Goal: Transaction & Acquisition: Purchase product/service

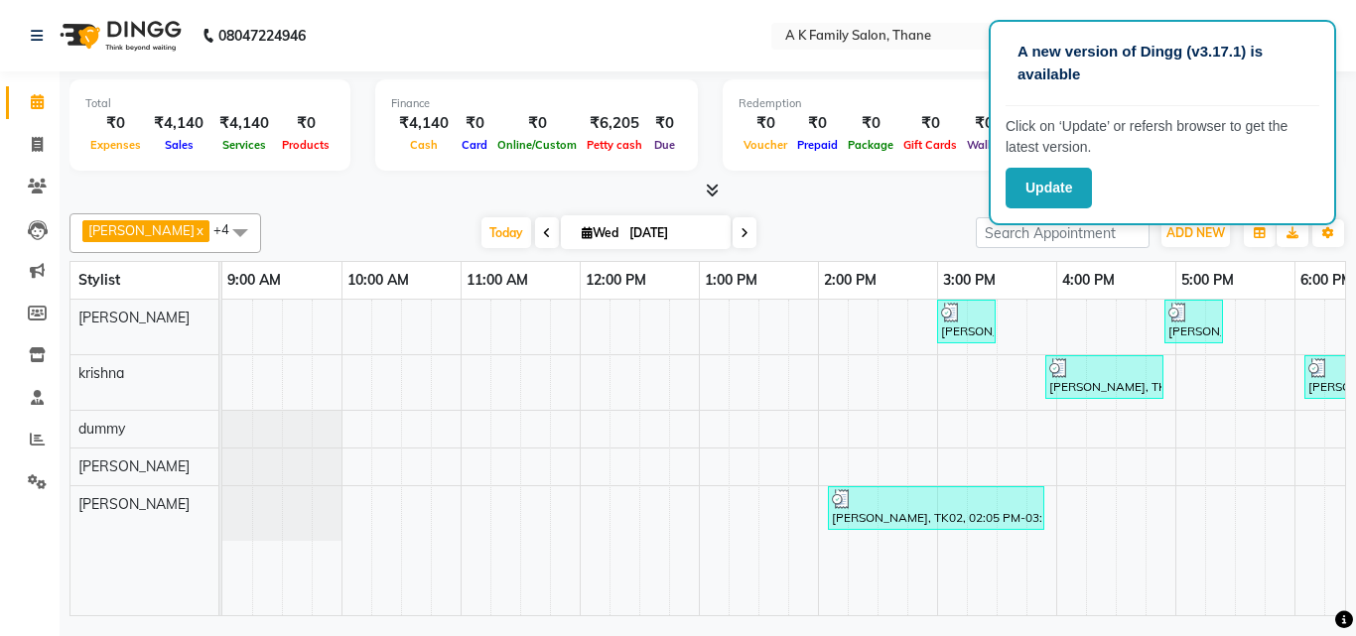
click at [1079, 166] on div "A new version of Dingg (v3.17.1) is available Click on ‘Update’ or refersh brow…" at bounding box center [1162, 122] width 347 height 205
click at [1092, 190] on button "Update" at bounding box center [1049, 188] width 86 height 41
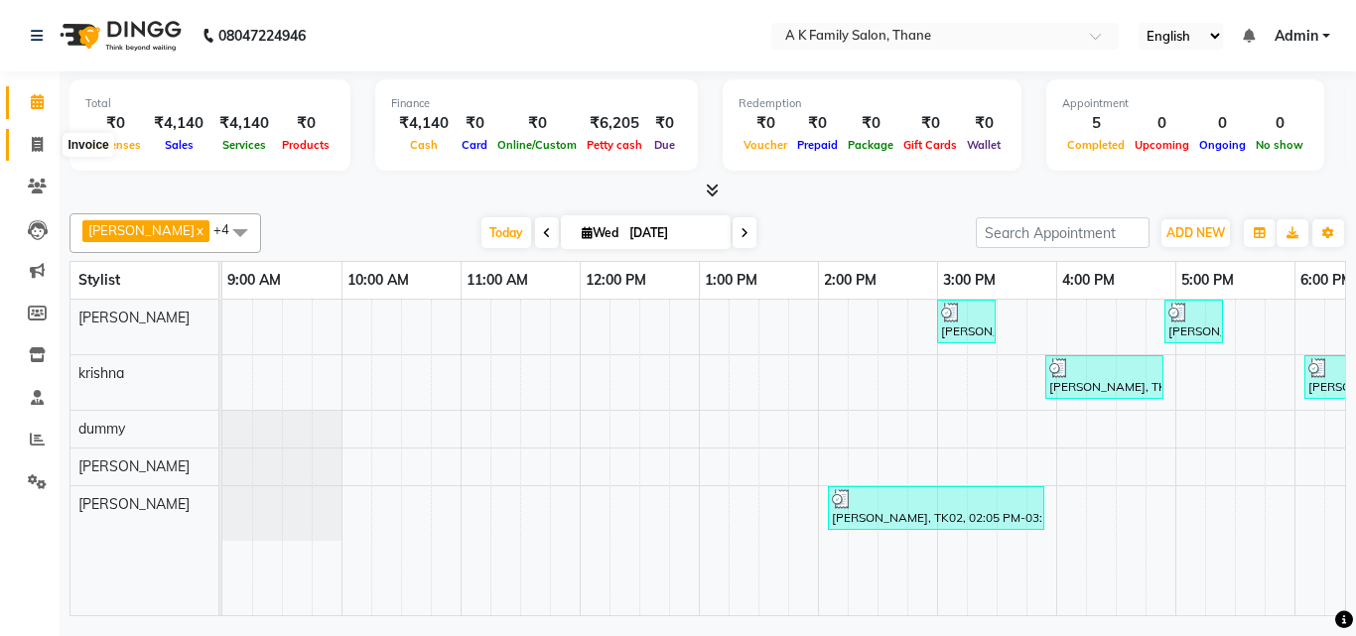
click at [30, 153] on span at bounding box center [37, 145] width 35 height 23
select select "service"
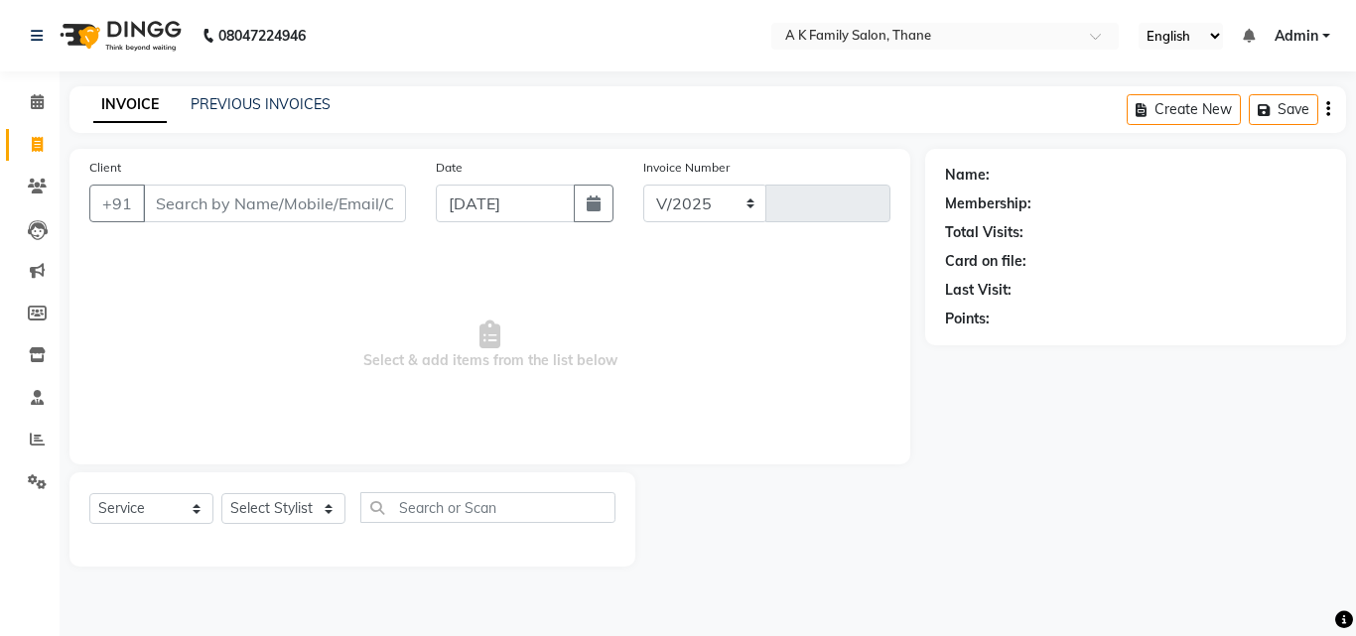
select select "5033"
type input "1602"
click at [269, 213] on input "Client" at bounding box center [274, 204] width 263 height 38
type input "9987074622"
click at [368, 205] on span "Add Client" at bounding box center [355, 204] width 78 height 20
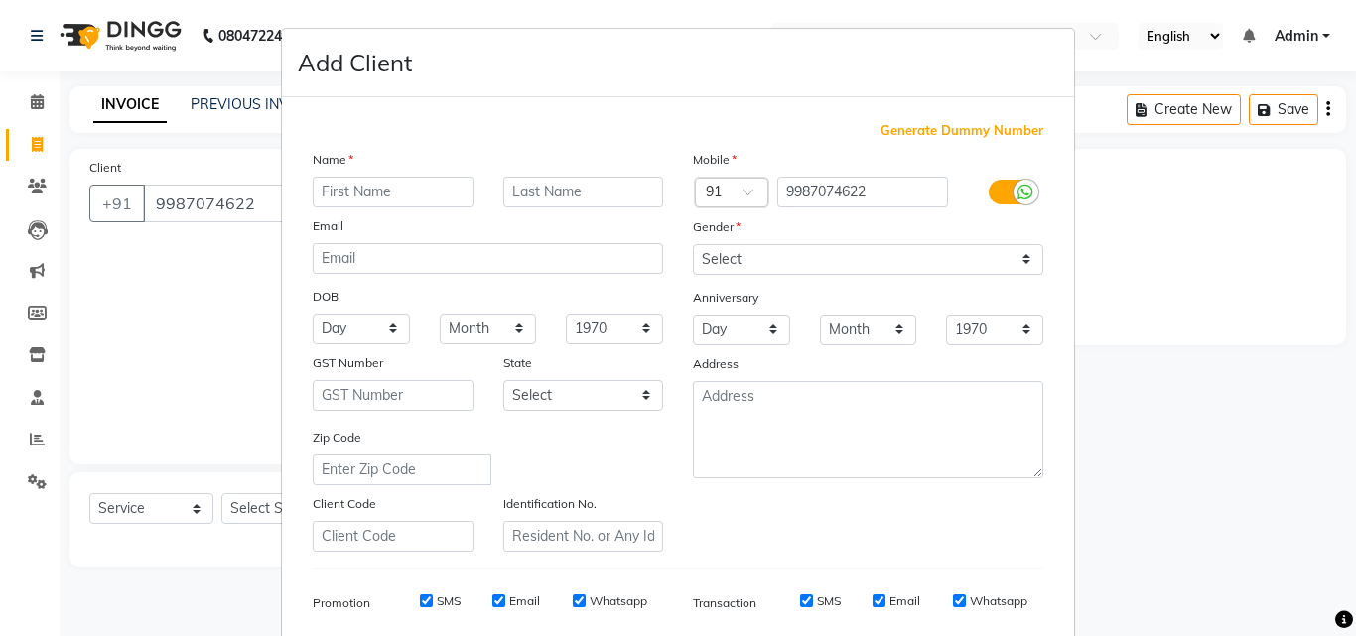
click at [373, 201] on input "text" at bounding box center [393, 192] width 161 height 31
type input "shritkant"
click at [805, 257] on select "Select Male Female Other Prefer Not To Say" at bounding box center [868, 259] width 350 height 31
select select "male"
click at [693, 244] on select "Select Male Female Other Prefer Not To Say" at bounding box center [868, 259] width 350 height 31
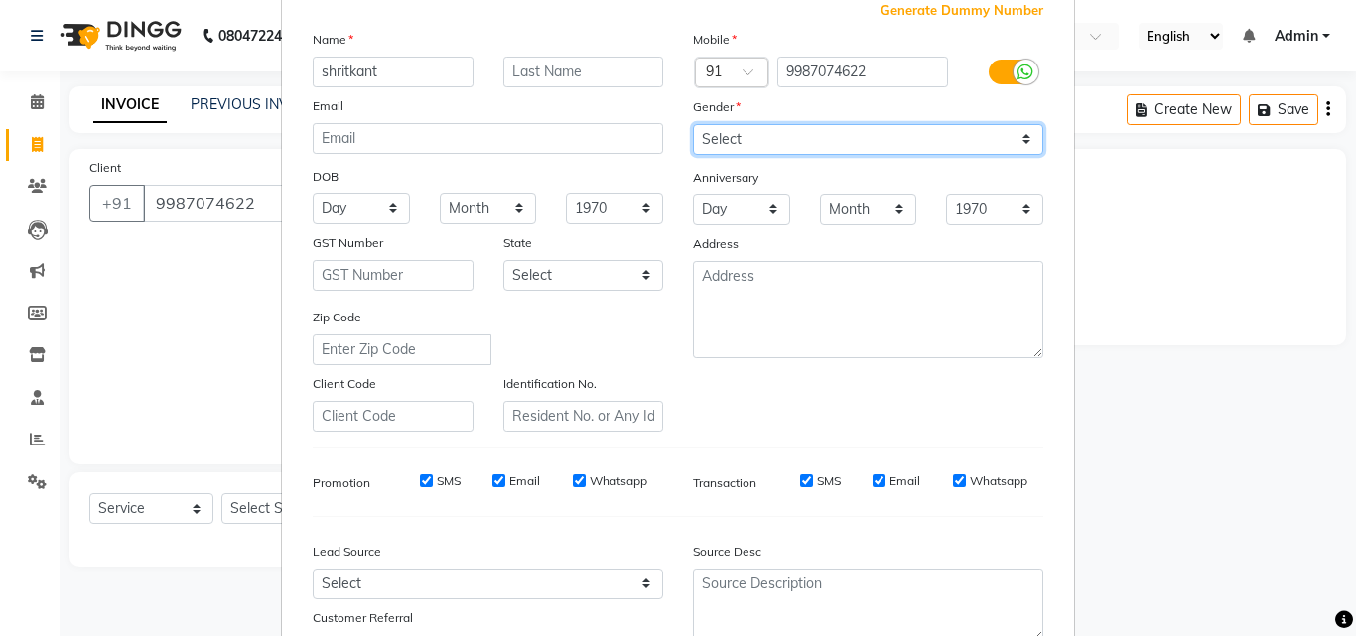
scroll to position [280, 0]
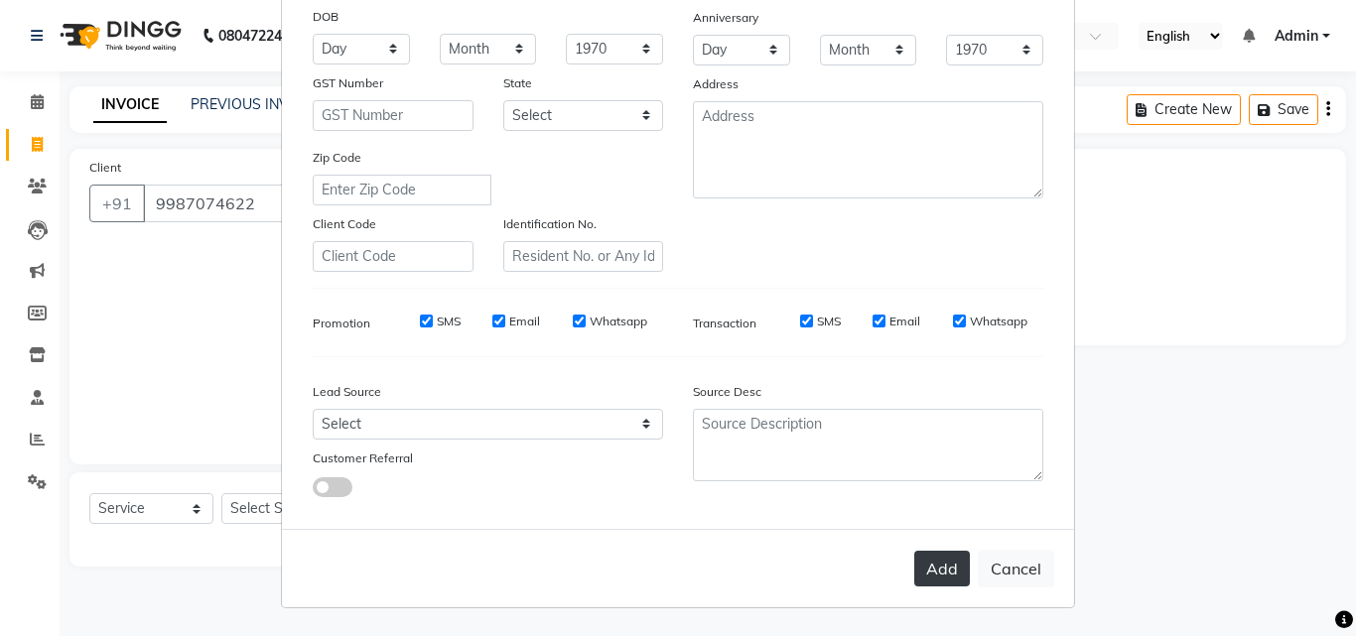
click at [924, 565] on button "Add" at bounding box center [942, 569] width 56 height 36
select select
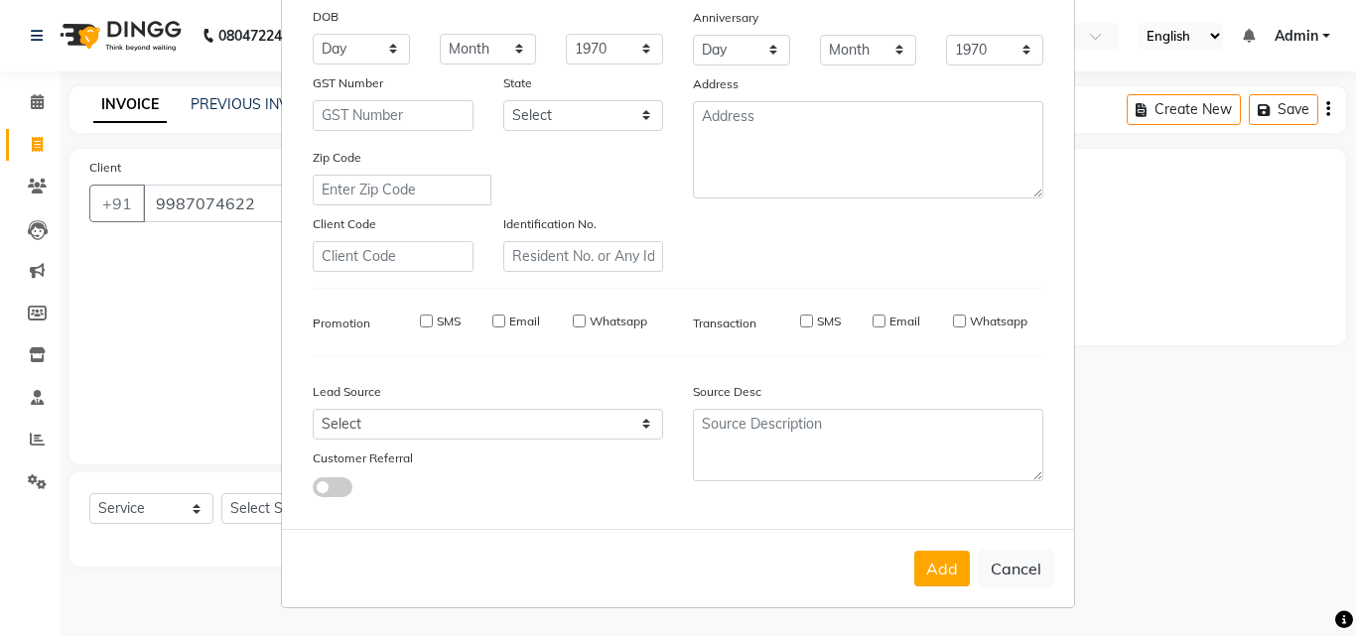
select select
checkbox input "false"
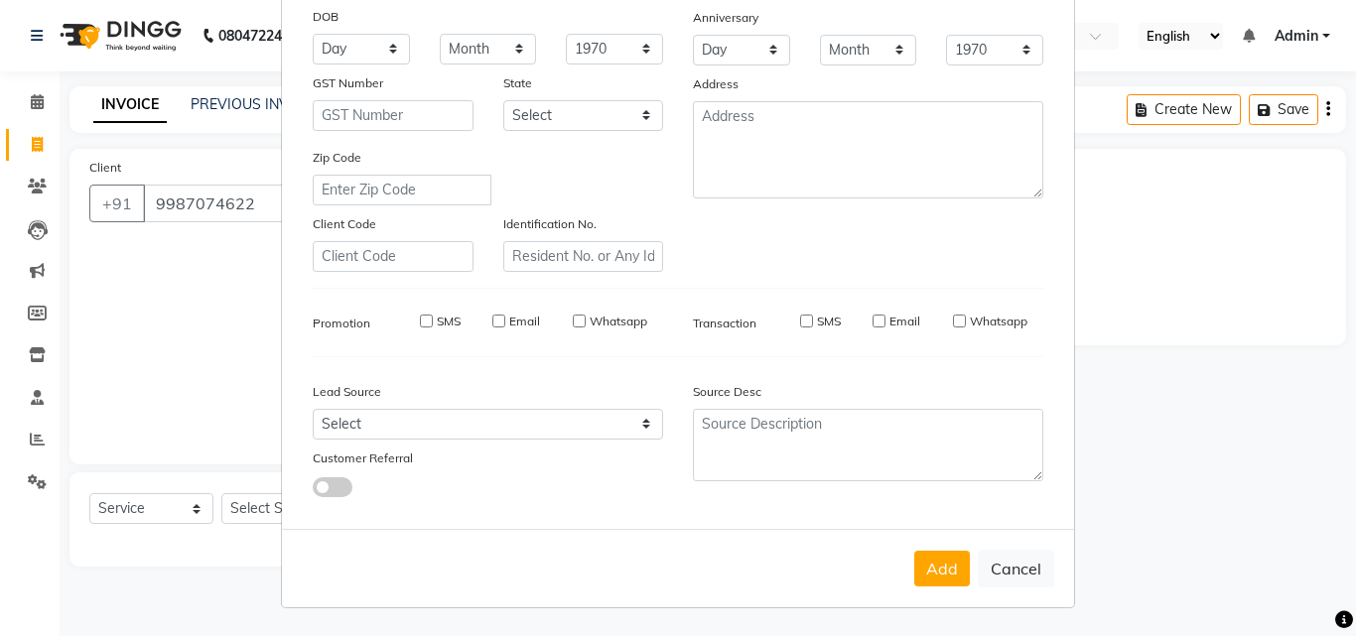
checkbox input "false"
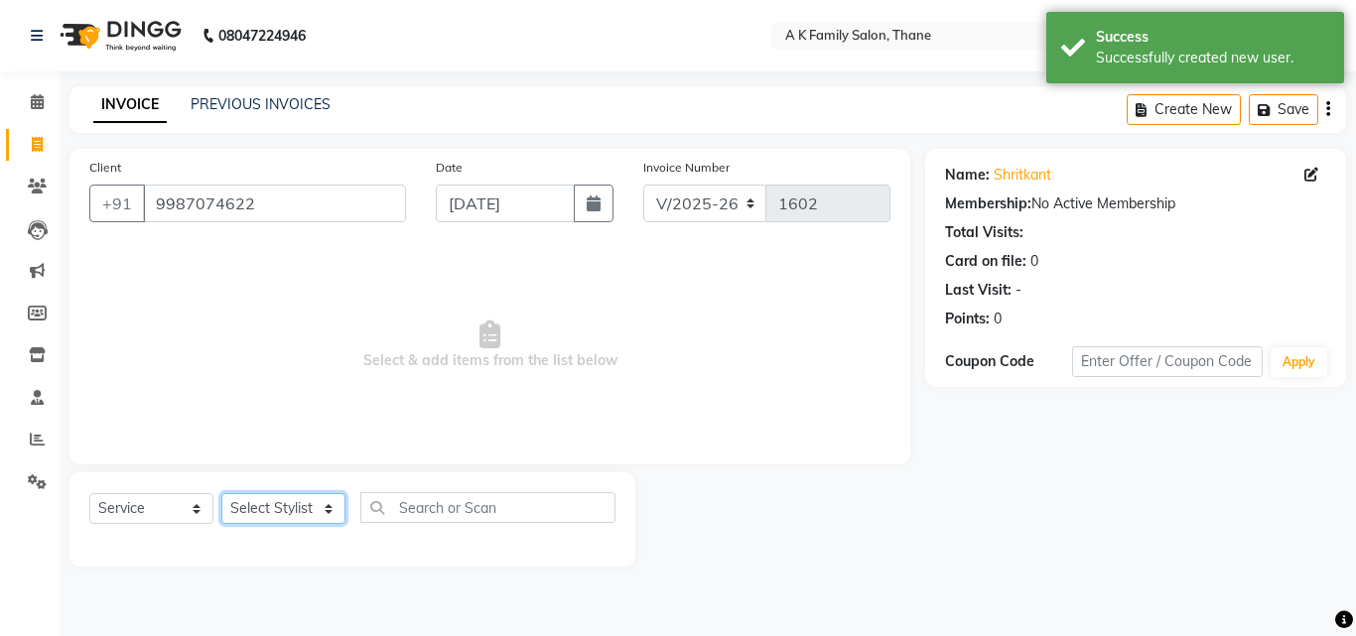
click at [294, 510] on select "Select Stylist [PERSON_NAME] dummy [PERSON_NAME] krishna [PERSON_NAME]" at bounding box center [283, 508] width 124 height 31
select select "32477"
click at [221, 493] on select "Select Stylist [PERSON_NAME] dummy [PERSON_NAME] krishna [PERSON_NAME]" at bounding box center [283, 508] width 124 height 31
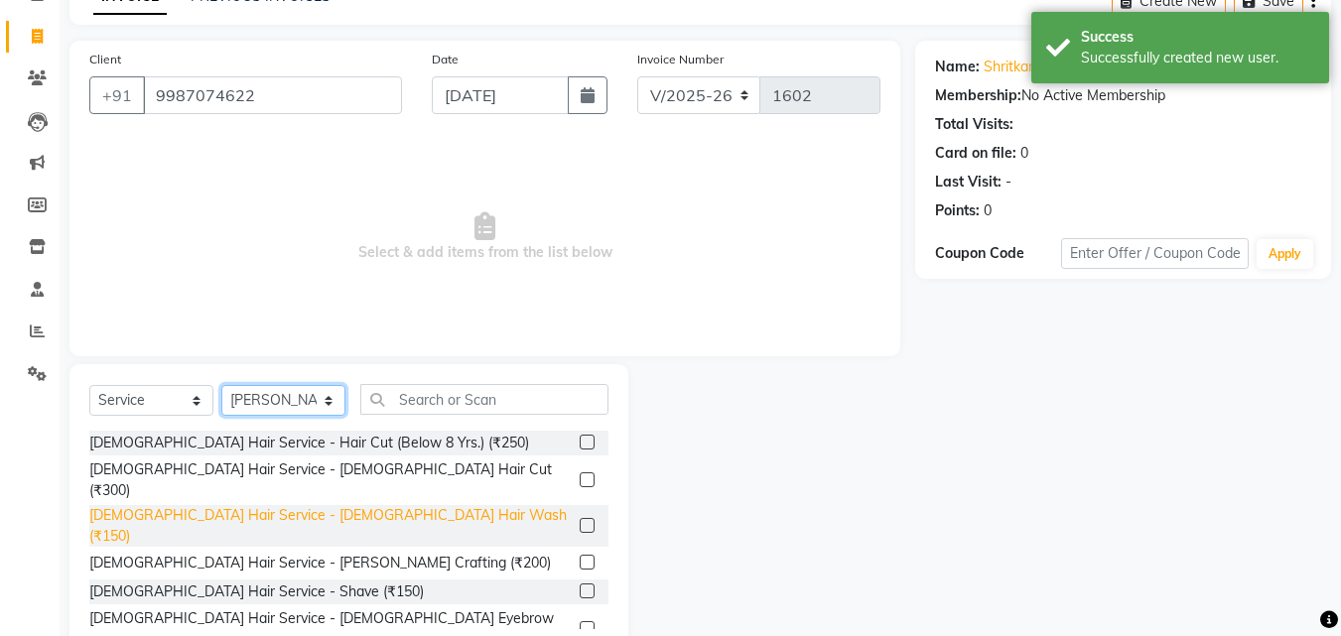
scroll to position [159, 0]
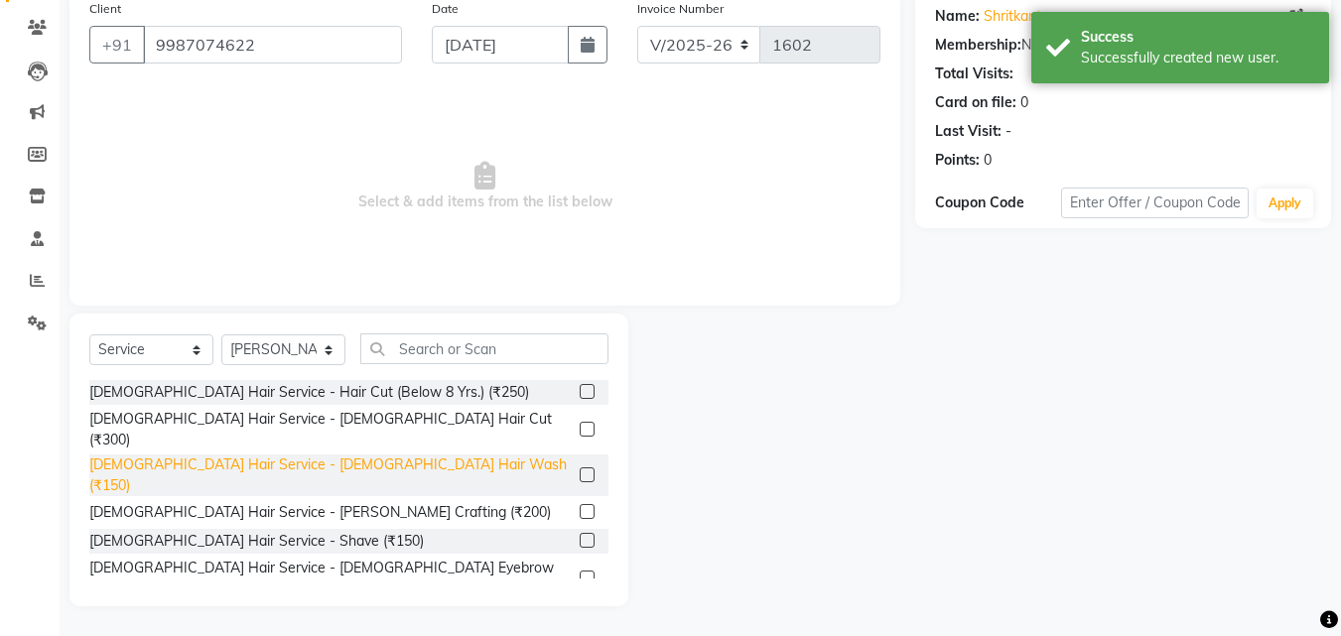
click at [241, 460] on div "[DEMOGRAPHIC_DATA] Hair Service - [DEMOGRAPHIC_DATA] Hair Wash (₹150)" at bounding box center [330, 476] width 482 height 42
checkbox input "false"
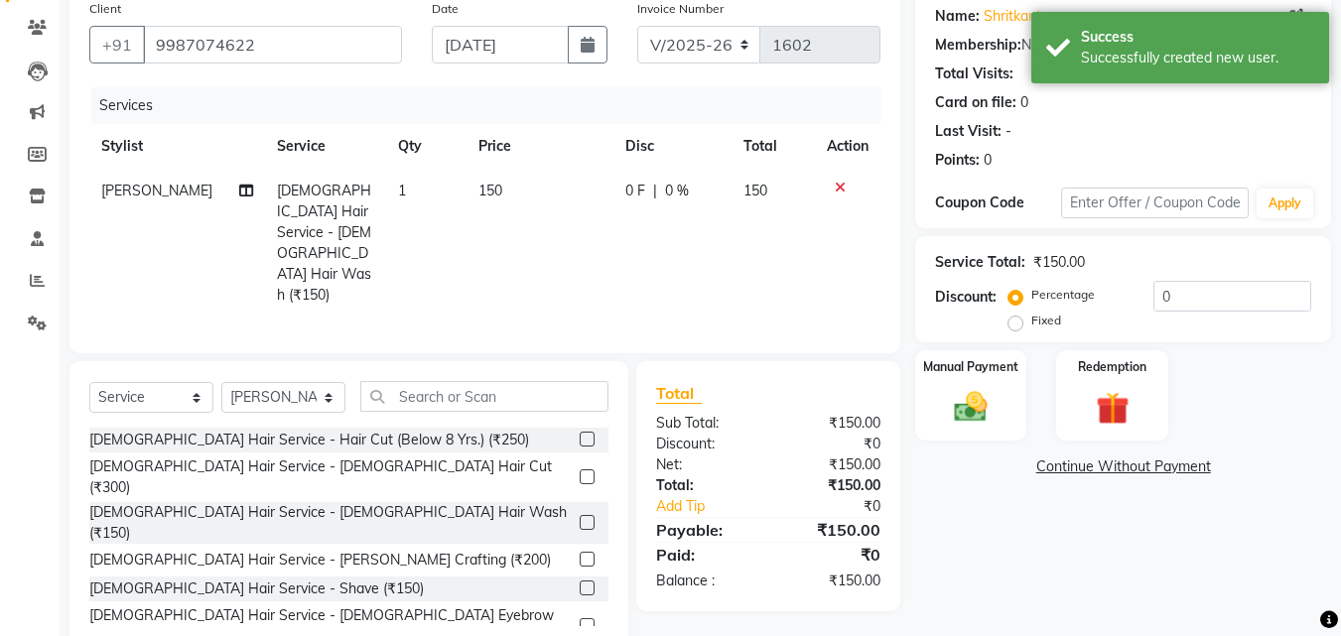
click at [837, 192] on icon at bounding box center [840, 188] width 11 height 14
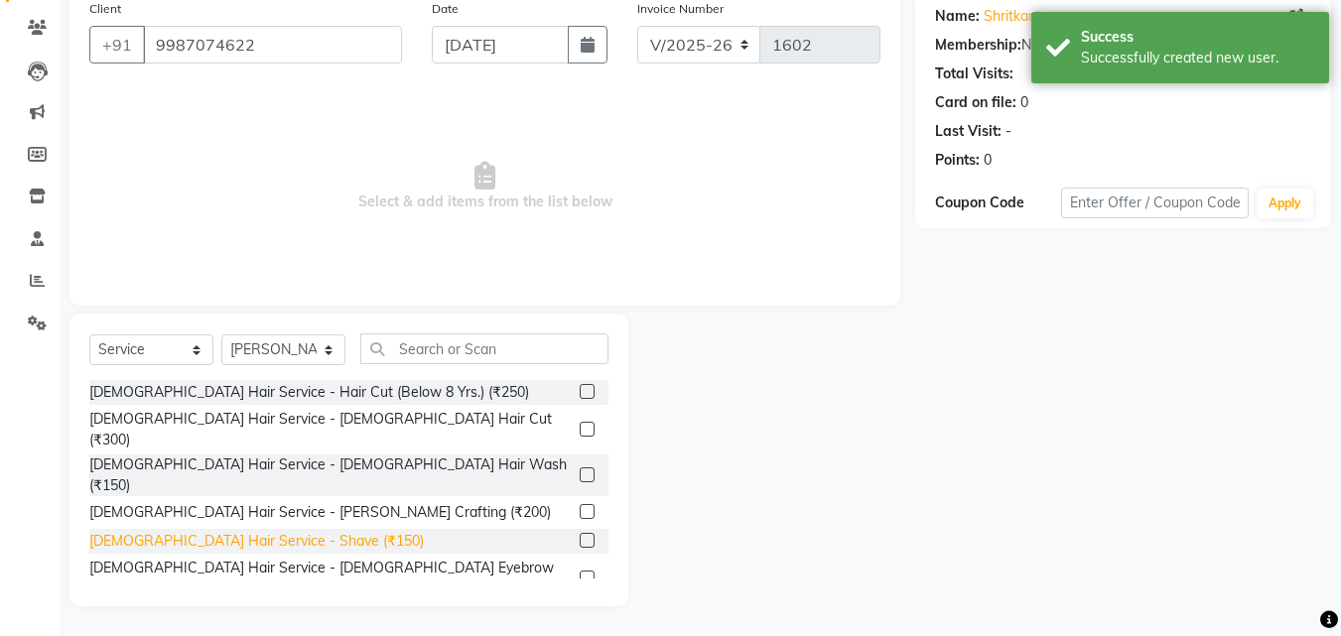
click at [266, 531] on div "[DEMOGRAPHIC_DATA] Hair Service - Shave (₹150)" at bounding box center [256, 541] width 335 height 21
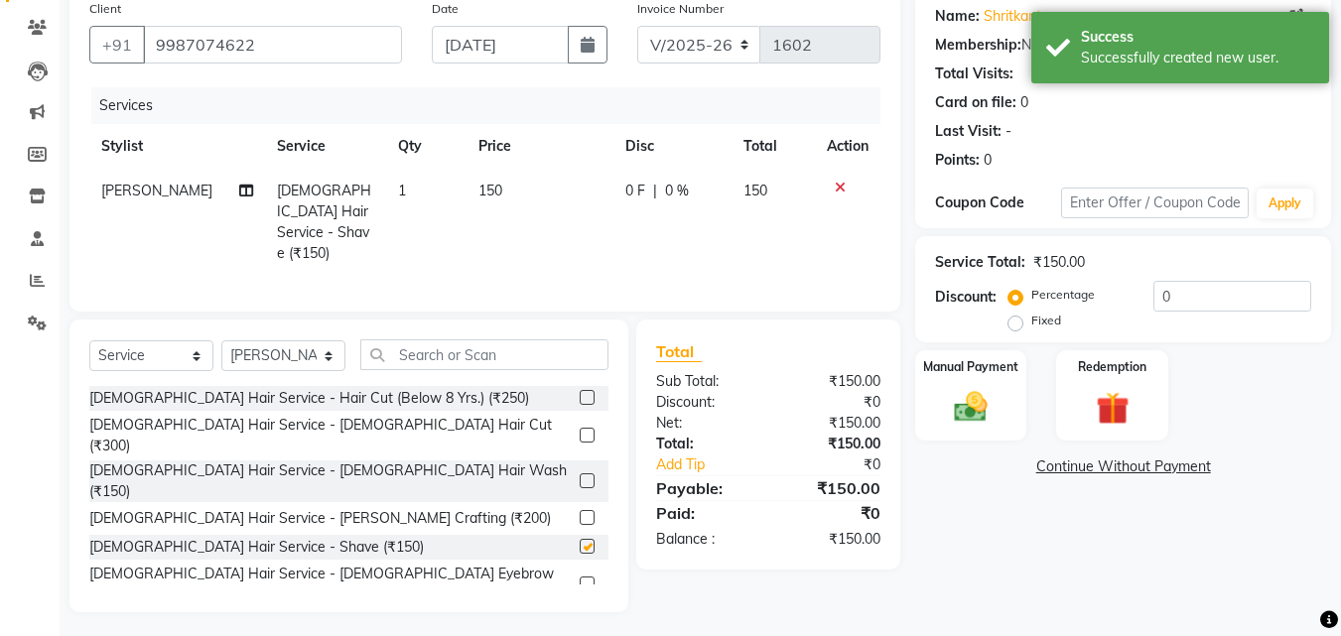
checkbox input "false"
click at [995, 391] on img at bounding box center [971, 407] width 56 height 40
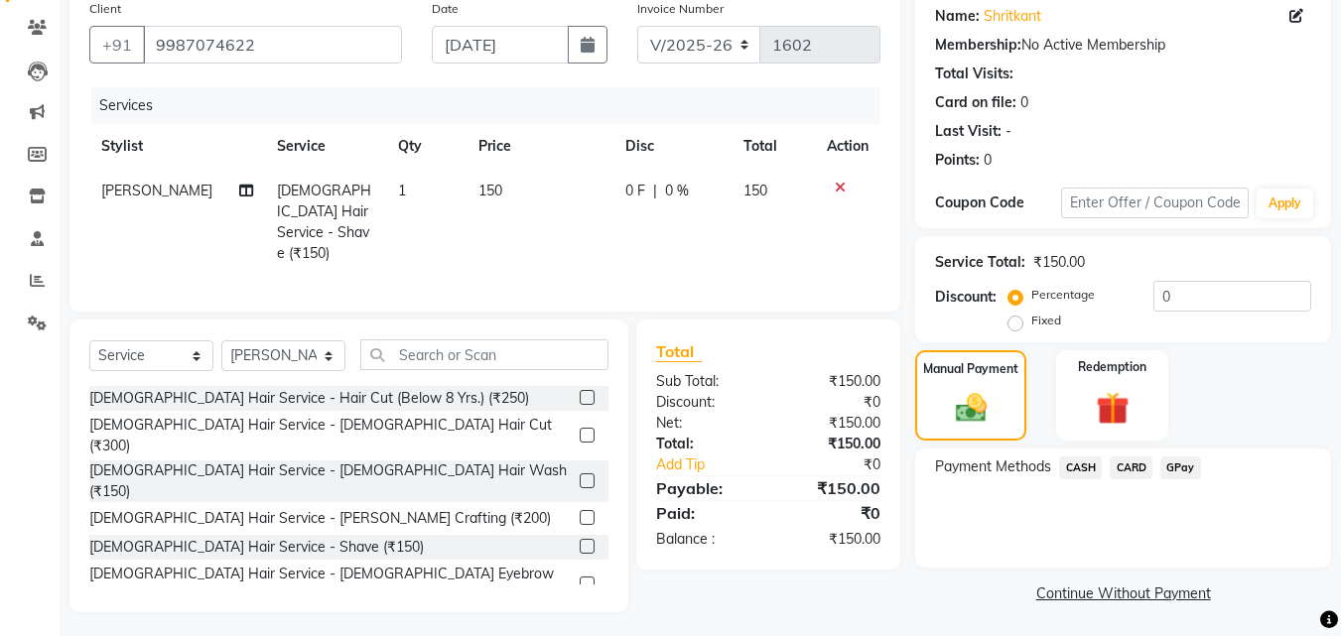
click at [1174, 468] on span "GPay" at bounding box center [1180, 468] width 41 height 23
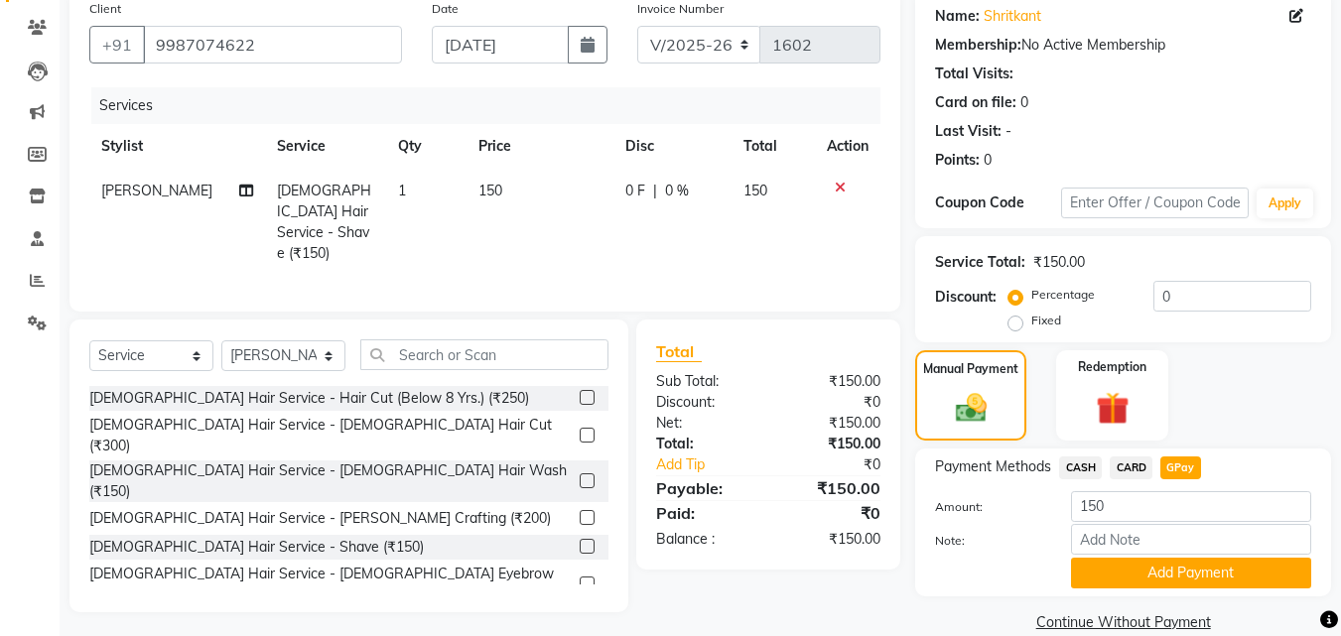
click at [1162, 589] on div "Payment Methods CASH CARD GPay Amount: 150 Note: Add Payment" at bounding box center [1123, 523] width 416 height 148
click at [1161, 579] on button "Add Payment" at bounding box center [1191, 573] width 240 height 31
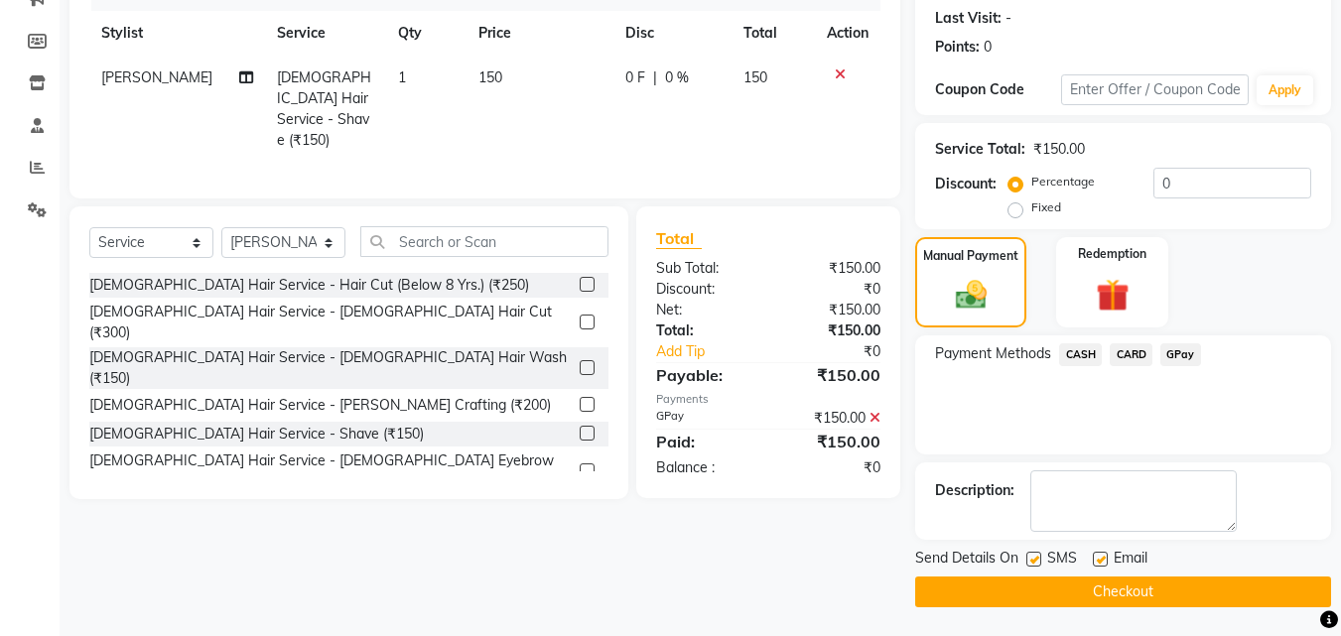
scroll to position [273, 0]
click at [1158, 595] on button "Checkout" at bounding box center [1123, 591] width 416 height 31
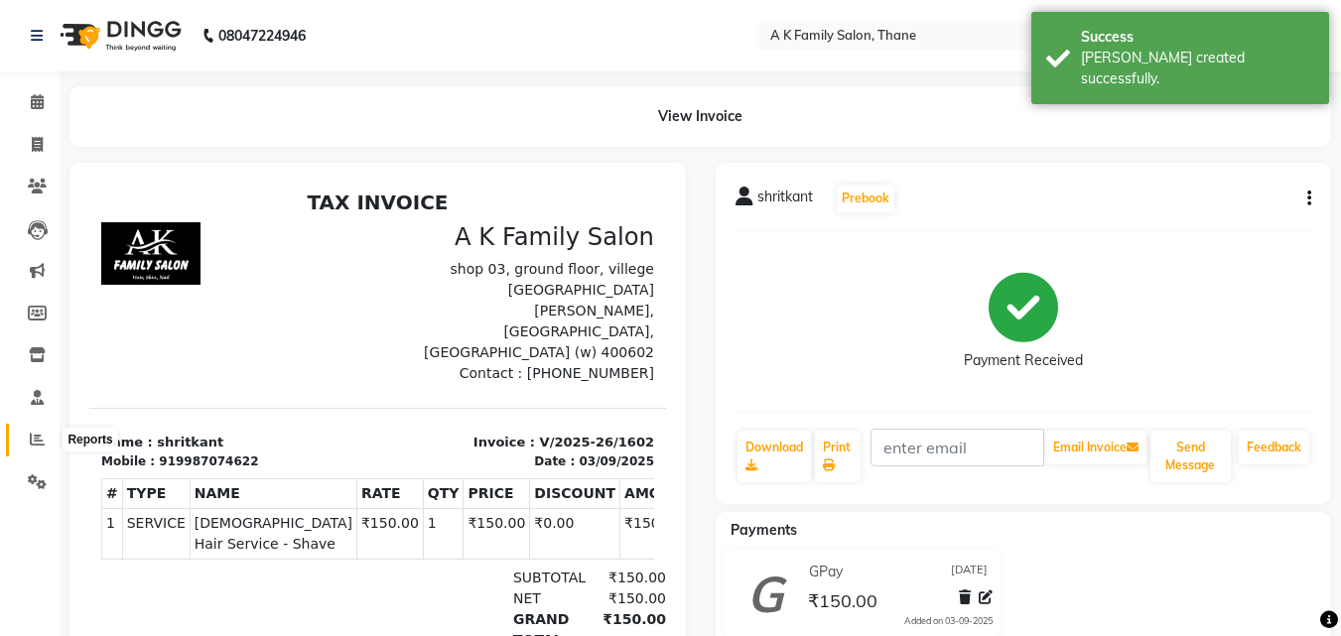
click at [42, 438] on icon at bounding box center [37, 439] width 15 height 15
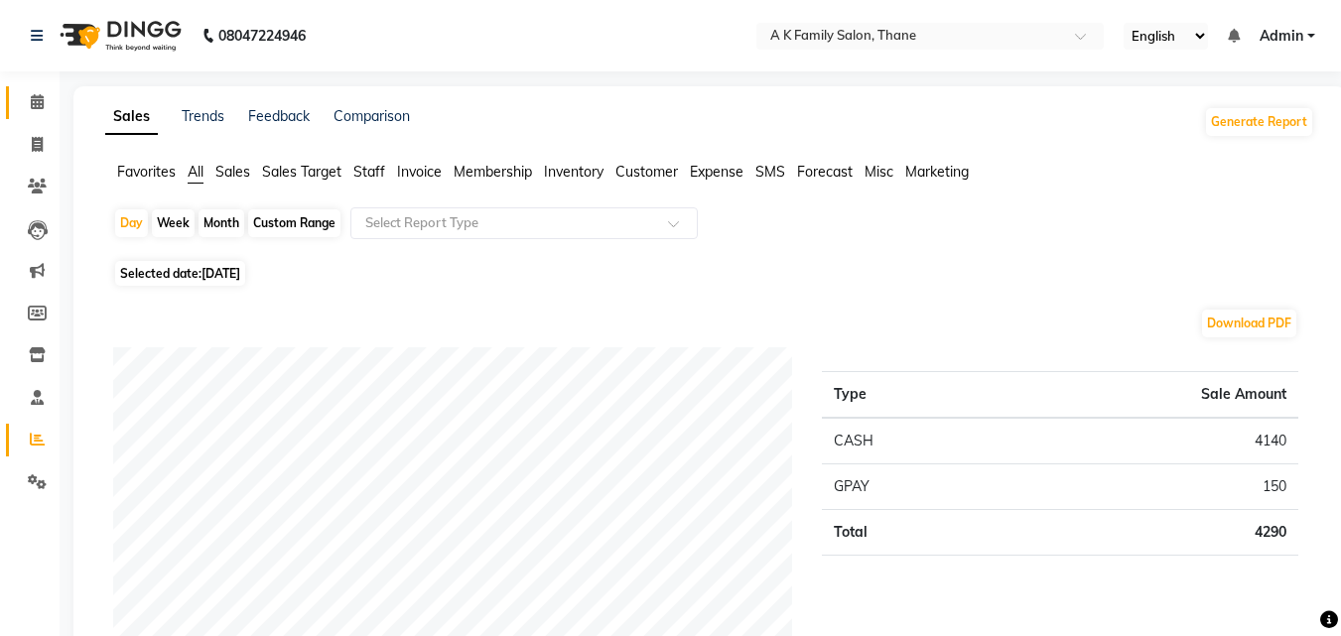
click at [24, 117] on link "Calendar" at bounding box center [30, 102] width 48 height 33
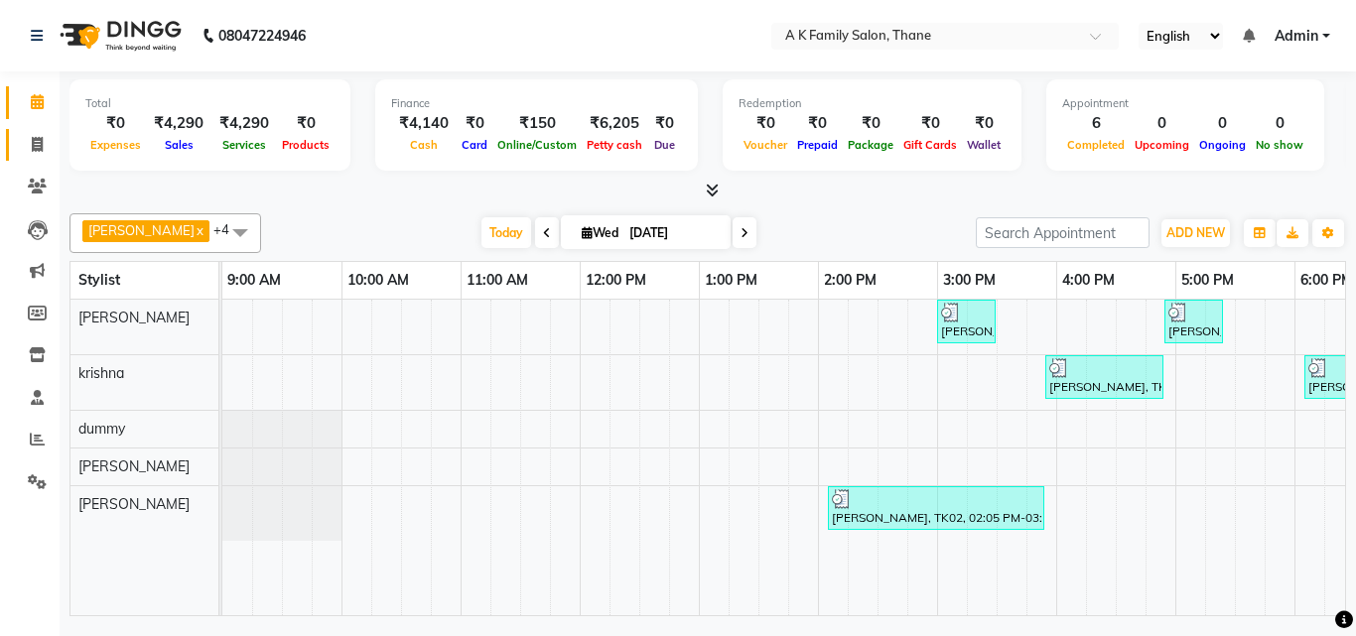
click at [35, 138] on icon at bounding box center [37, 144] width 11 height 15
select select "service"
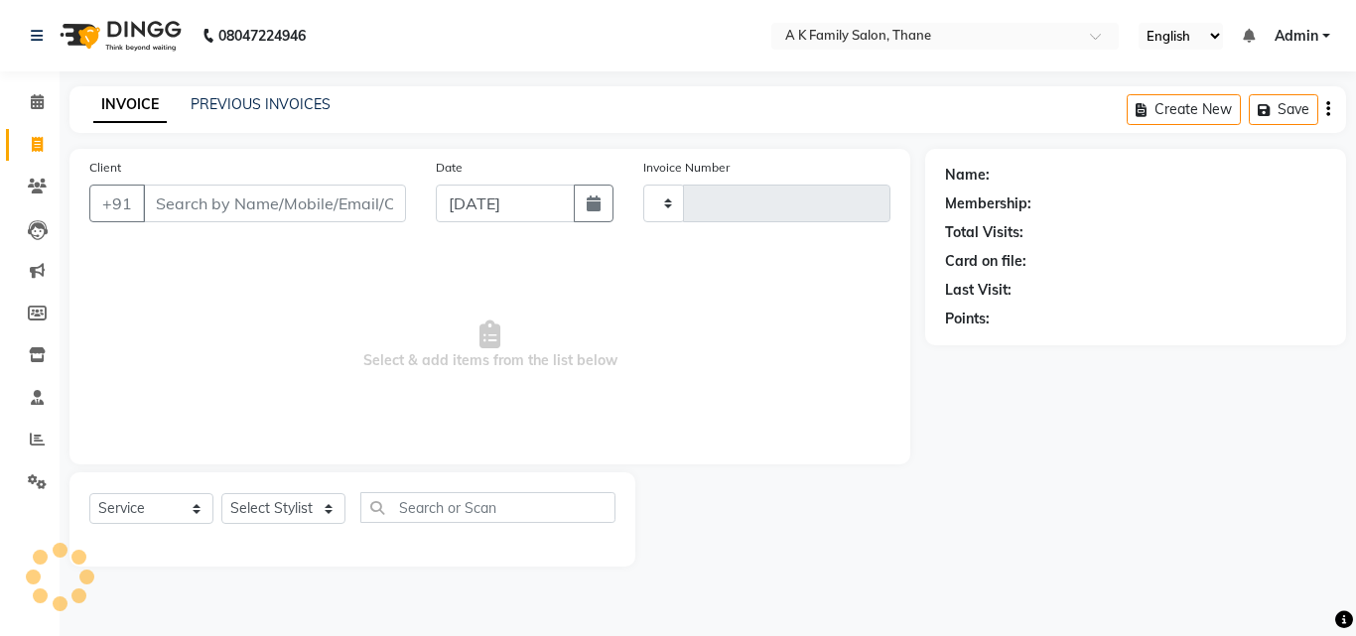
type input "1603"
select select "5033"
click at [179, 204] on input "Client" at bounding box center [274, 204] width 263 height 38
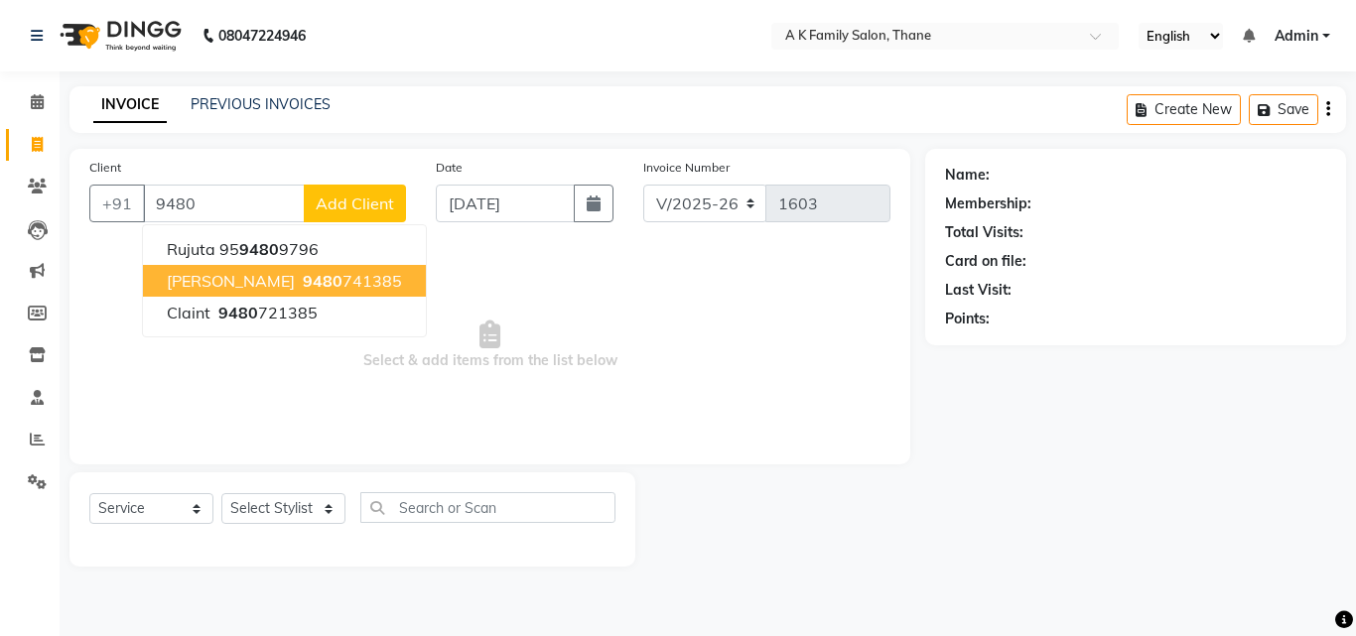
click at [278, 278] on span "[PERSON_NAME]" at bounding box center [231, 281] width 128 height 20
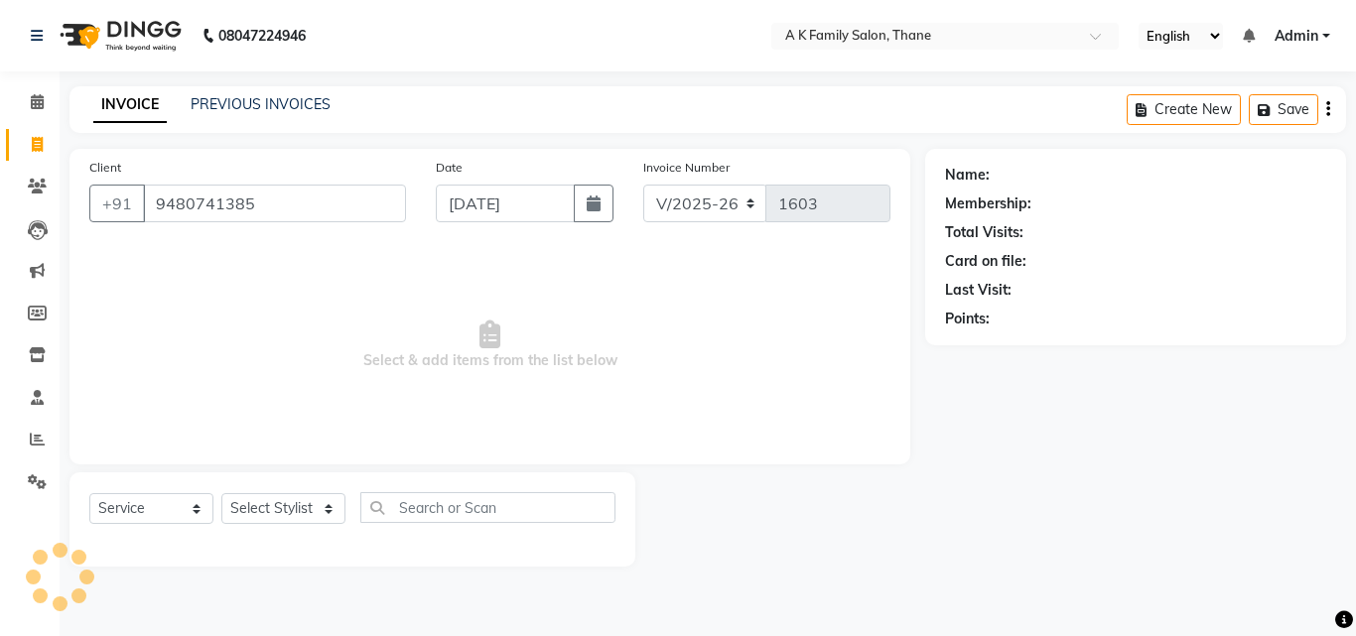
type input "9480741385"
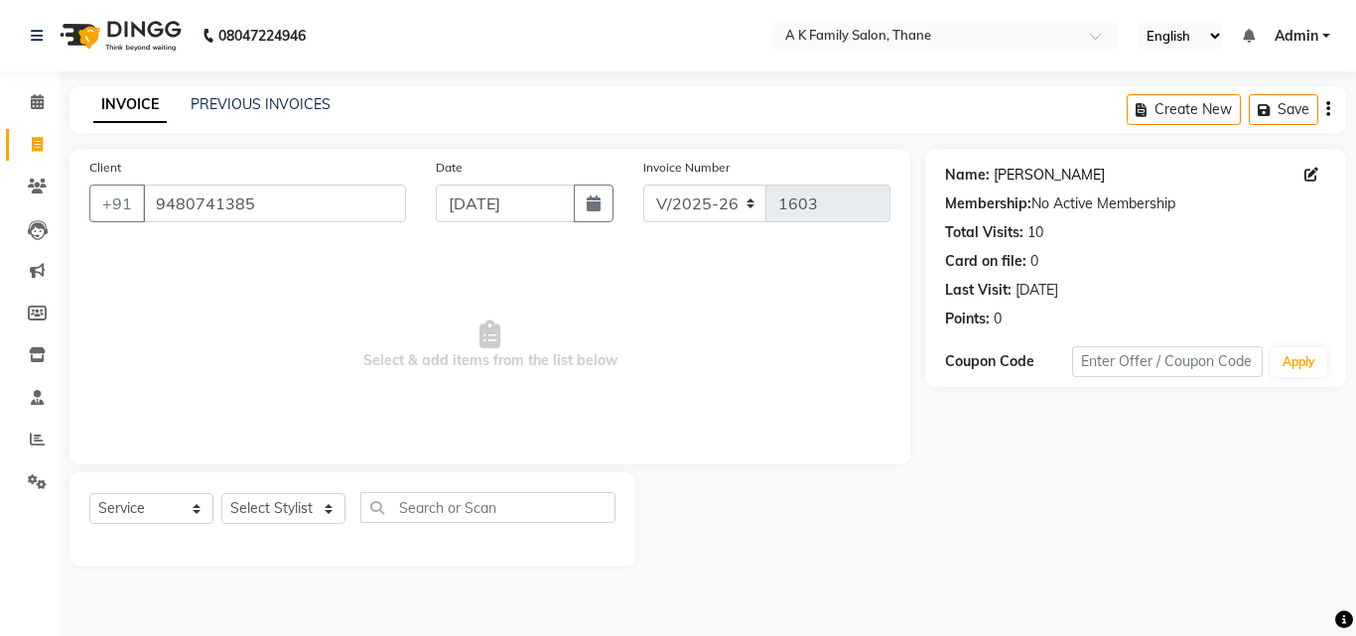
click at [1002, 178] on link "[PERSON_NAME]" at bounding box center [1049, 175] width 111 height 21
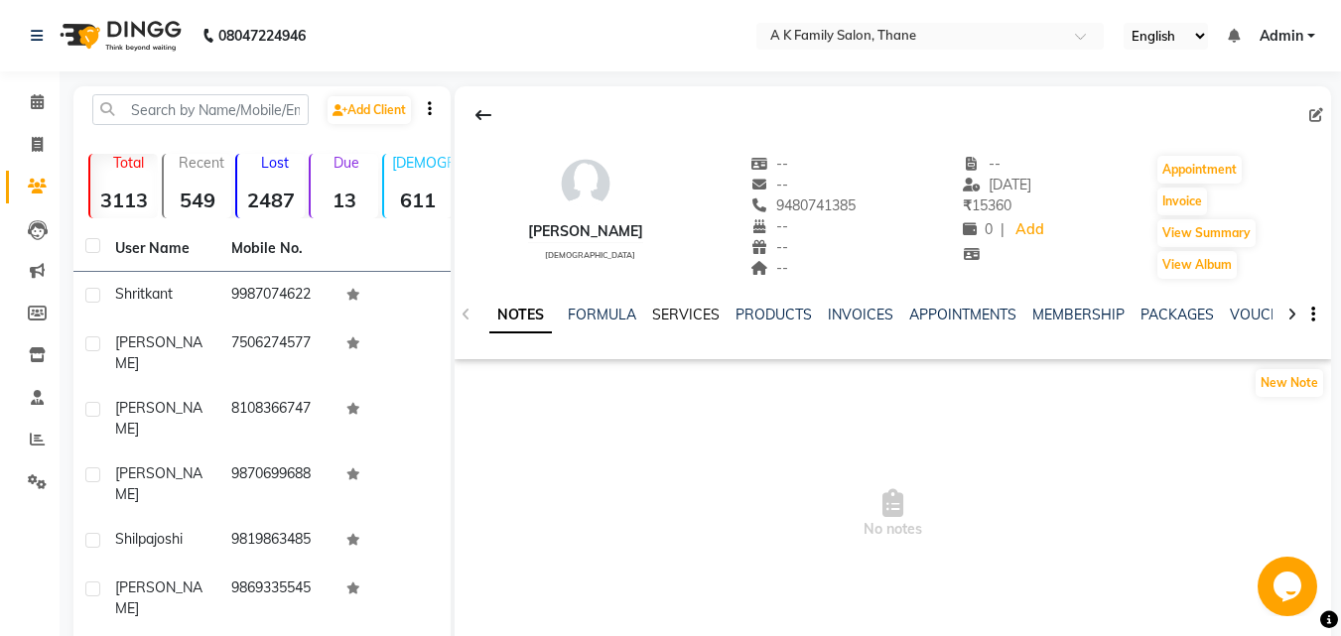
click at [679, 316] on link "SERVICES" at bounding box center [686, 315] width 68 height 18
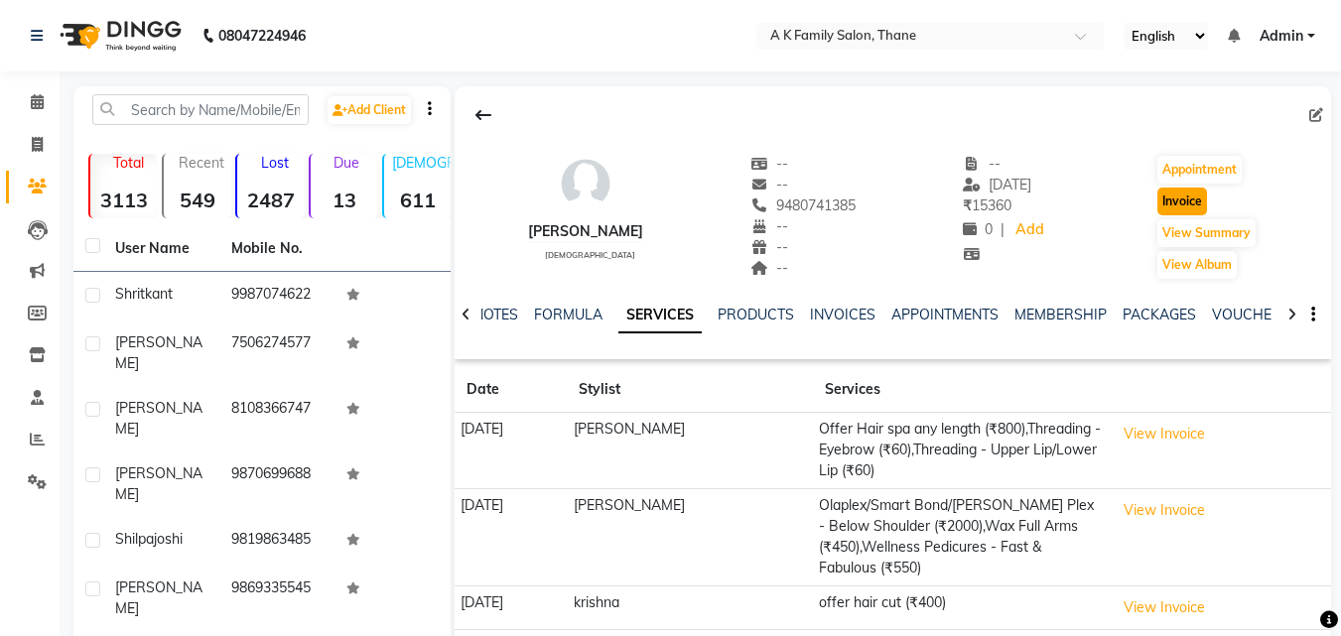
click at [1207, 201] on button "Invoice" at bounding box center [1182, 202] width 50 height 28
select select "5033"
select select "service"
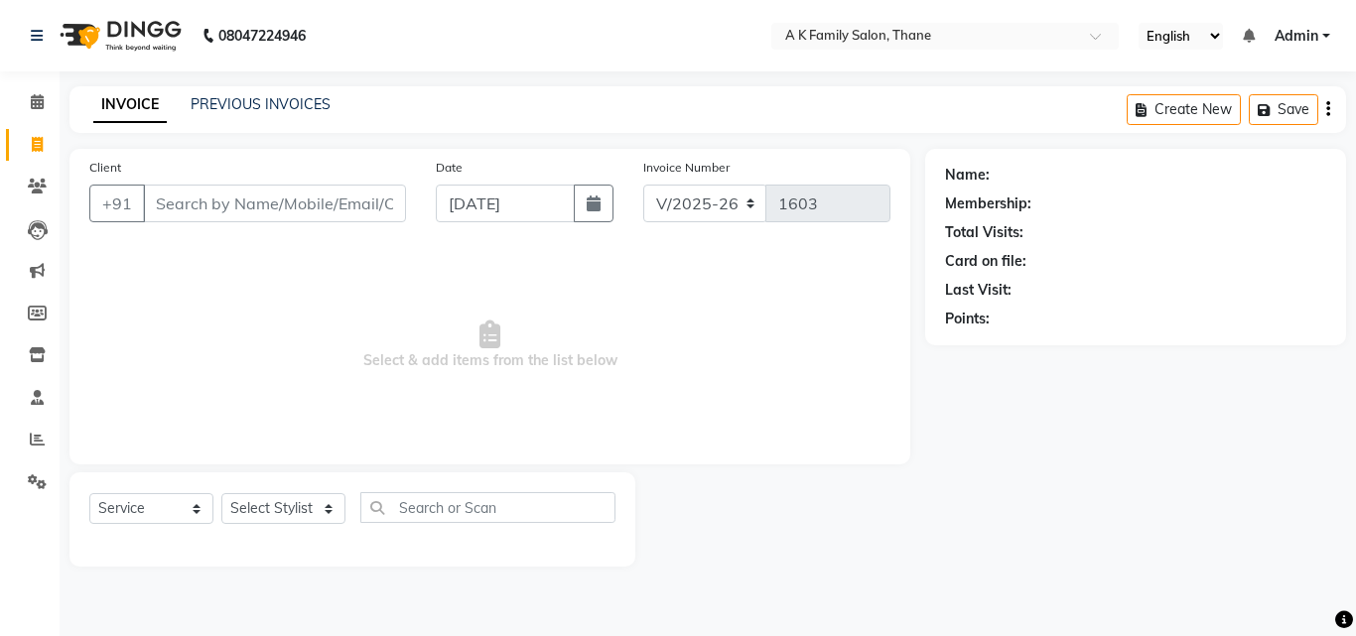
type input "9480741385"
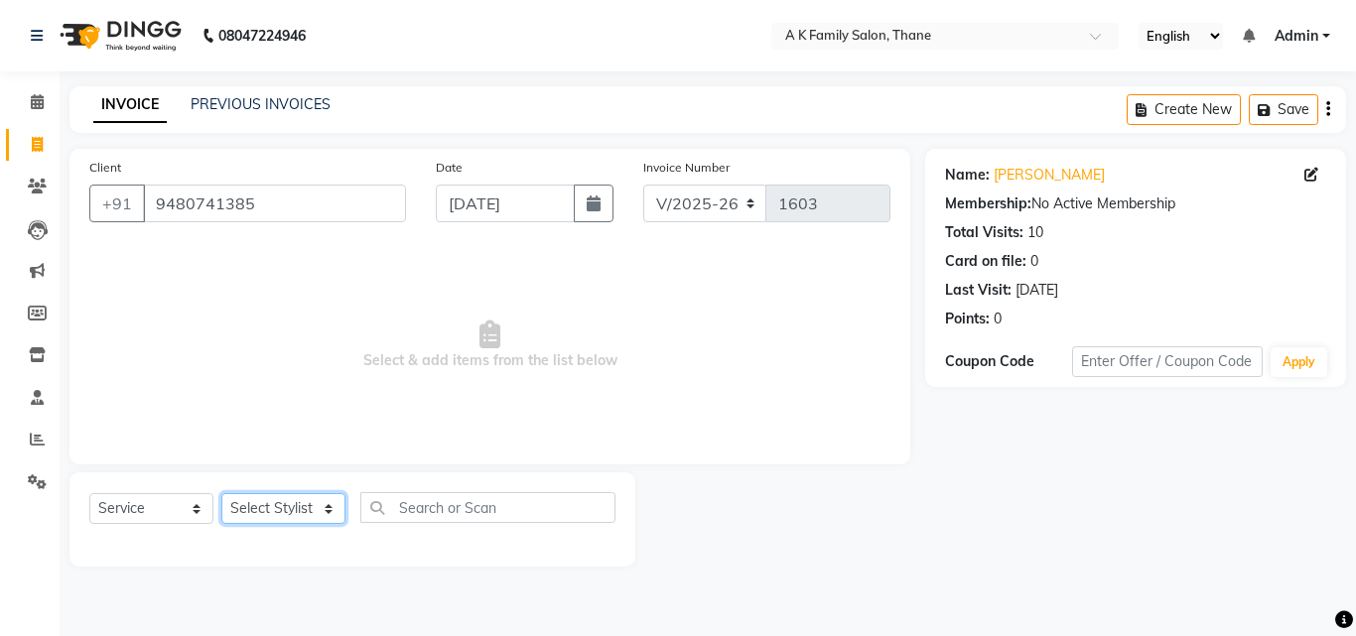
click at [288, 501] on select "Select Stylist [PERSON_NAME] dummy [PERSON_NAME] krishna [PERSON_NAME]" at bounding box center [283, 508] width 124 height 31
select select "34236"
click at [221, 493] on select "Select Stylist [PERSON_NAME] dummy [PERSON_NAME] krishna [PERSON_NAME]" at bounding box center [283, 508] width 124 height 31
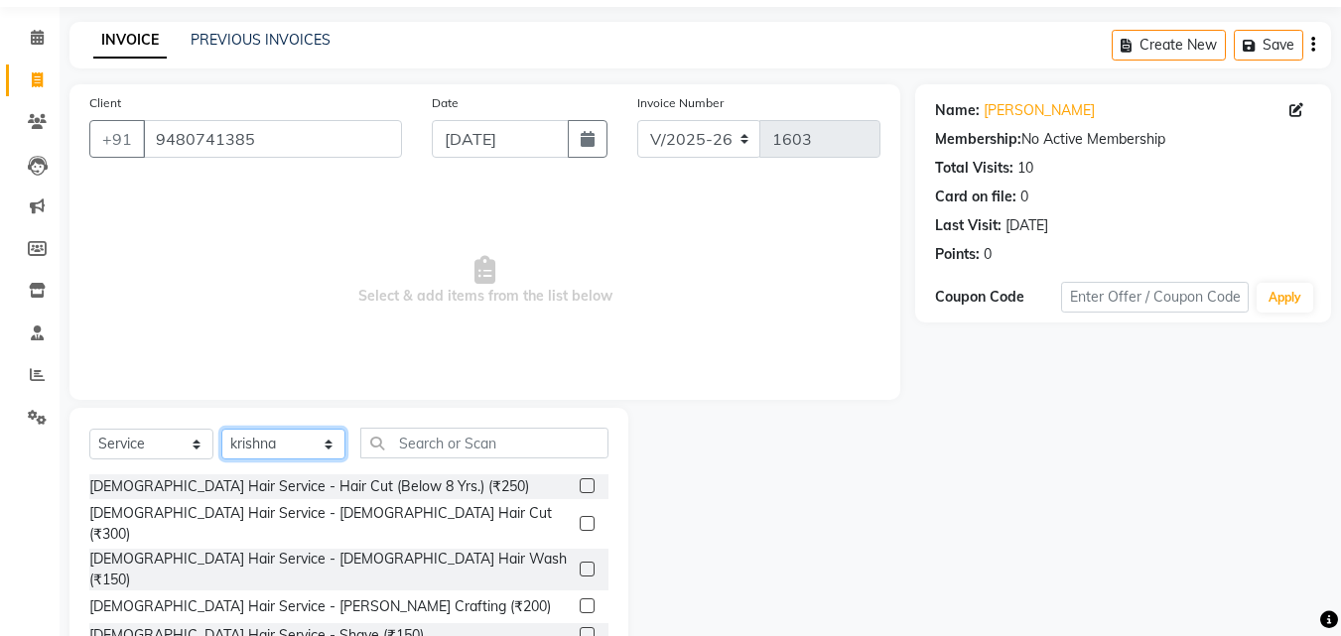
scroll to position [99, 0]
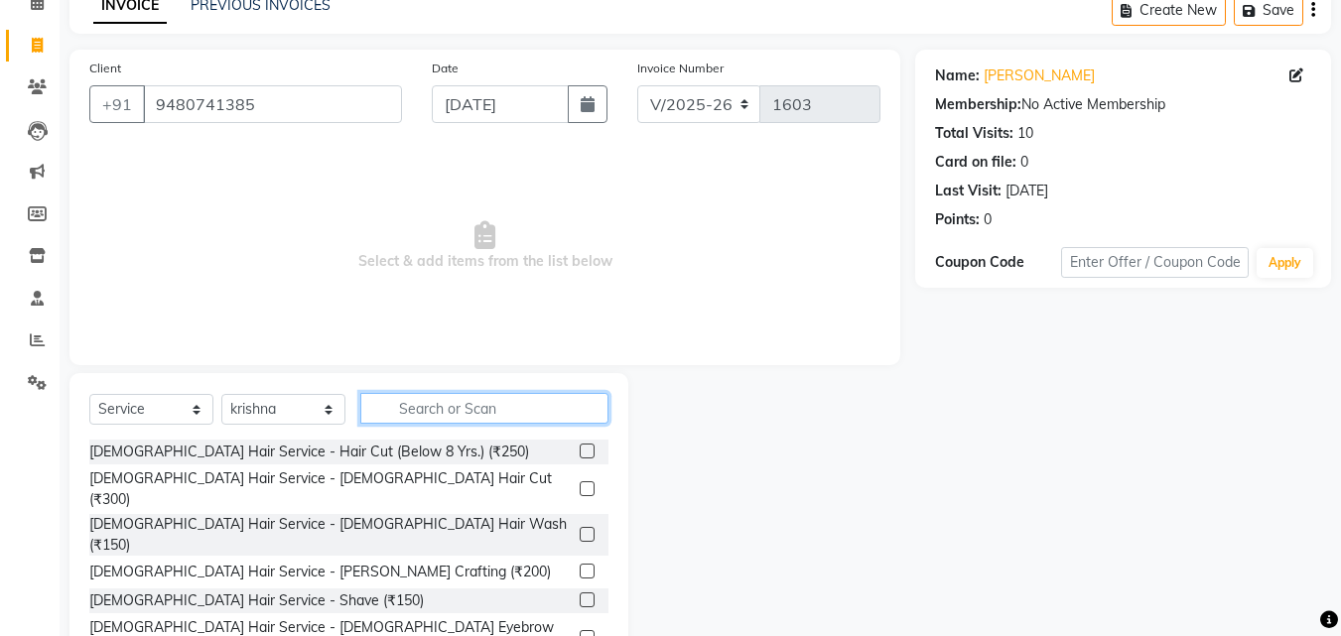
click at [410, 414] on input "text" at bounding box center [484, 408] width 248 height 31
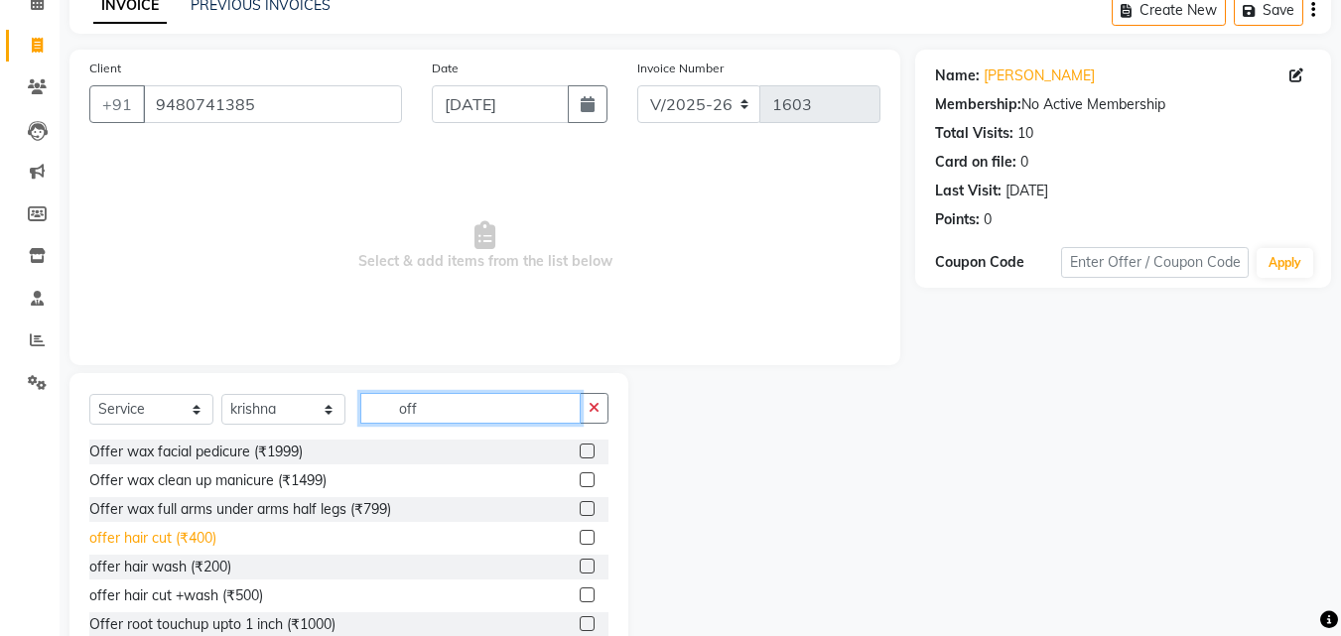
type input "off"
click at [208, 536] on div "offer hair cut (₹400)" at bounding box center [152, 538] width 127 height 21
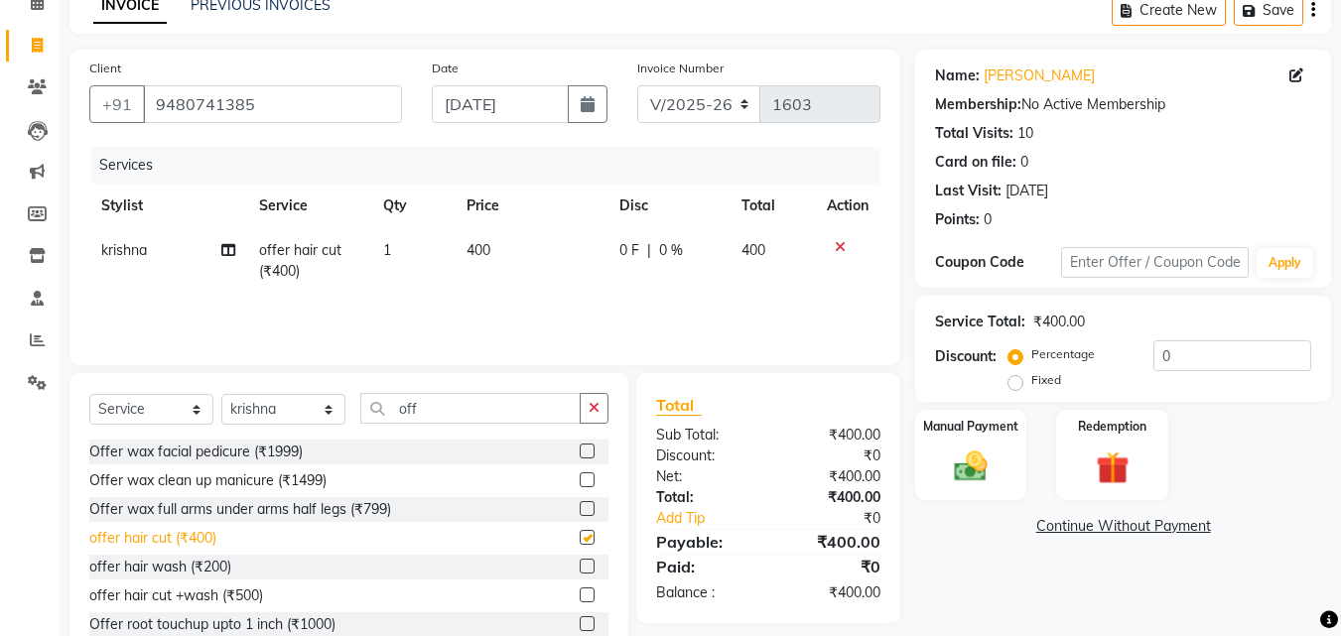
checkbox input "false"
click at [957, 456] on img at bounding box center [971, 467] width 56 height 40
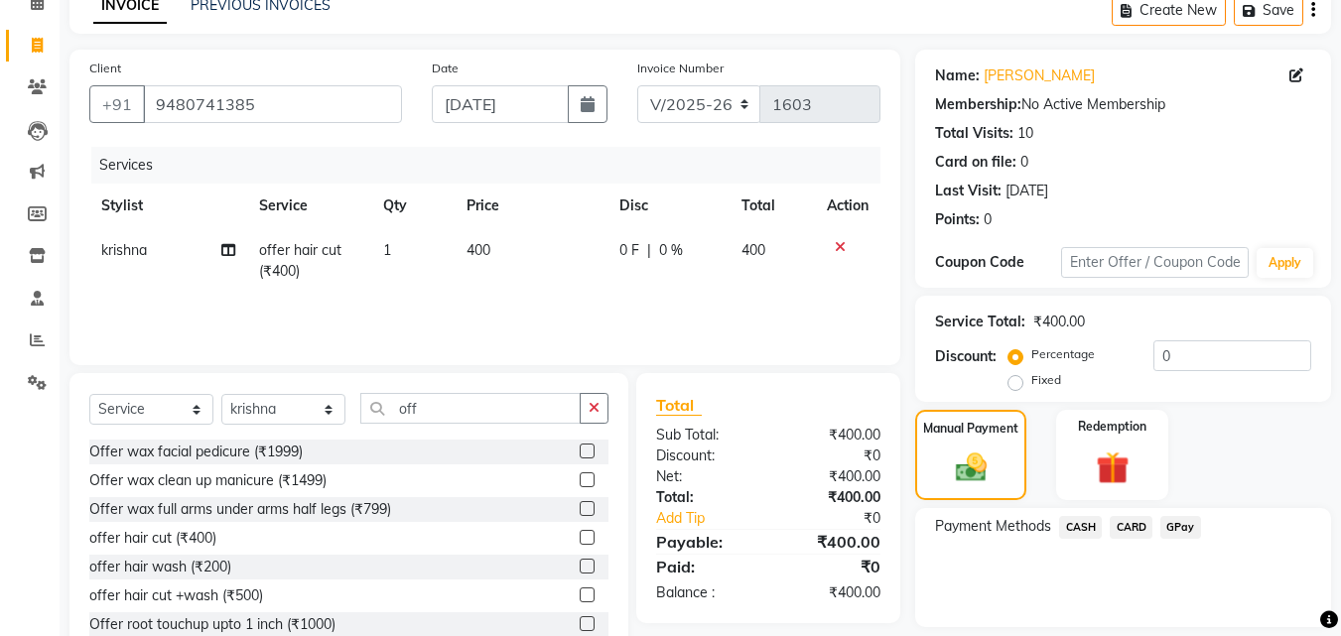
click at [1172, 527] on span "GPay" at bounding box center [1180, 527] width 41 height 23
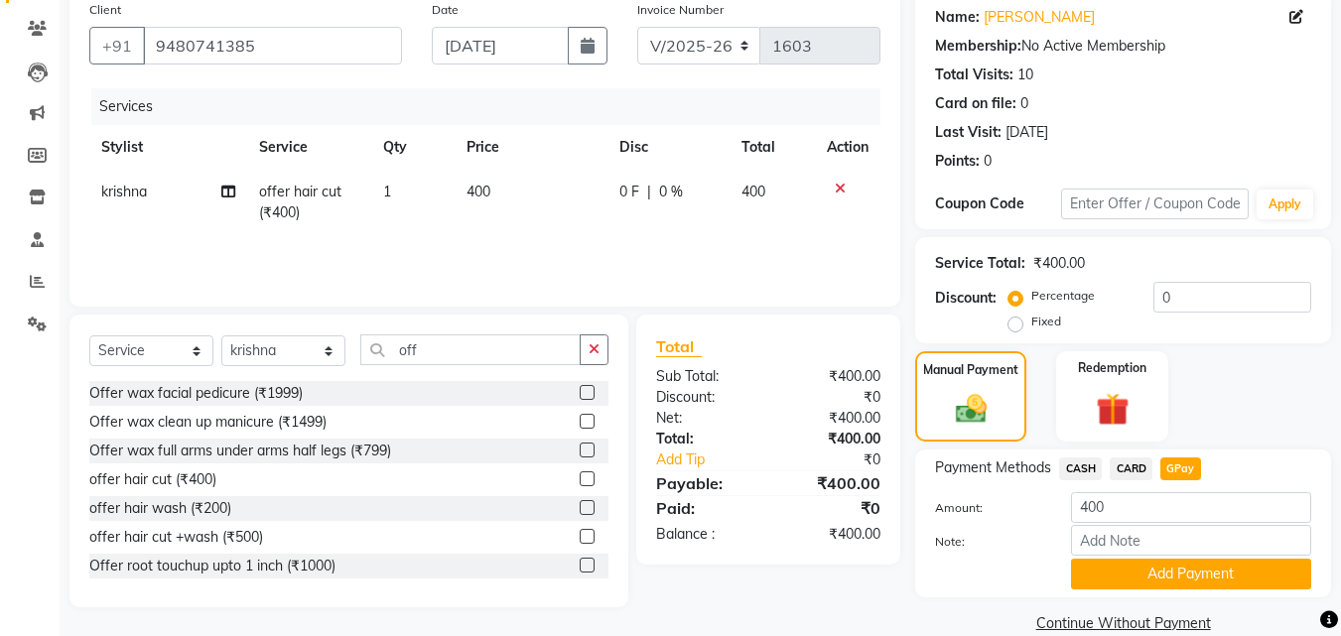
scroll to position [190, 0]
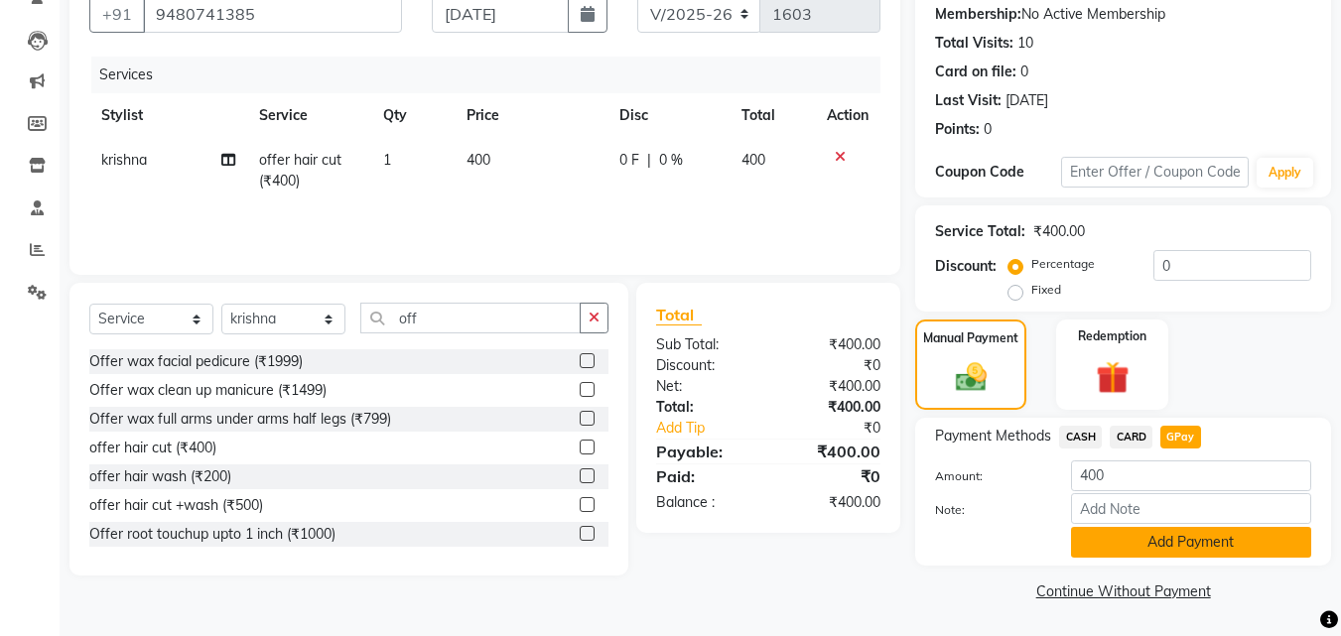
click at [1162, 535] on button "Add Payment" at bounding box center [1191, 542] width 240 height 31
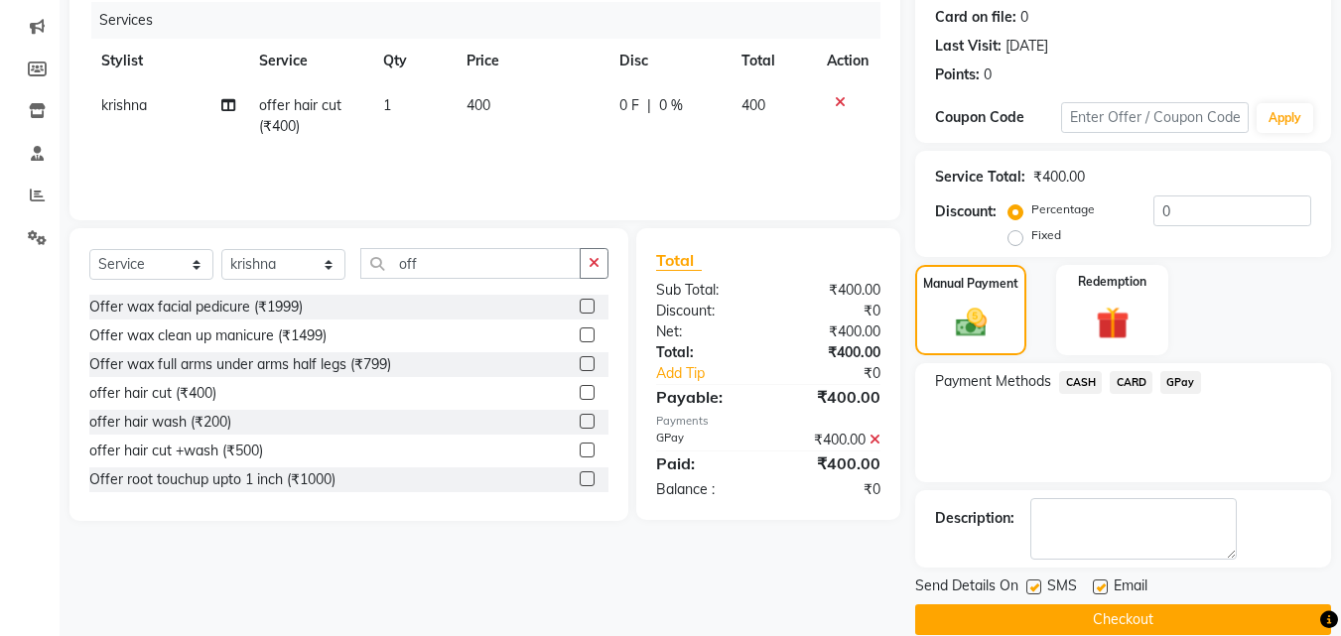
scroll to position [273, 0]
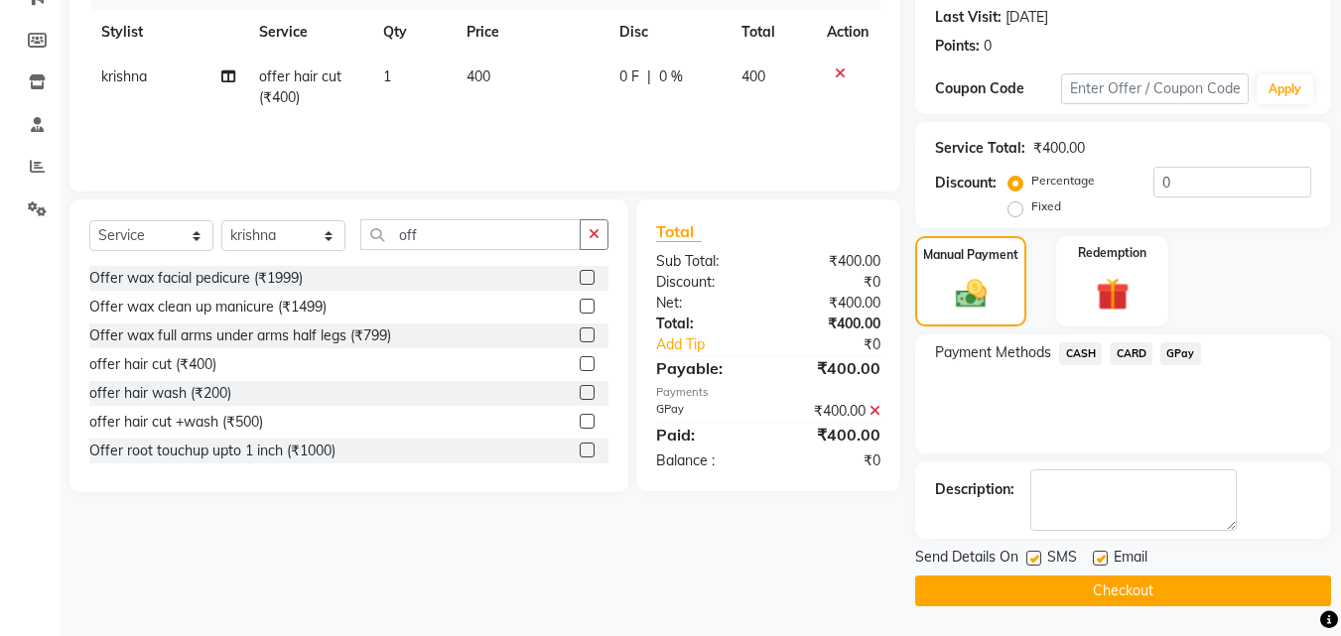
click at [1093, 589] on button "Checkout" at bounding box center [1123, 591] width 416 height 31
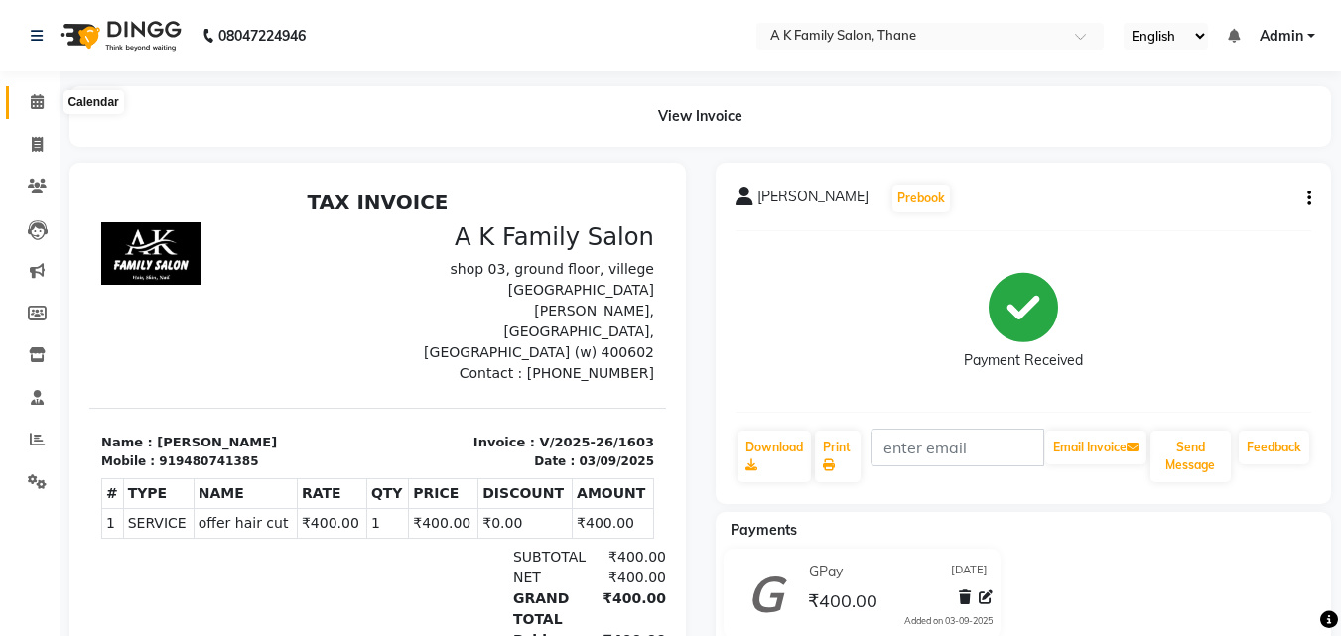
click at [33, 95] on icon at bounding box center [37, 101] width 13 height 15
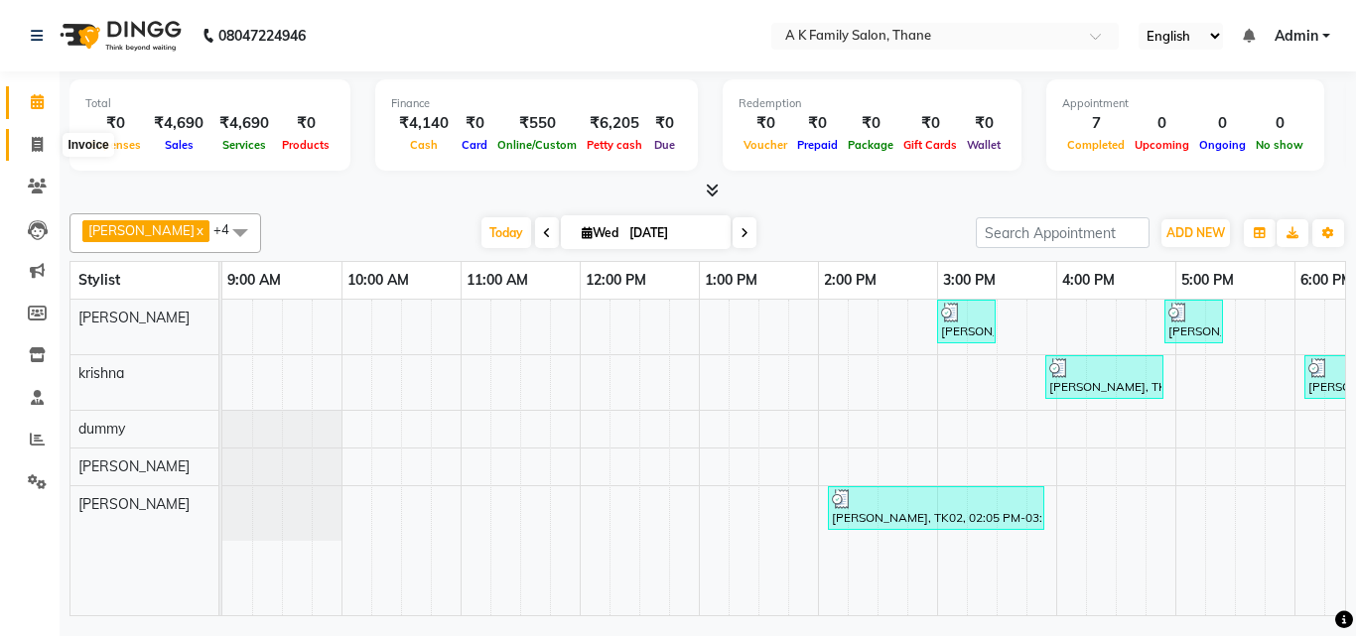
click at [25, 148] on span at bounding box center [37, 145] width 35 height 23
select select "service"
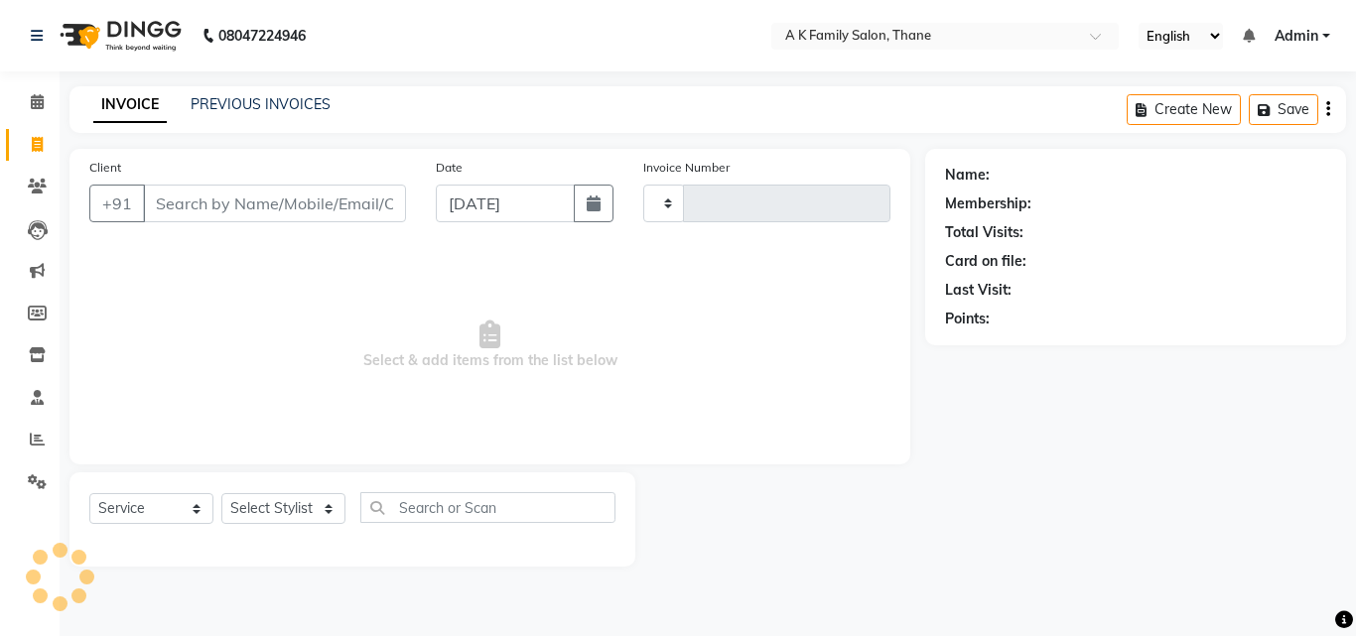
type input "1604"
select select "5033"
click at [164, 208] on input "Client" at bounding box center [274, 204] width 263 height 38
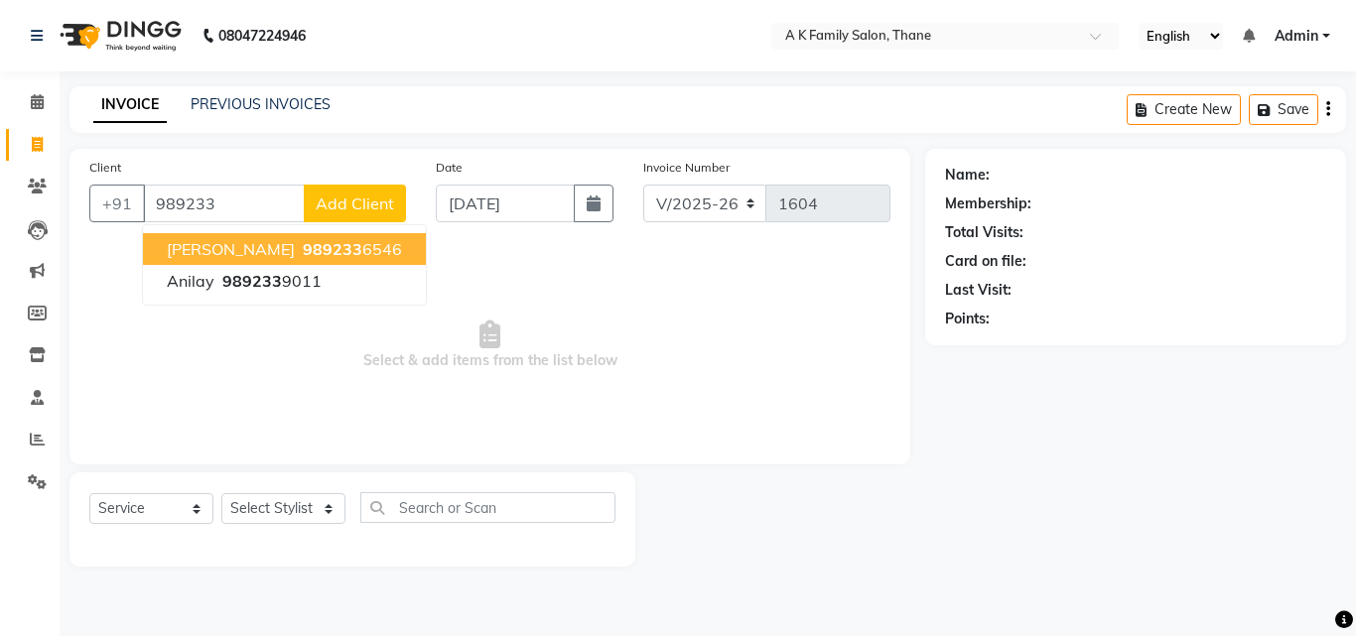
click at [259, 262] on button "[PERSON_NAME] 989233 6546" at bounding box center [284, 249] width 283 height 32
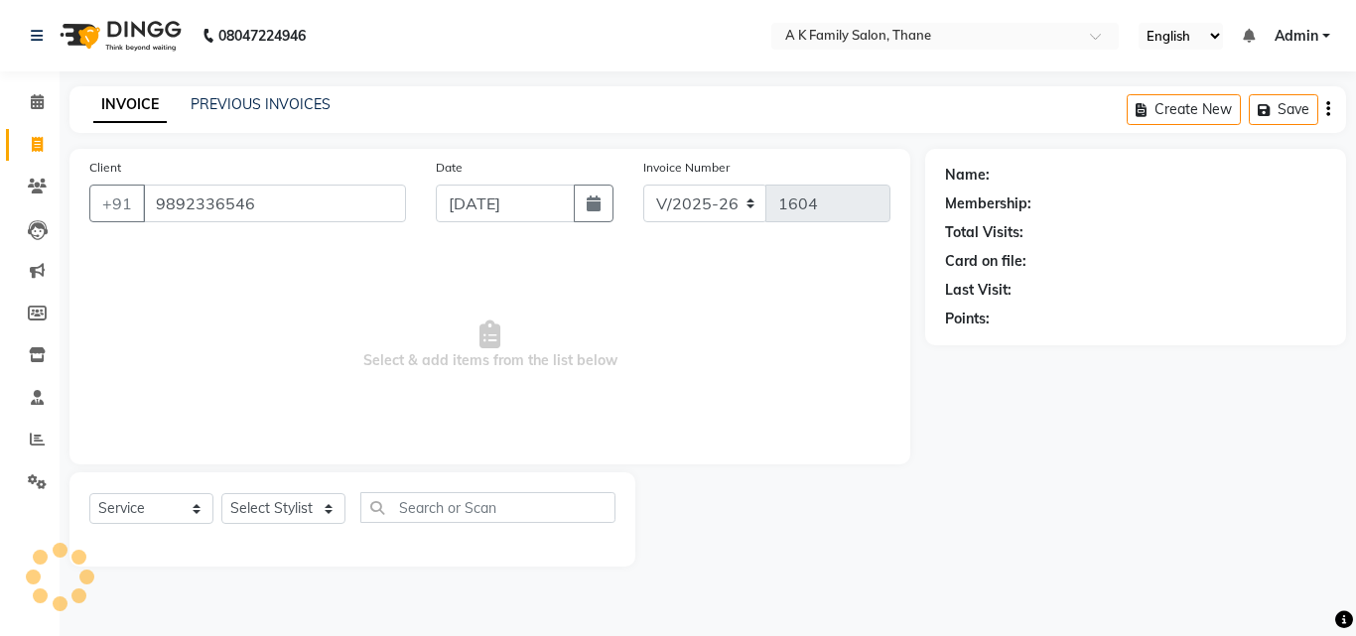
type input "9892336546"
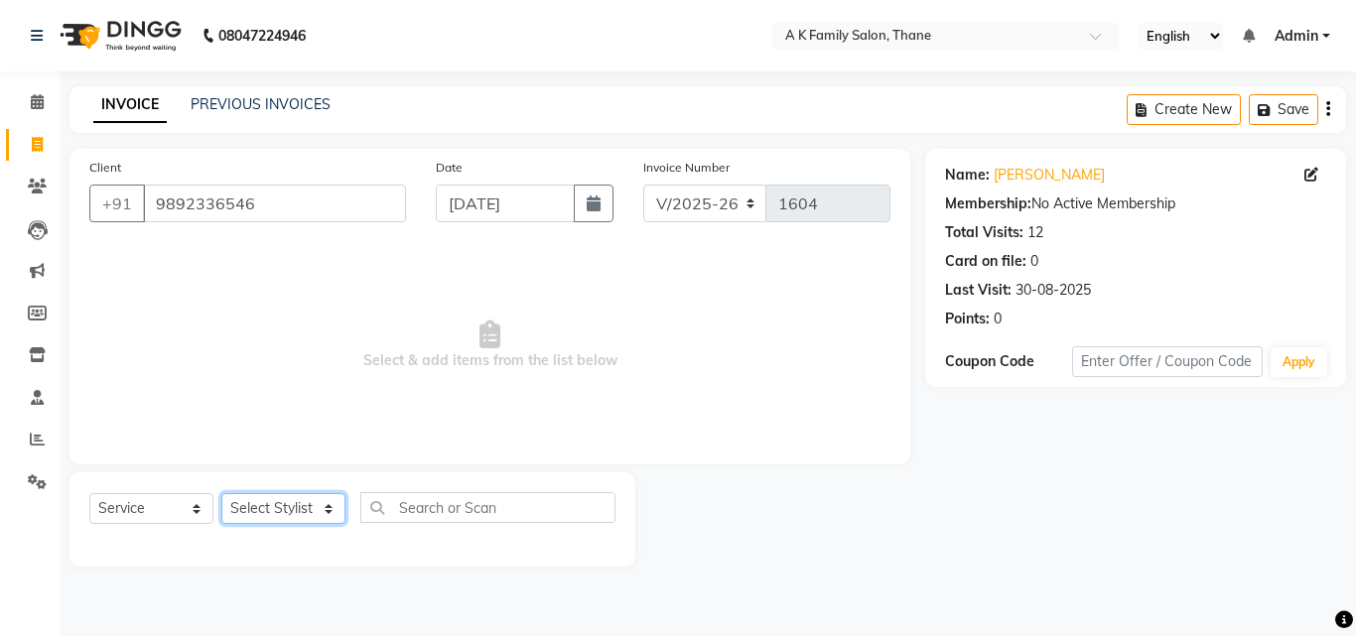
click at [247, 499] on select "Select Stylist [PERSON_NAME] dummy [PERSON_NAME] krishna [PERSON_NAME]" at bounding box center [283, 508] width 124 height 31
select select "32477"
click at [221, 493] on select "Select Stylist [PERSON_NAME] dummy [PERSON_NAME] krishna [PERSON_NAME]" at bounding box center [283, 508] width 124 height 31
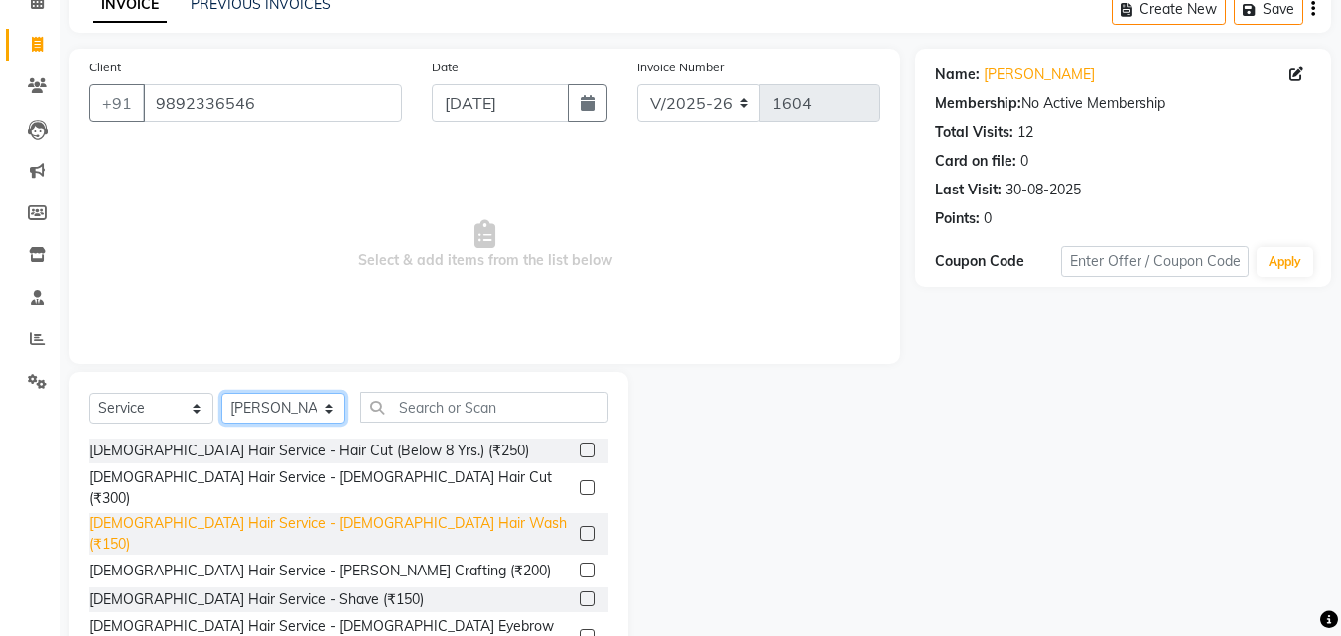
scroll to position [159, 0]
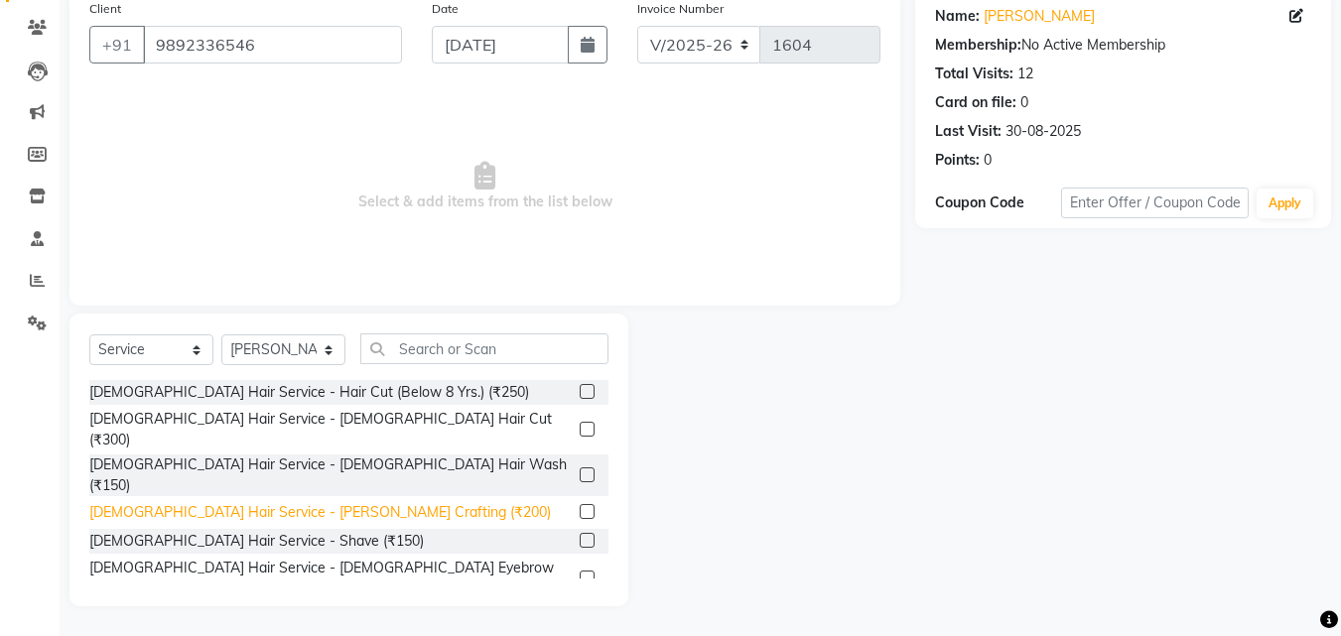
click at [253, 502] on div "[DEMOGRAPHIC_DATA] Hair Service - [PERSON_NAME] Crafting (₹200)" at bounding box center [320, 512] width 462 height 21
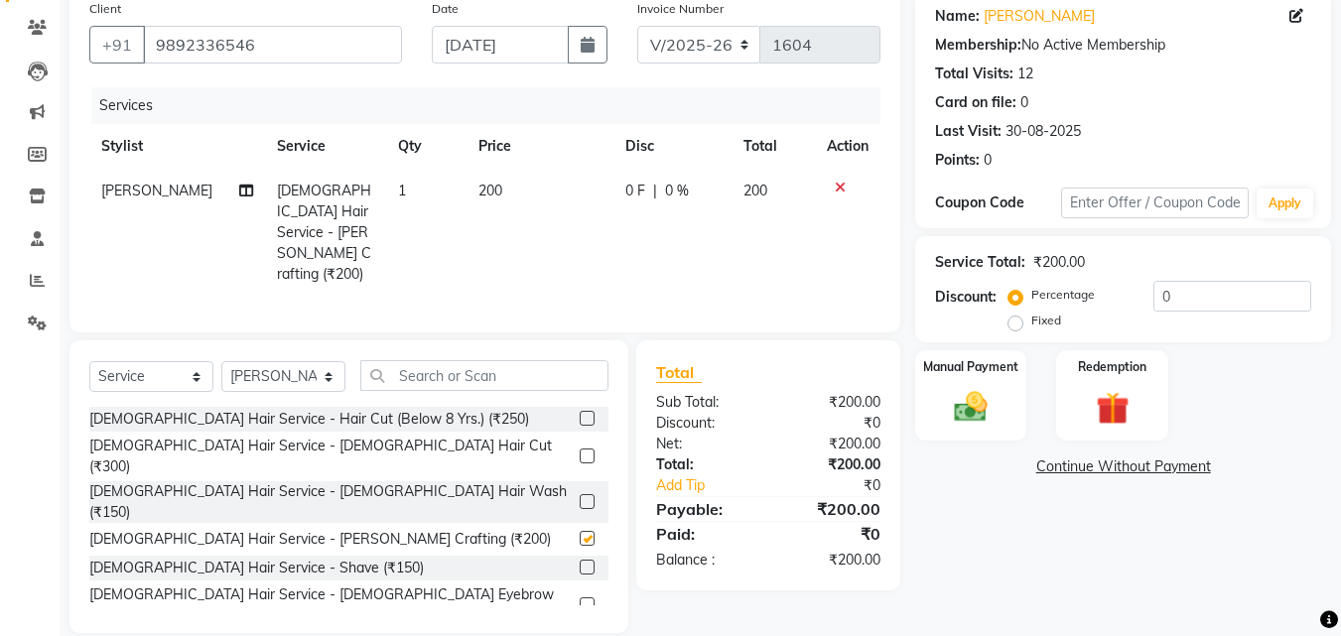
checkbox input "false"
click at [971, 417] on img at bounding box center [971, 407] width 56 height 40
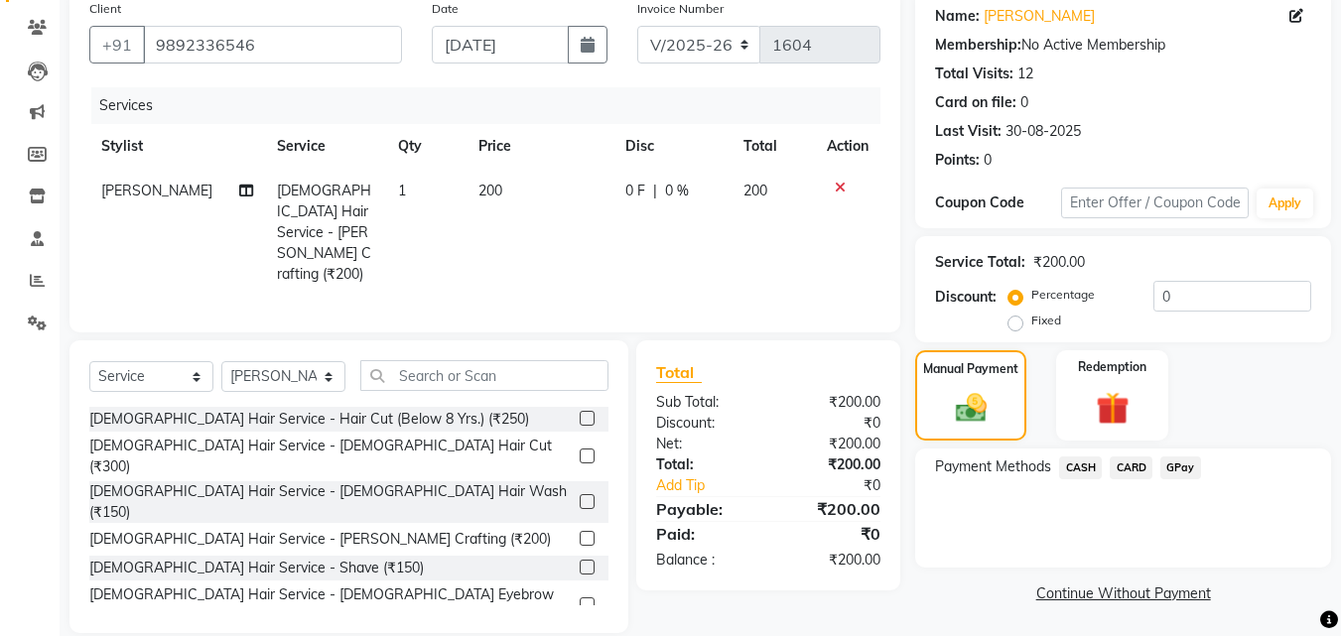
click at [1167, 454] on div "Payment Methods CASH CARD GPay" at bounding box center [1123, 508] width 416 height 119
click at [1167, 457] on span "GPay" at bounding box center [1180, 468] width 41 height 23
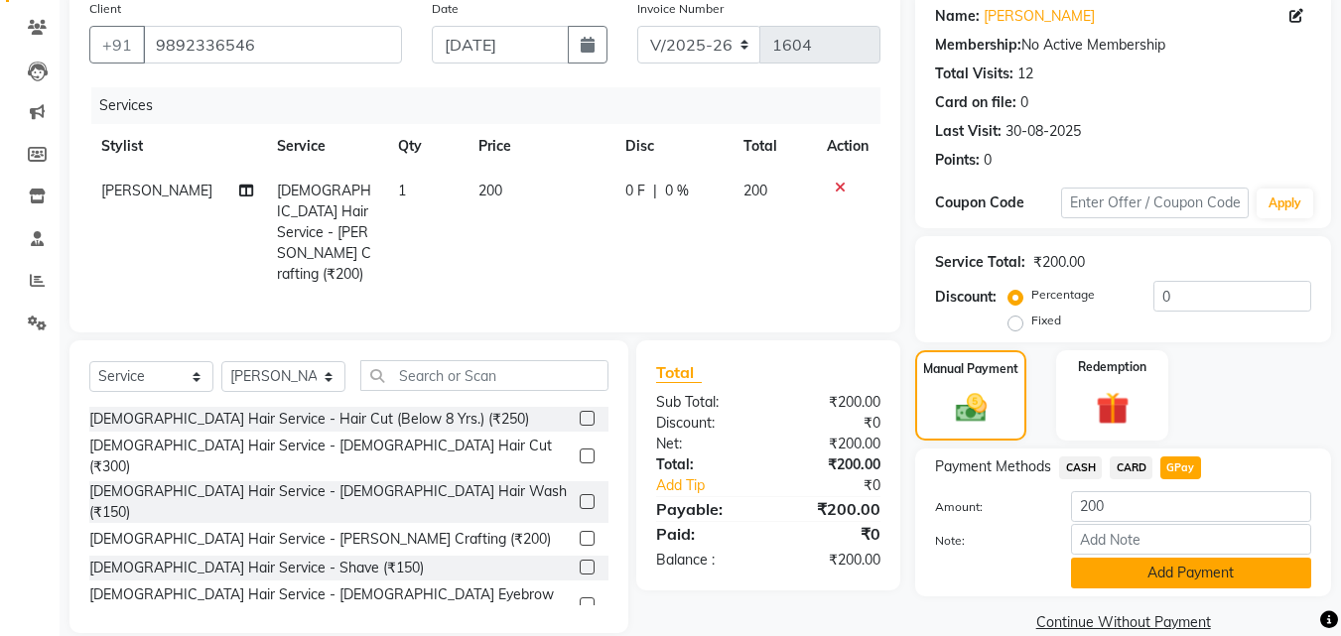
click at [1200, 588] on button "Add Payment" at bounding box center [1191, 573] width 240 height 31
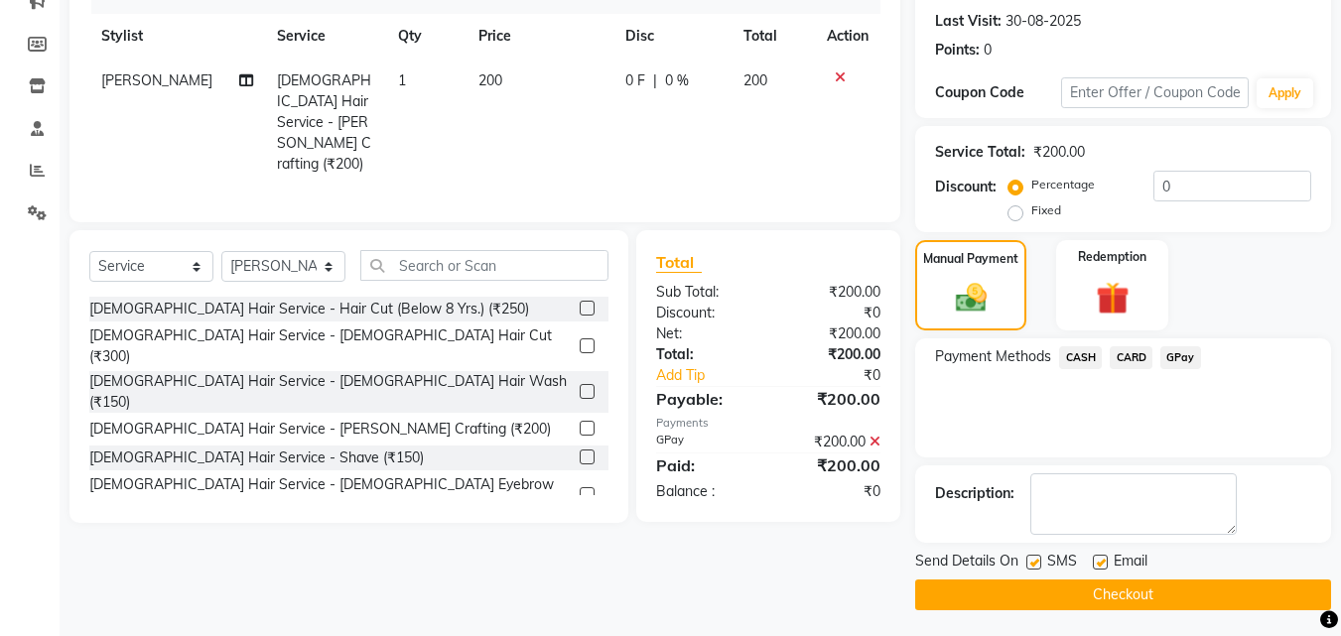
scroll to position [273, 0]
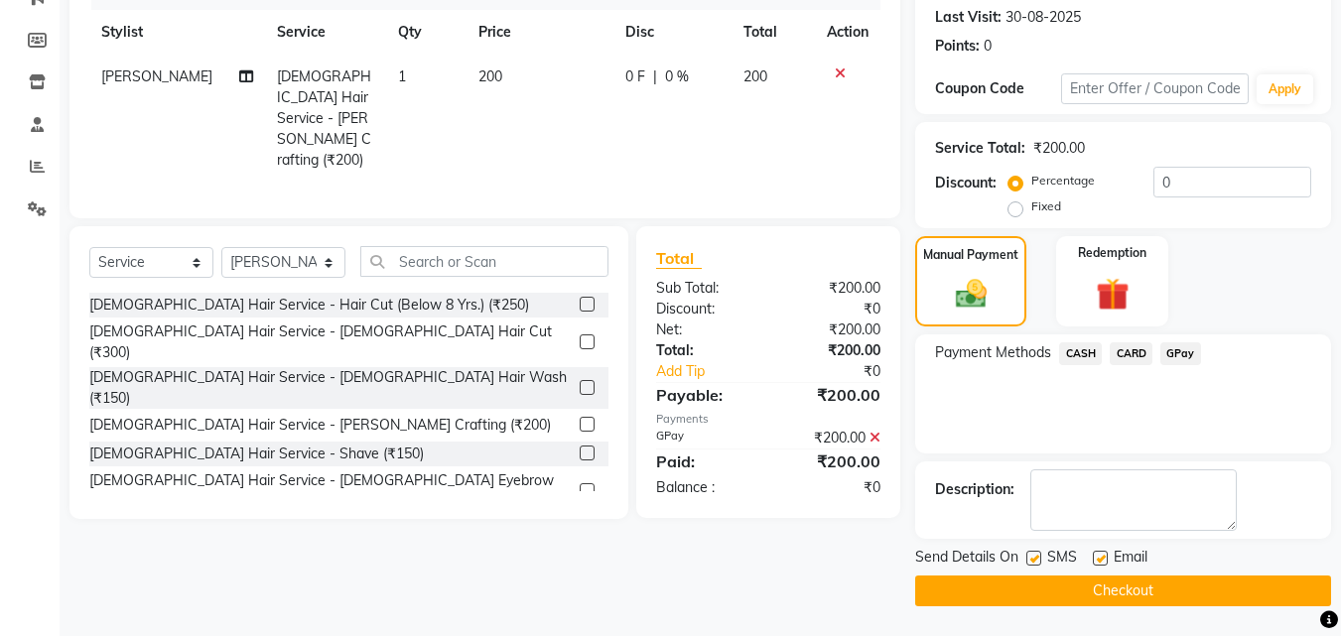
click at [1210, 596] on button "Checkout" at bounding box center [1123, 591] width 416 height 31
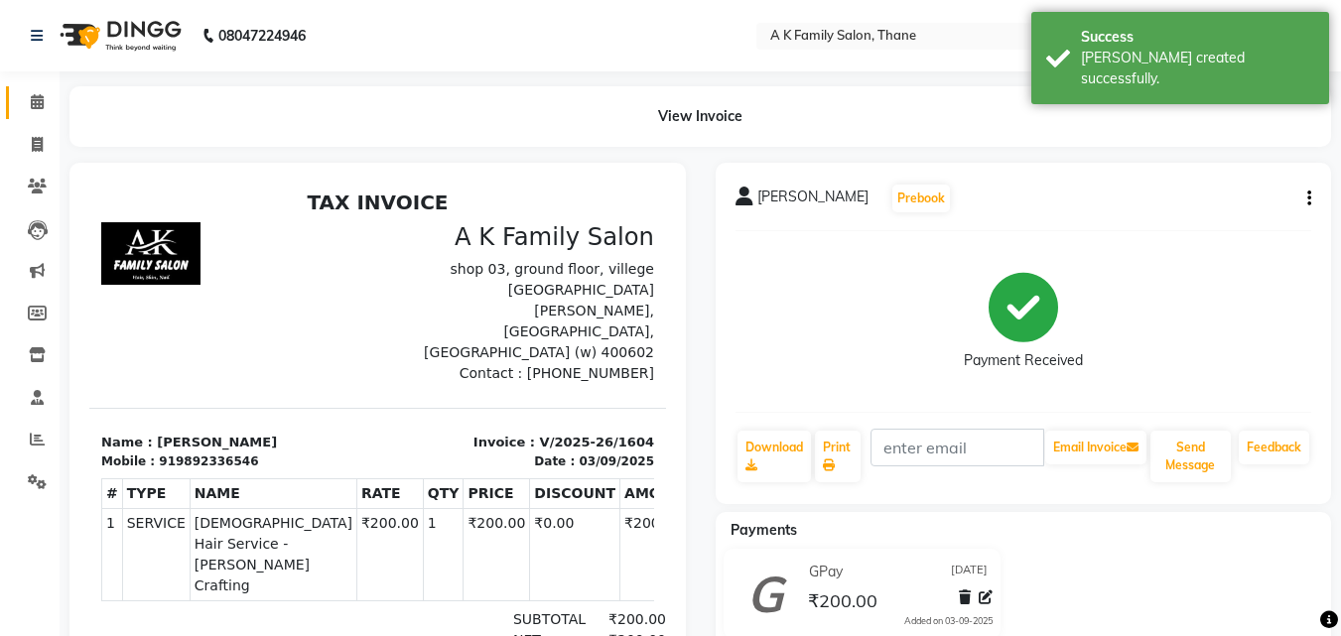
click at [18, 114] on link "Calendar" at bounding box center [30, 102] width 48 height 33
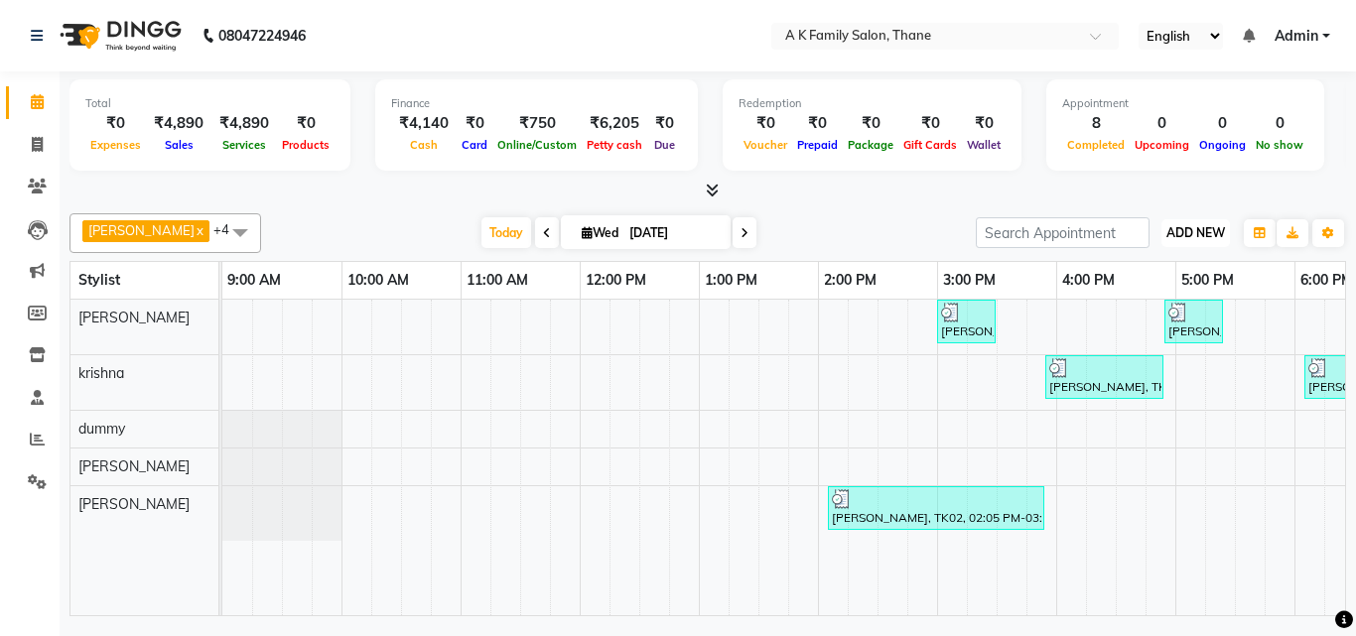
click at [1211, 238] on span "ADD NEW" at bounding box center [1195, 232] width 59 height 15
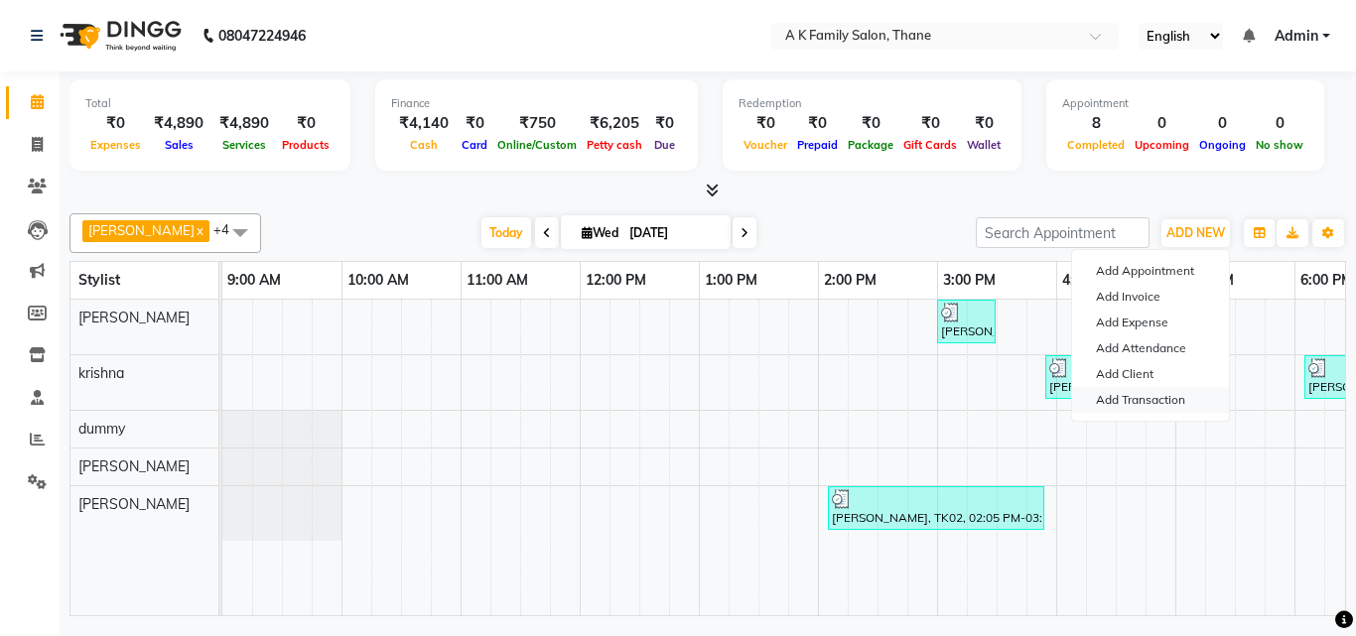
click at [1152, 399] on link "Add Transaction" at bounding box center [1150, 400] width 157 height 26
select select "direct"
select select
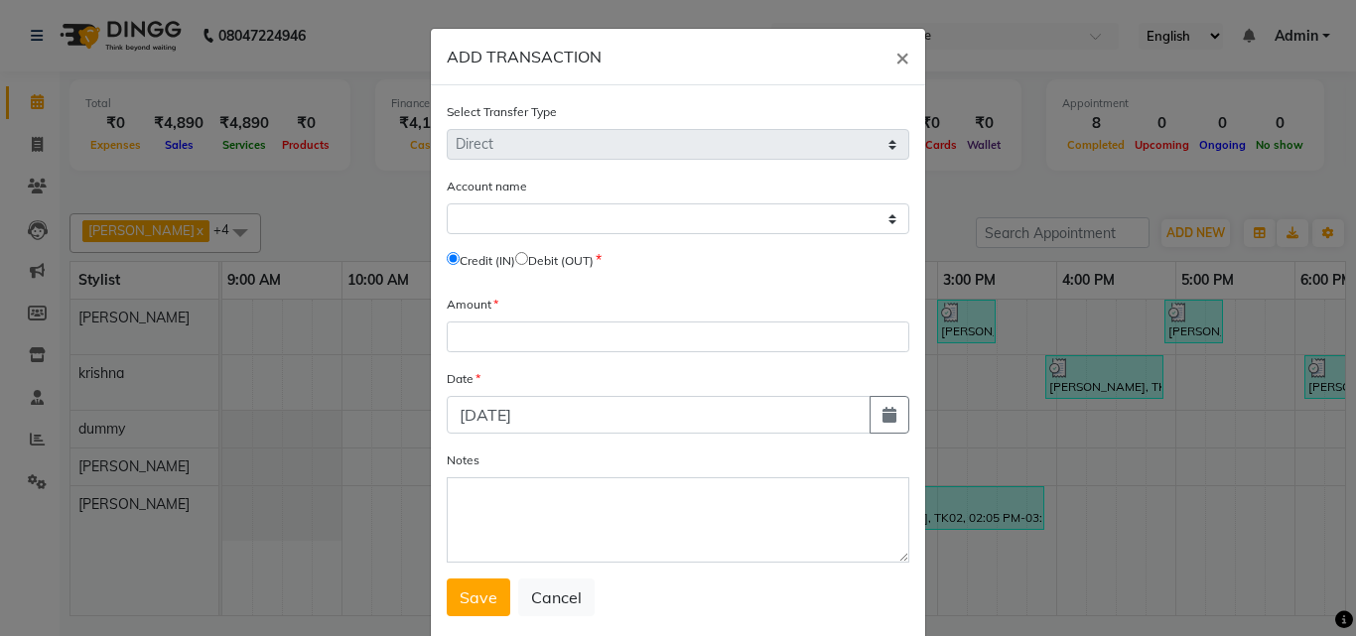
click at [523, 251] on span "Debit (OUT)" at bounding box center [554, 260] width 78 height 18
click at [528, 254] on input "radio" at bounding box center [521, 258] width 13 height 13
radio input "true"
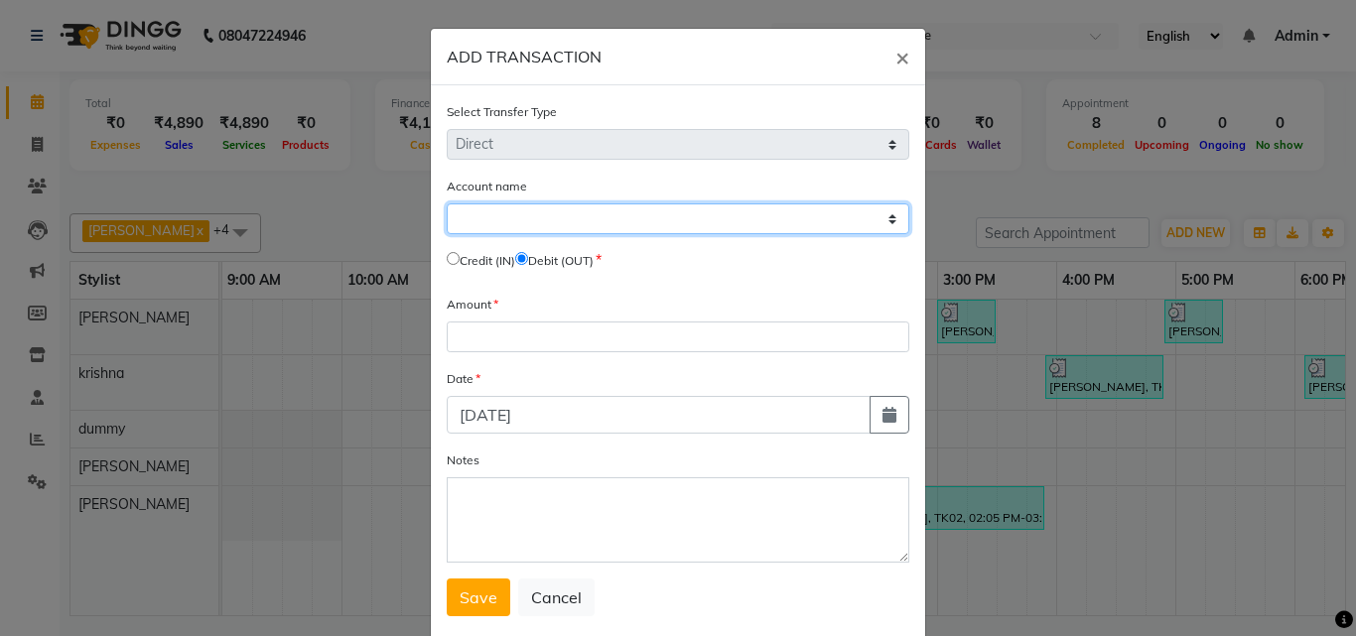
click at [540, 229] on select "Select [PERSON_NAME] Cash Default Account" at bounding box center [678, 219] width 463 height 31
select select "3934"
click at [447, 204] on select "Select [PERSON_NAME] Cash Default Account" at bounding box center [678, 219] width 463 height 31
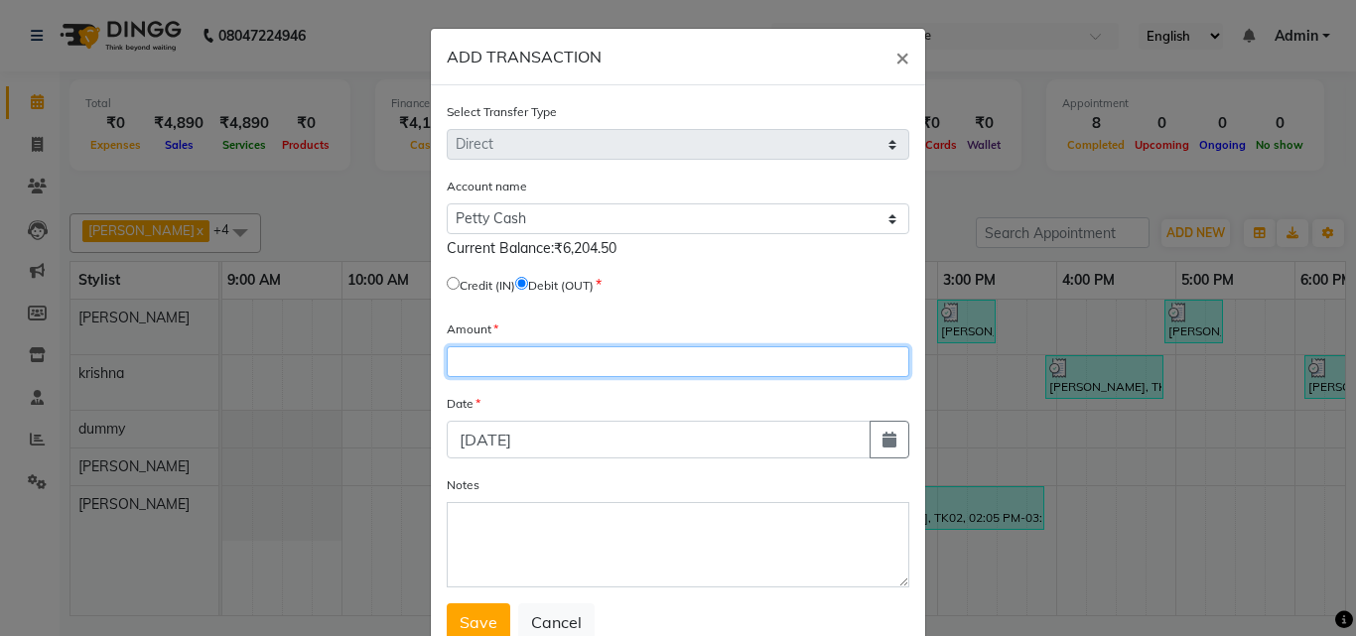
click at [518, 354] on input "number" at bounding box center [678, 361] width 463 height 31
type input "6150"
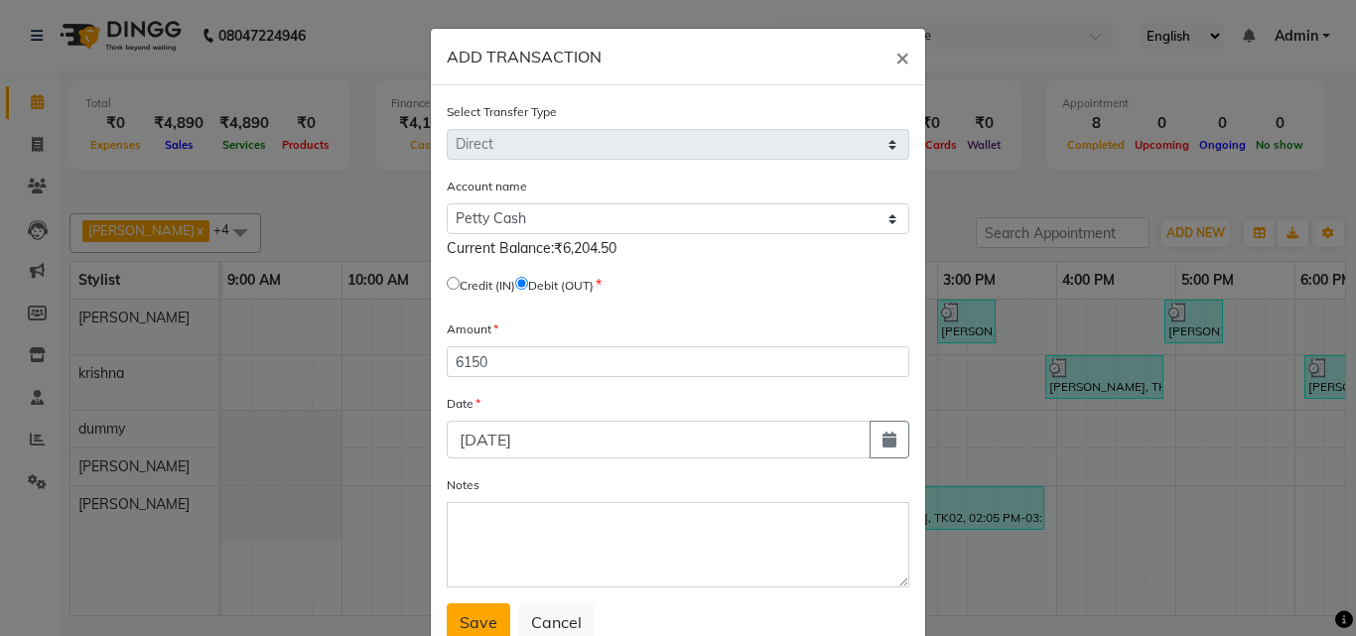
click at [467, 626] on span "Save" at bounding box center [479, 622] width 38 height 20
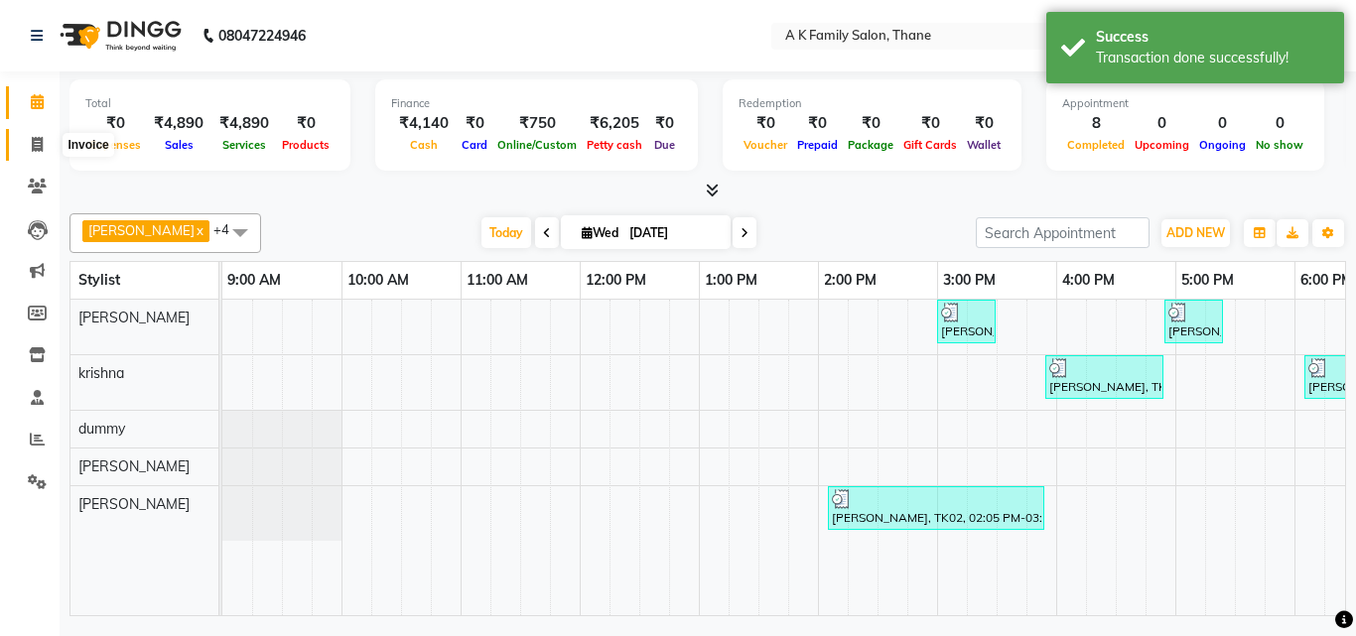
click at [42, 147] on icon at bounding box center [37, 144] width 11 height 15
select select "service"
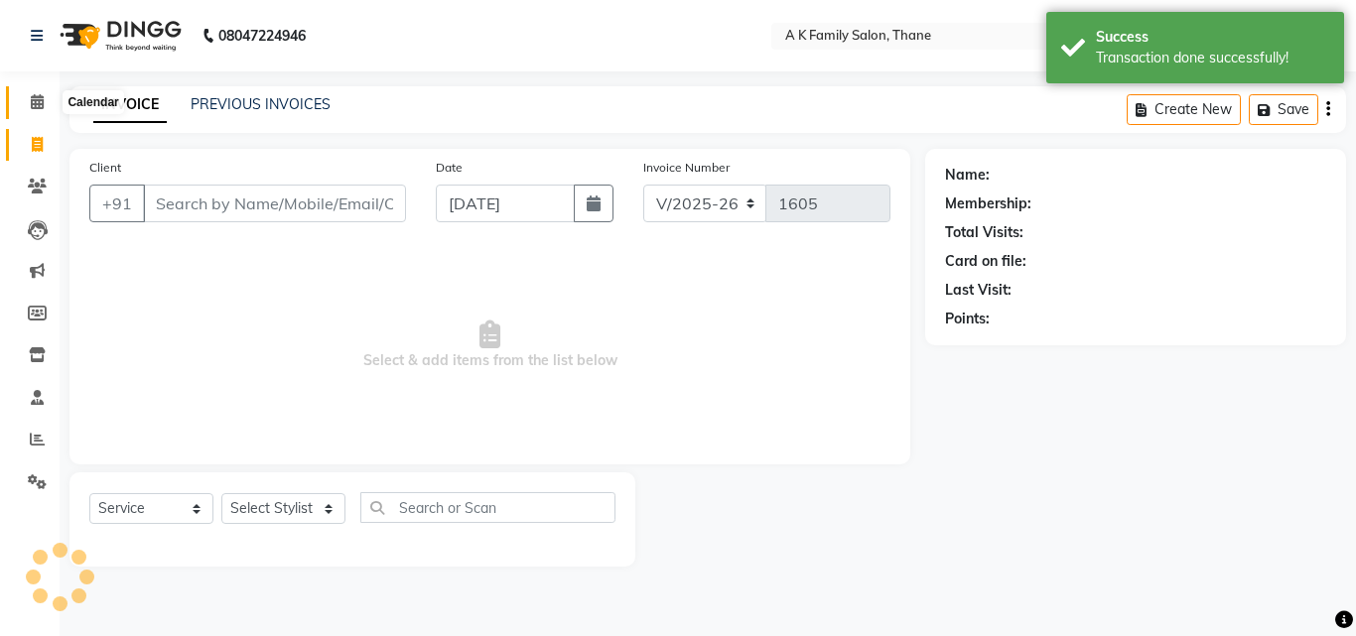
click at [21, 95] on span at bounding box center [37, 102] width 35 height 23
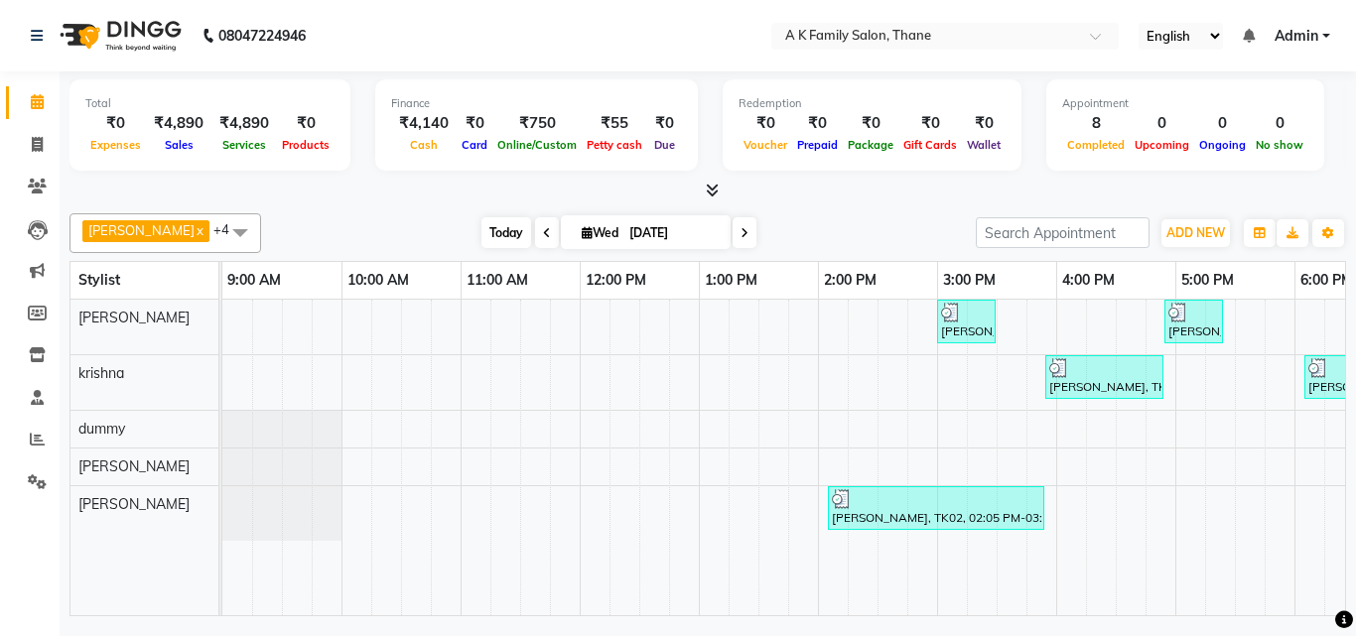
click at [501, 240] on span "Today" at bounding box center [506, 232] width 50 height 31
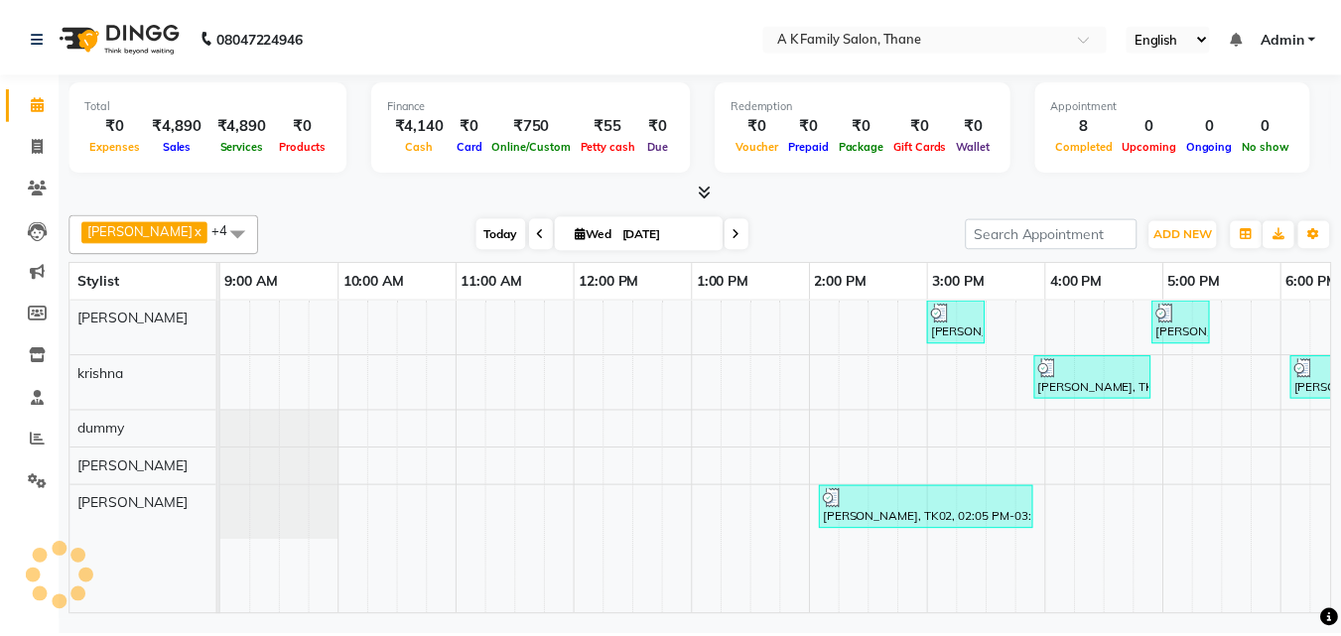
scroll to position [0, 545]
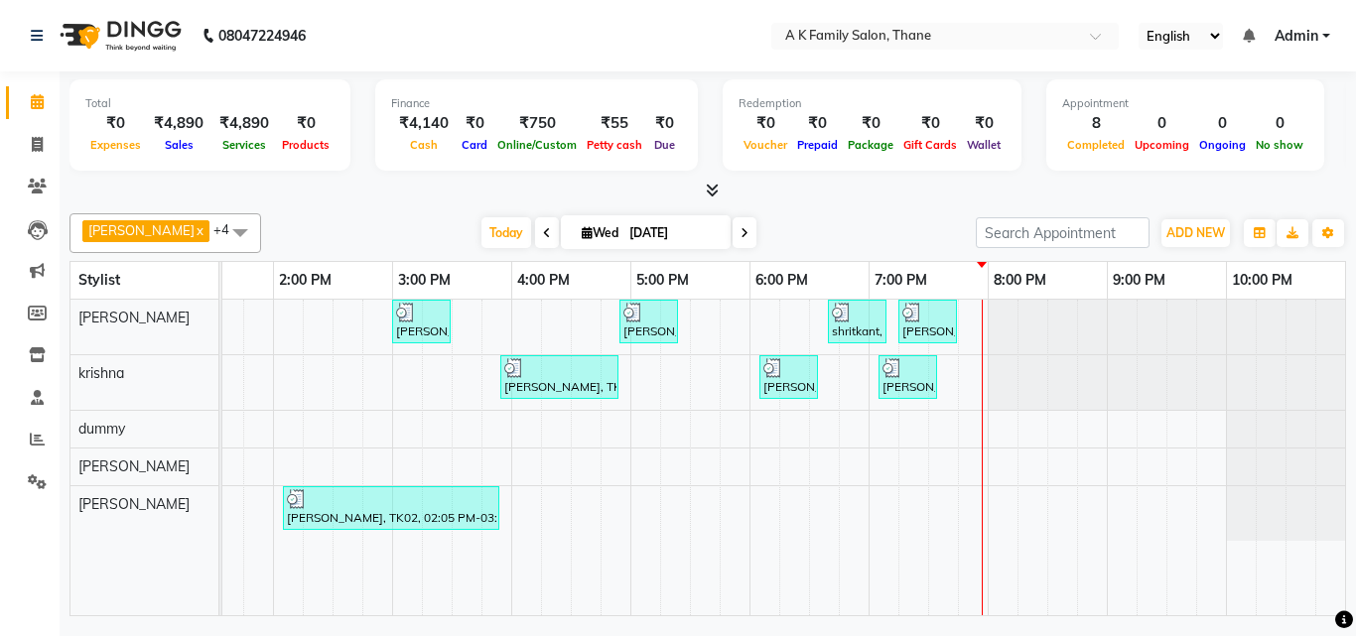
click at [473, 370] on div "[PERSON_NAME], TK01, 03:00 PM-03:30 PM, [DEMOGRAPHIC_DATA] Hair Service - [DEMO…" at bounding box center [511, 458] width 1668 height 316
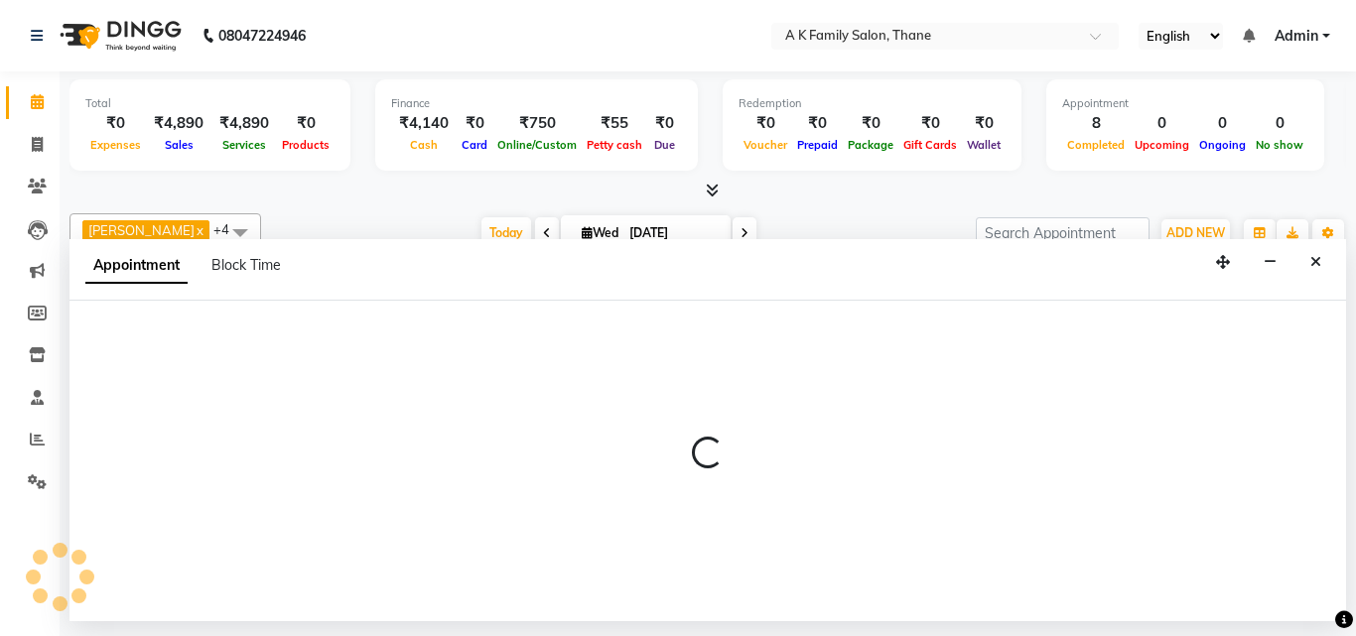
select select "34236"
select select "tentative"
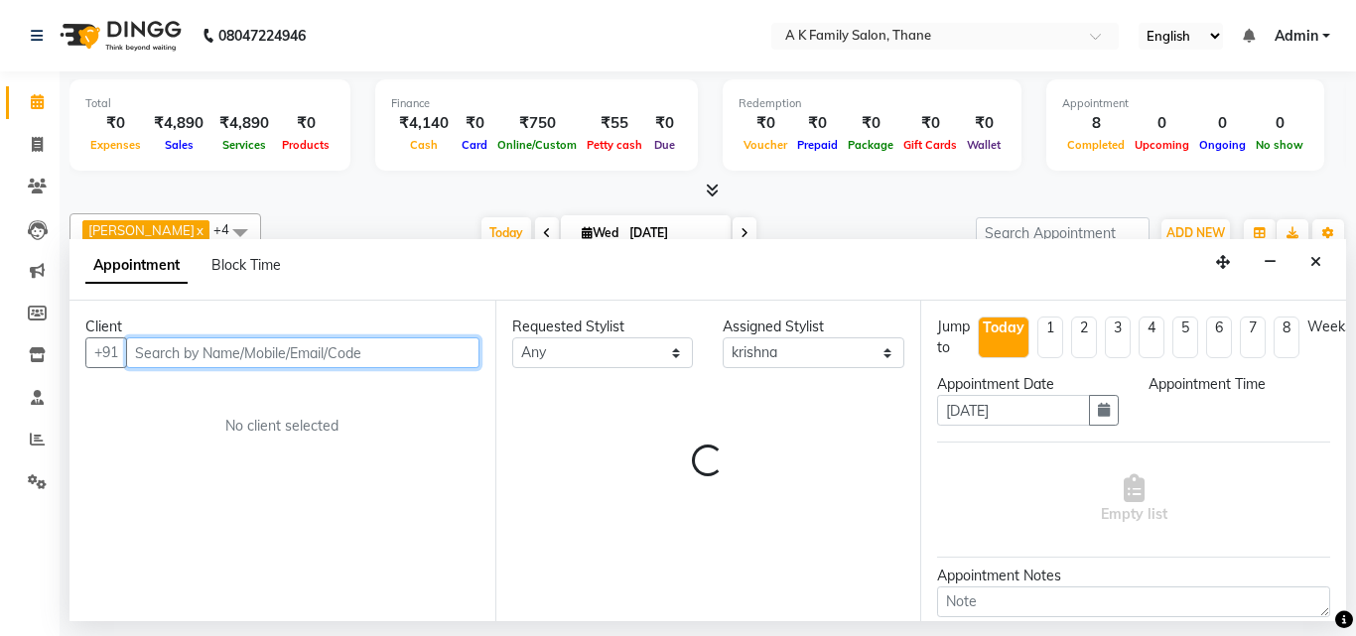
select select "930"
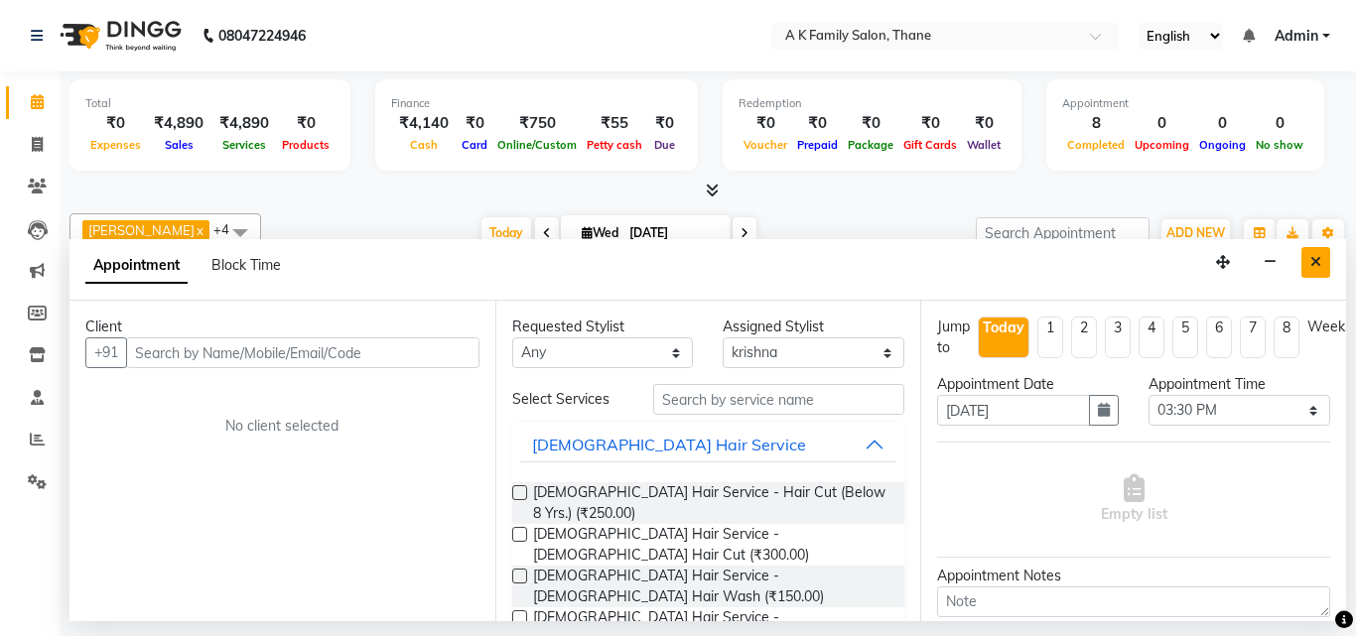
click at [1306, 259] on button "Close" at bounding box center [1315, 262] width 29 height 31
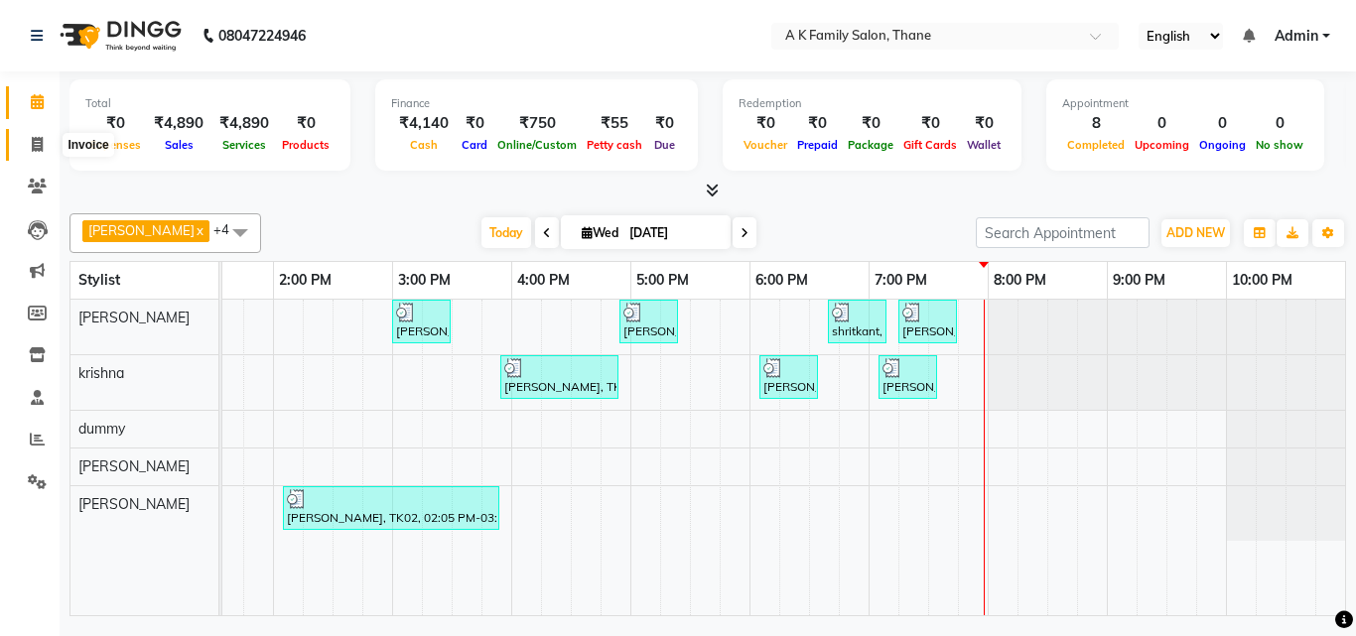
click at [32, 141] on icon at bounding box center [37, 144] width 11 height 15
select select "service"
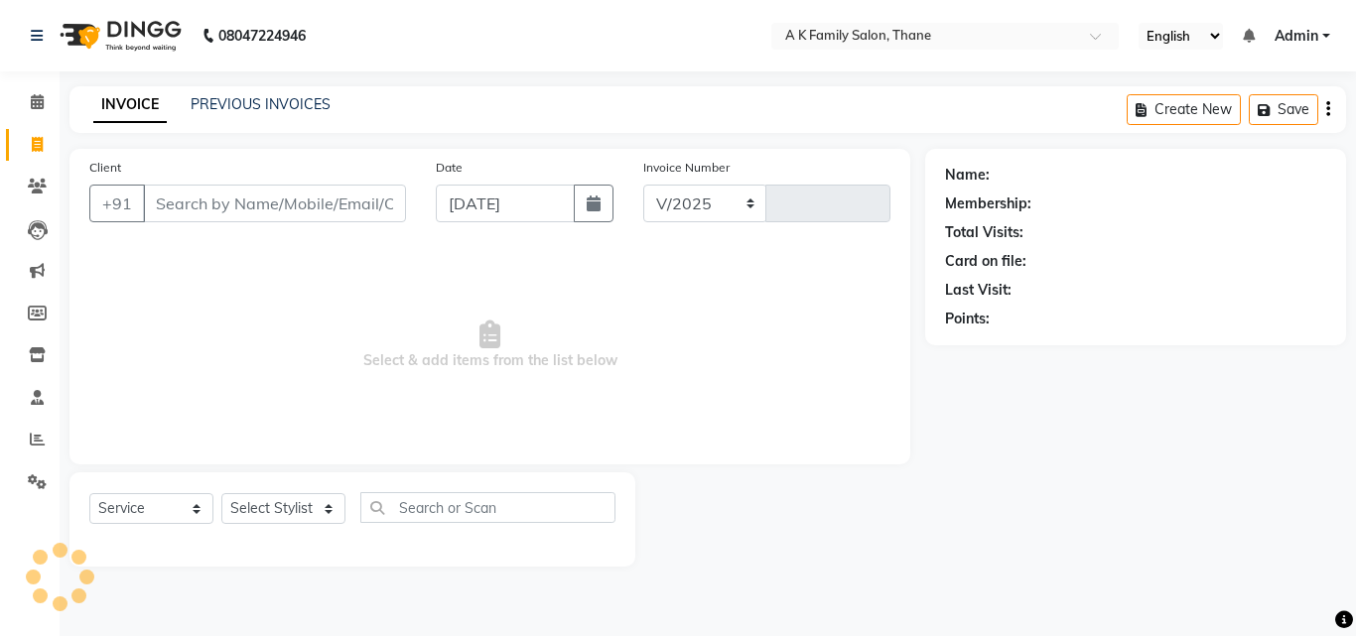
select select "5033"
type input "1605"
click at [199, 214] on input "Client" at bounding box center [274, 204] width 263 height 38
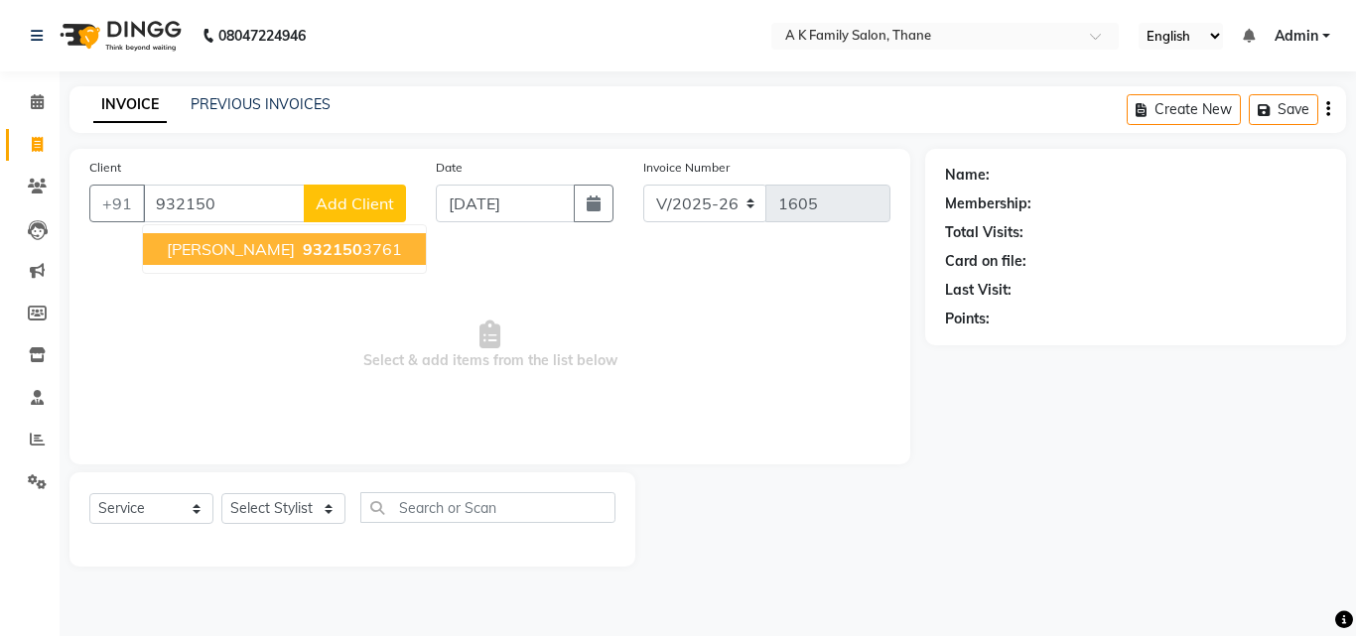
click at [303, 247] on span "932150" at bounding box center [333, 249] width 60 height 20
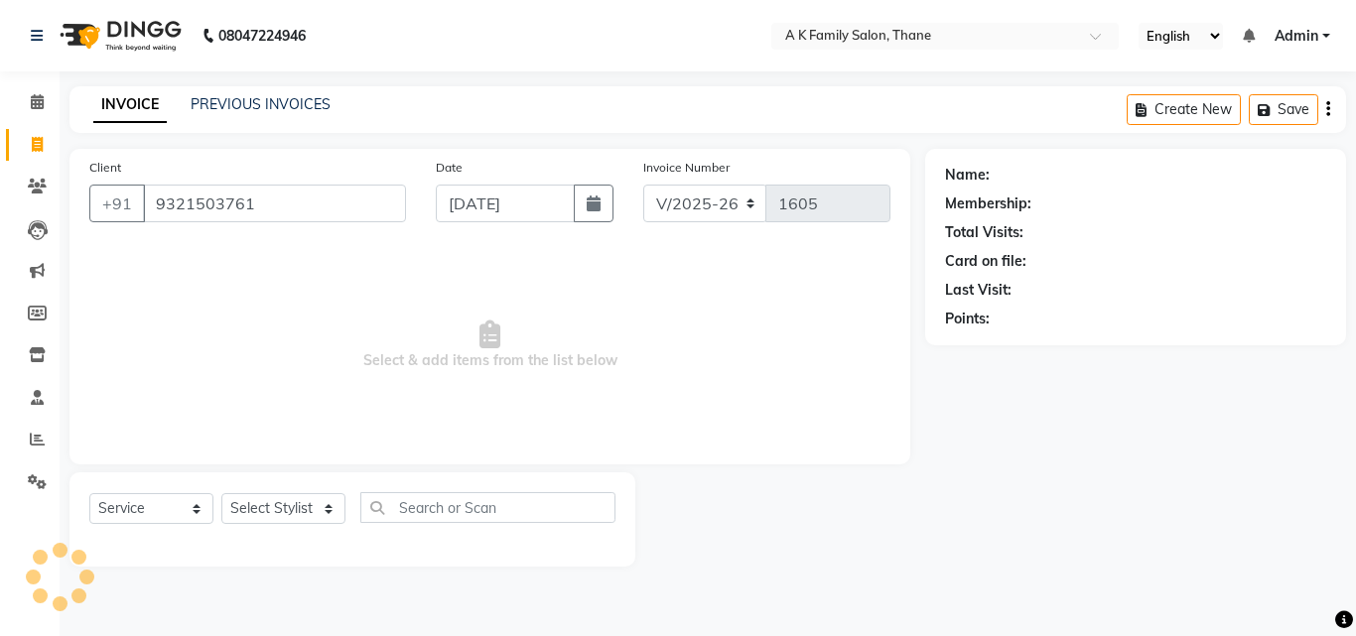
type input "9321503761"
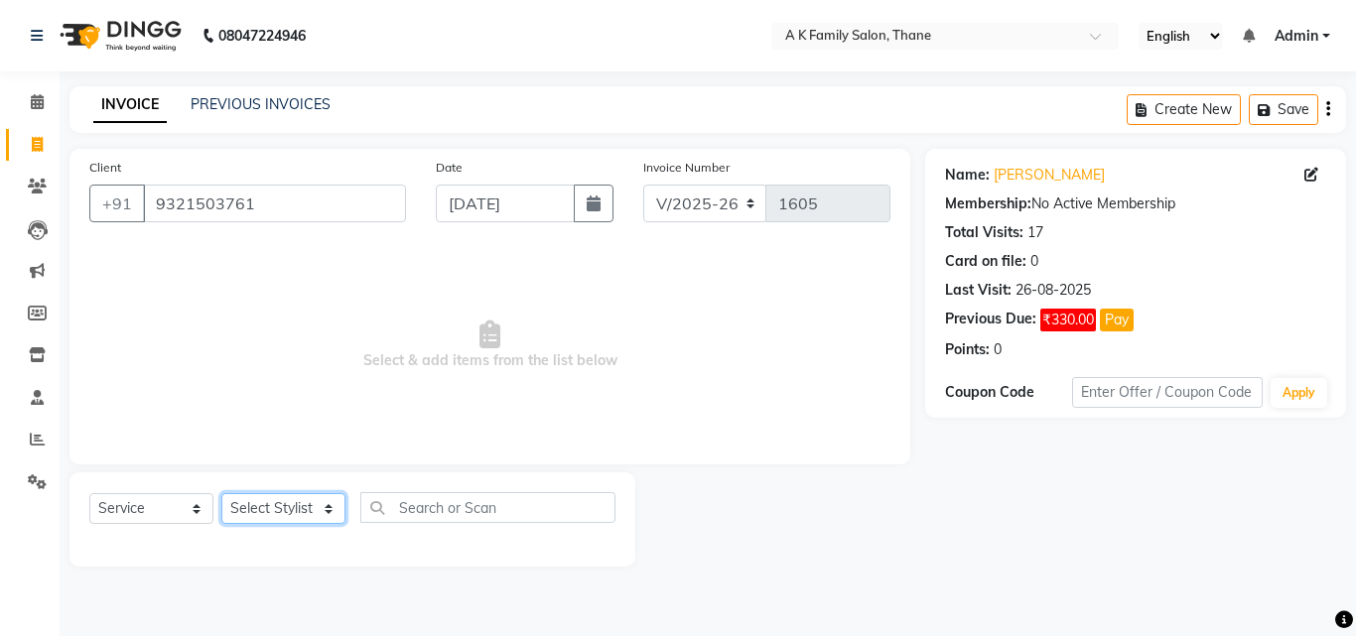
click at [256, 510] on select "Select Stylist [PERSON_NAME] dummy [PERSON_NAME] krishna [PERSON_NAME]" at bounding box center [283, 508] width 124 height 31
select select "34236"
click at [221, 493] on select "Select Stylist [PERSON_NAME] dummy [PERSON_NAME] krishna [PERSON_NAME]" at bounding box center [283, 508] width 124 height 31
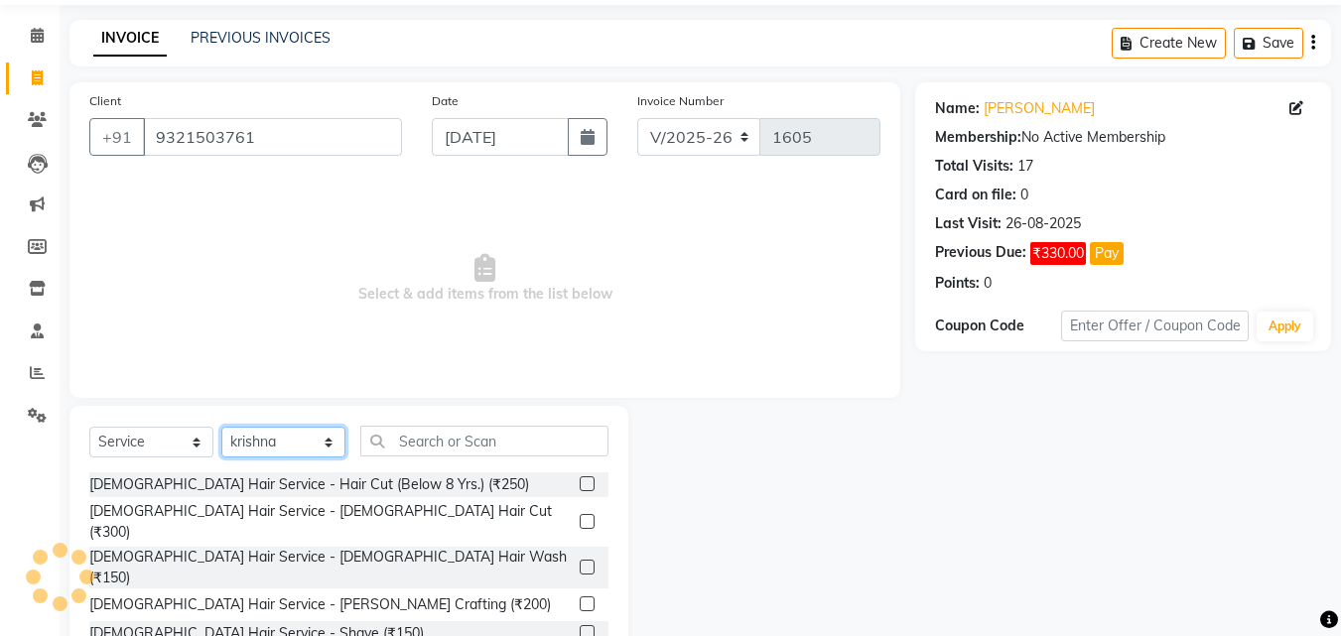
scroll to position [99, 0]
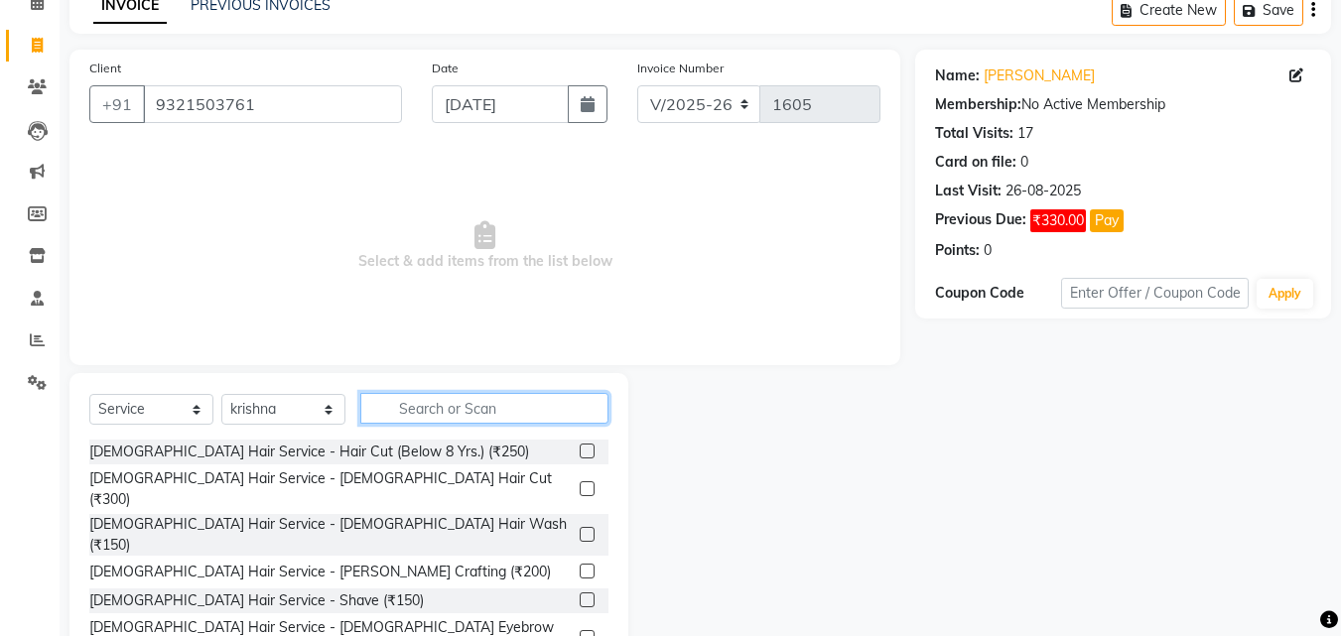
click at [397, 409] on input "text" at bounding box center [484, 408] width 248 height 31
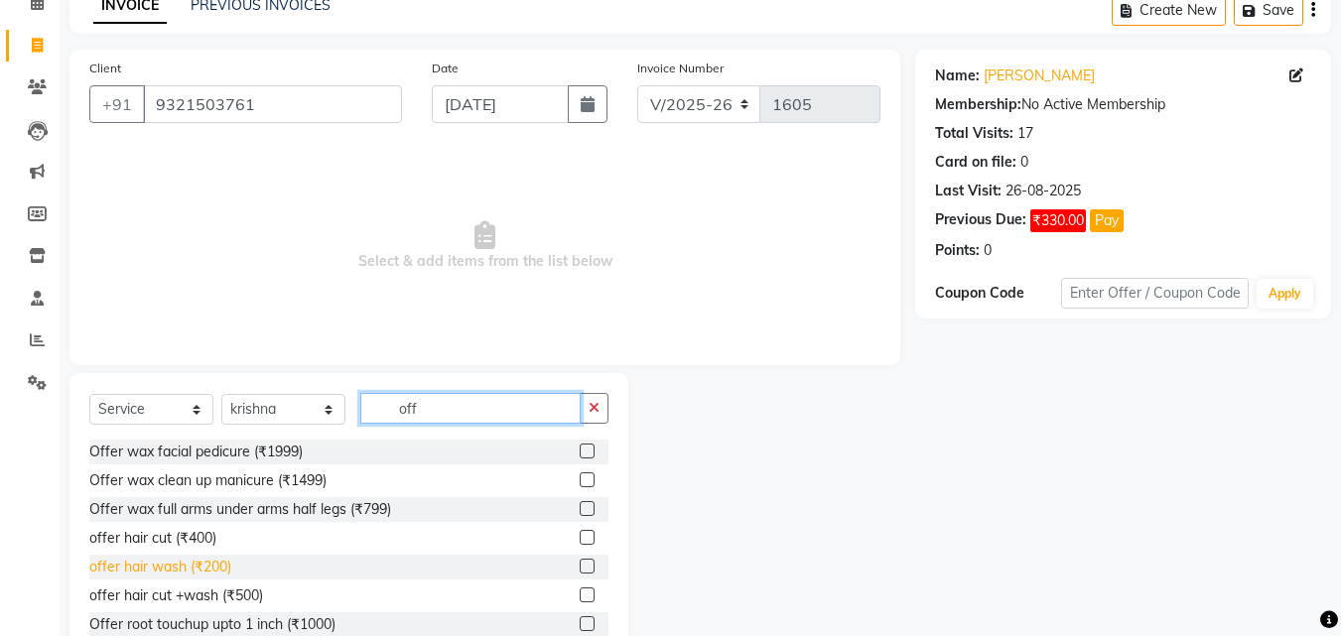
type input "off"
click at [160, 562] on div "offer hair wash (₹200)" at bounding box center [160, 567] width 142 height 21
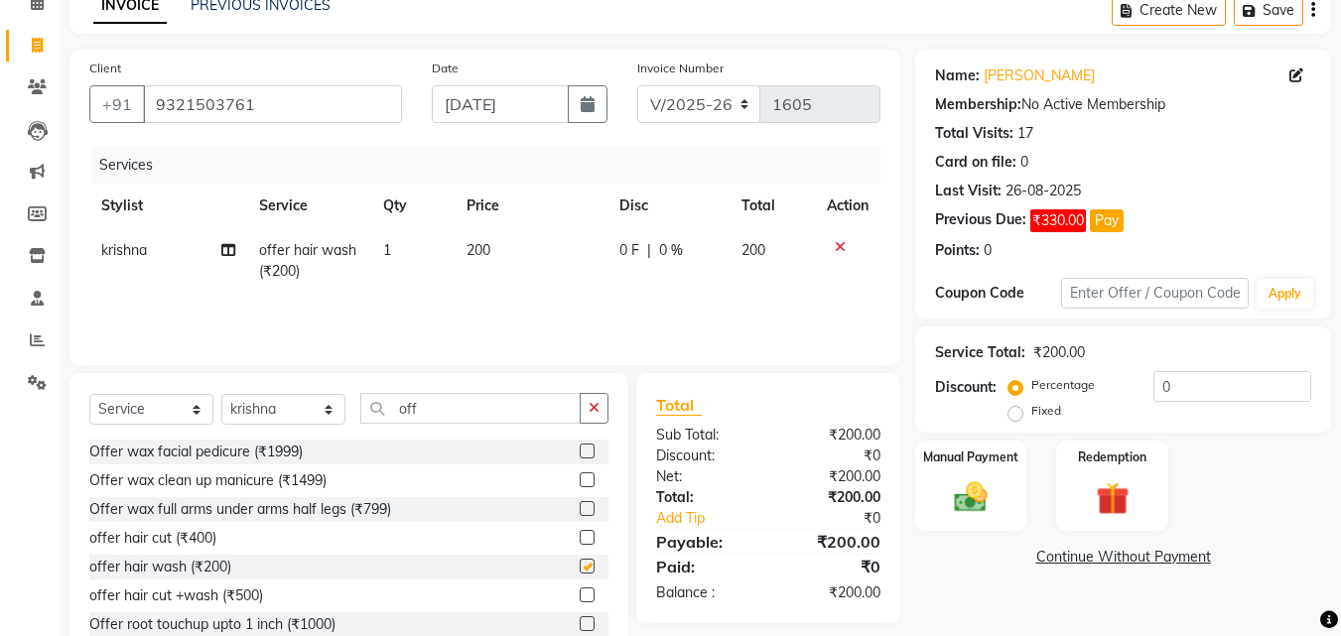
checkbox input "false"
click at [301, 406] on select "Select Stylist [PERSON_NAME] dummy [PERSON_NAME] krishna [PERSON_NAME]" at bounding box center [283, 409] width 124 height 31
click at [495, 395] on input "off" at bounding box center [470, 408] width 220 height 31
type input "o"
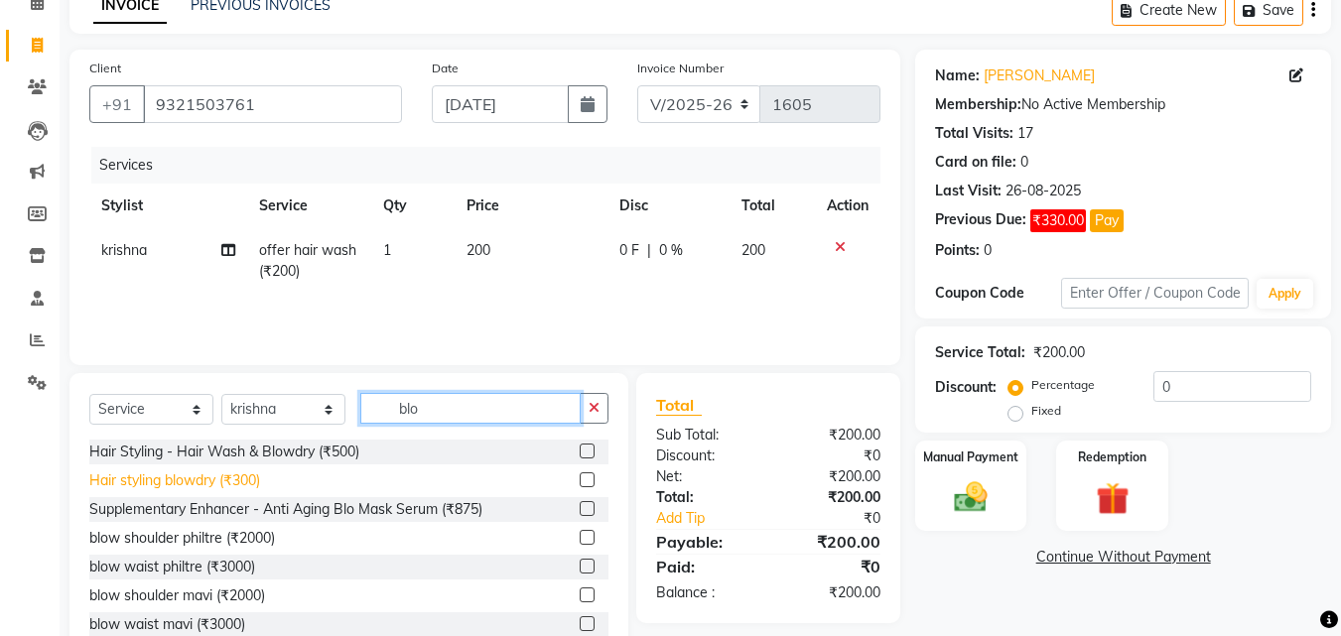
type input "blo"
click at [163, 482] on div "Hair styling blowdry (₹300)" at bounding box center [174, 481] width 171 height 21
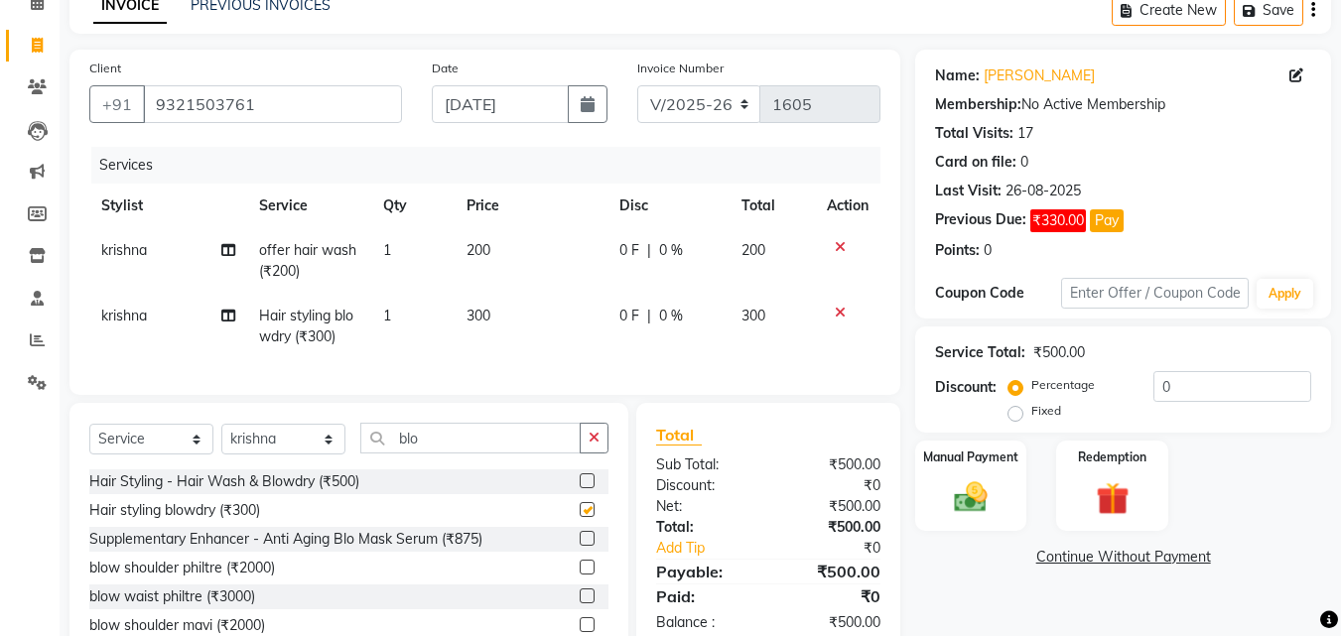
checkbox input "false"
click at [103, 245] on span "krishna" at bounding box center [124, 250] width 46 height 18
select select "34236"
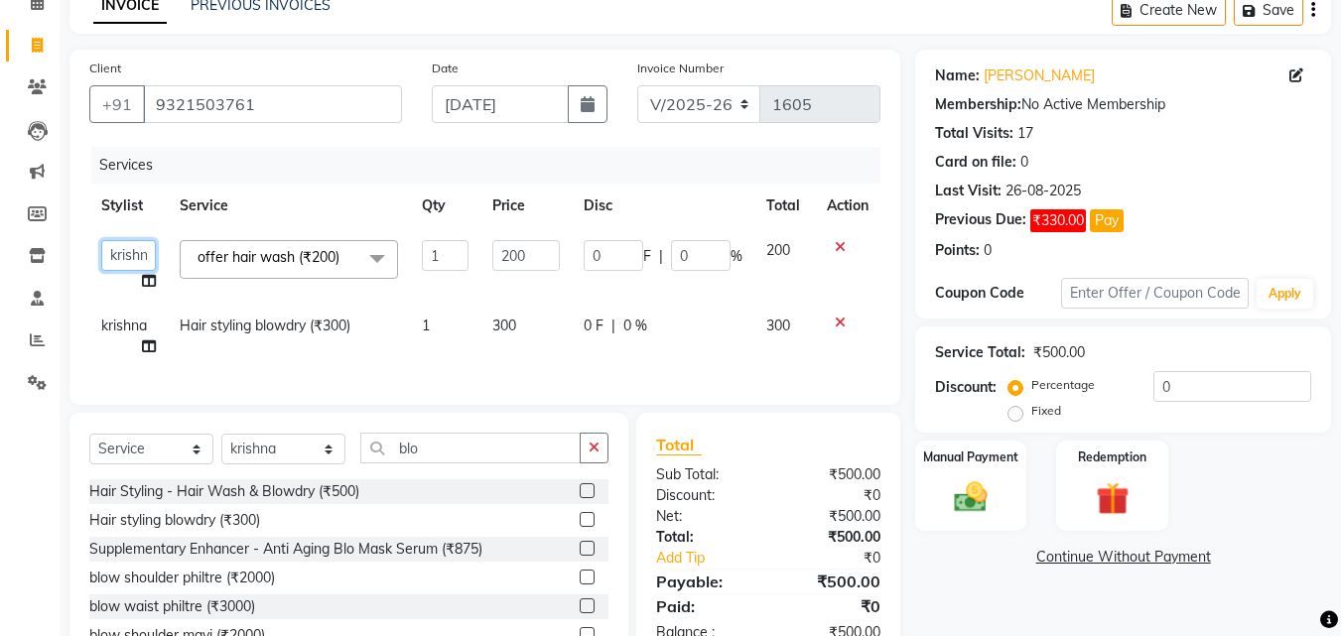
click at [114, 246] on select "[PERSON_NAME] dummy [PERSON_NAME] krishna [PERSON_NAME]" at bounding box center [128, 255] width 55 height 31
select select "62227"
click at [968, 486] on img at bounding box center [971, 497] width 56 height 40
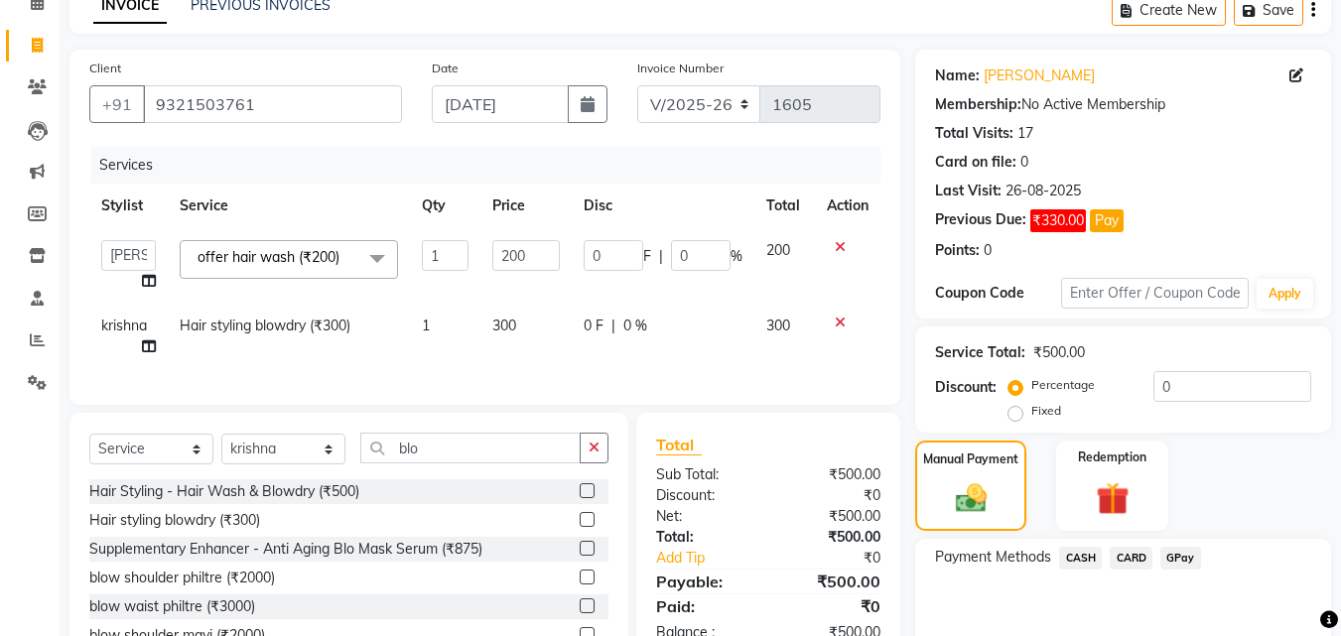
click at [1170, 552] on span "GPay" at bounding box center [1180, 558] width 41 height 23
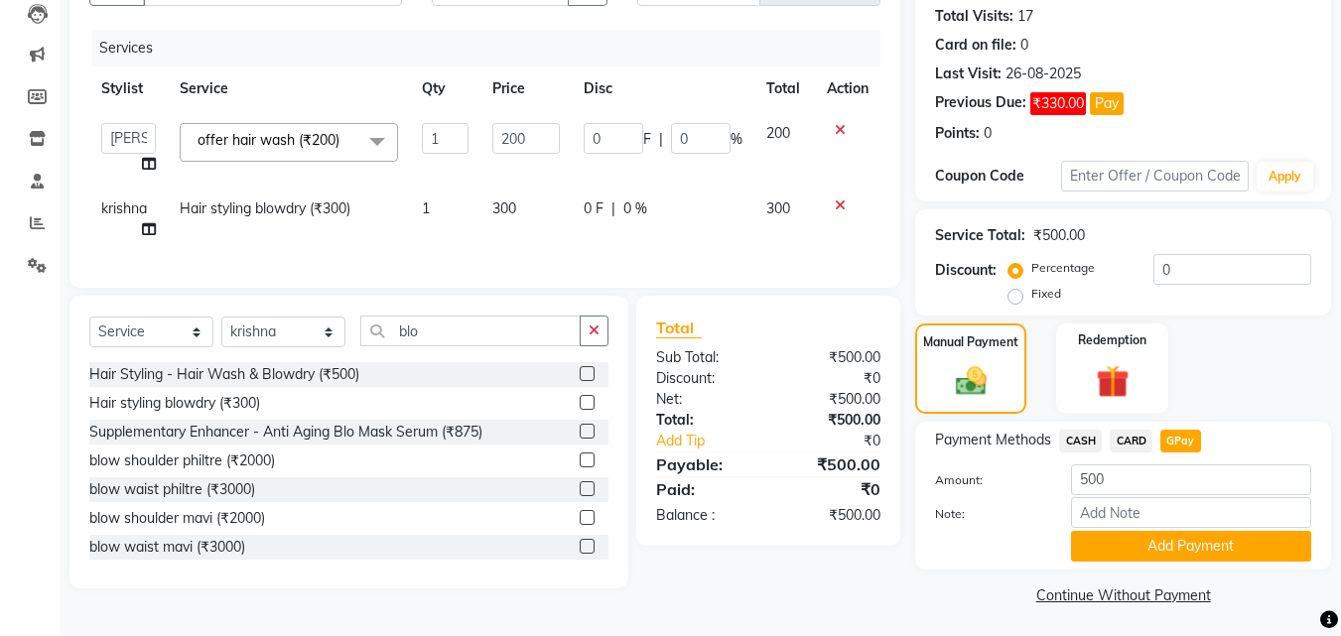
scroll to position [220, 0]
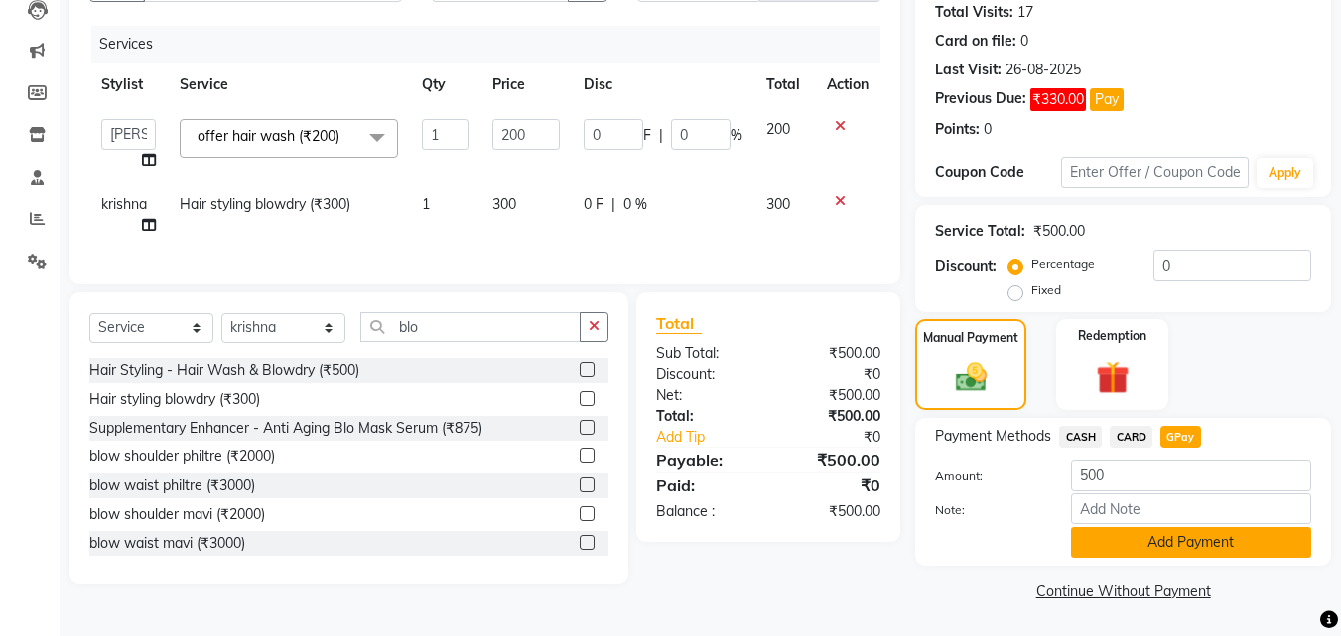
click at [1165, 546] on button "Add Payment" at bounding box center [1191, 542] width 240 height 31
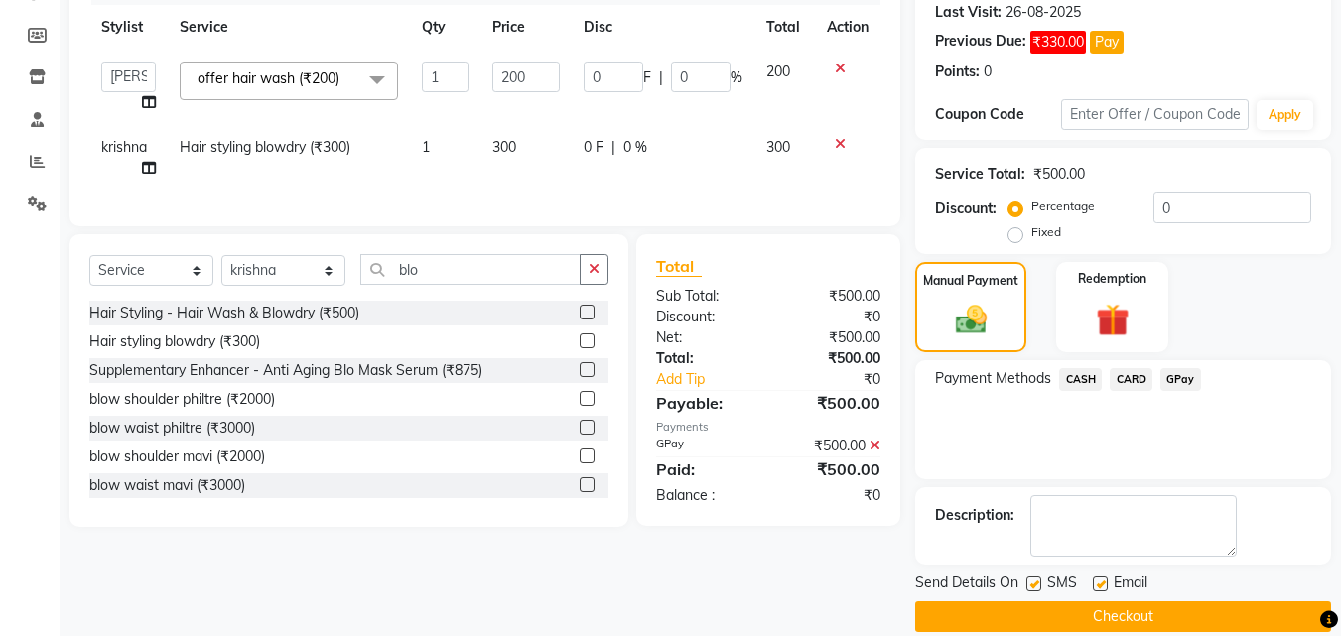
scroll to position [304, 0]
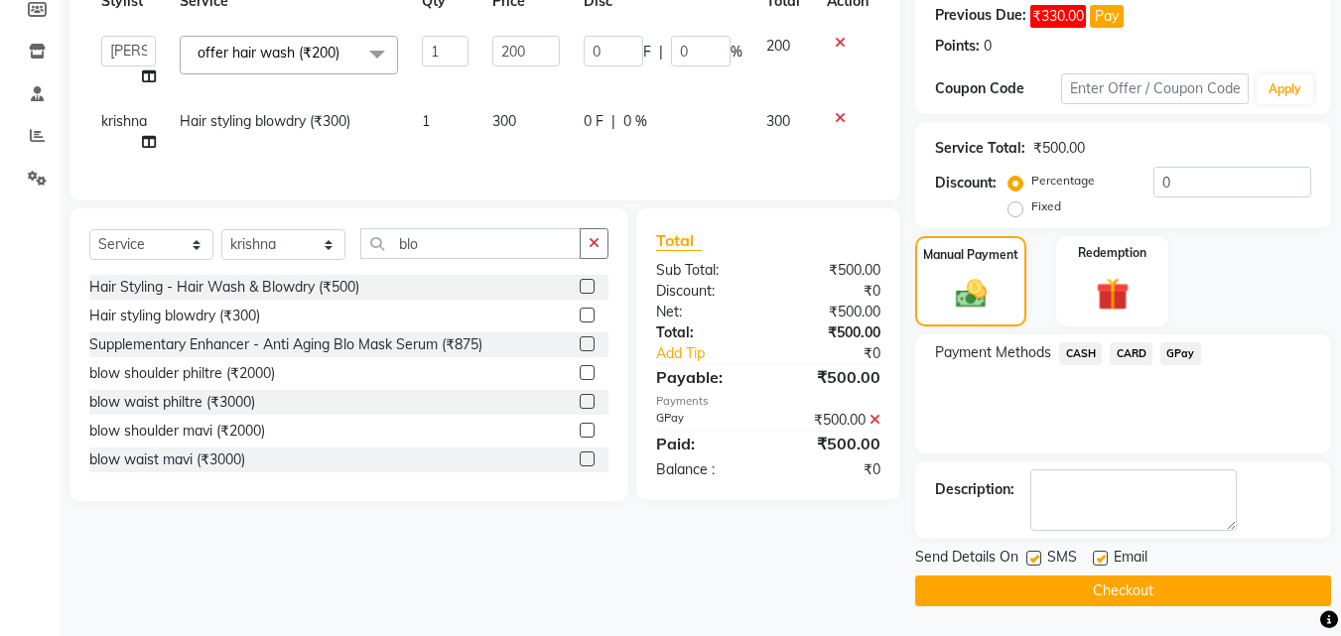
click at [1128, 596] on button "Checkout" at bounding box center [1123, 591] width 416 height 31
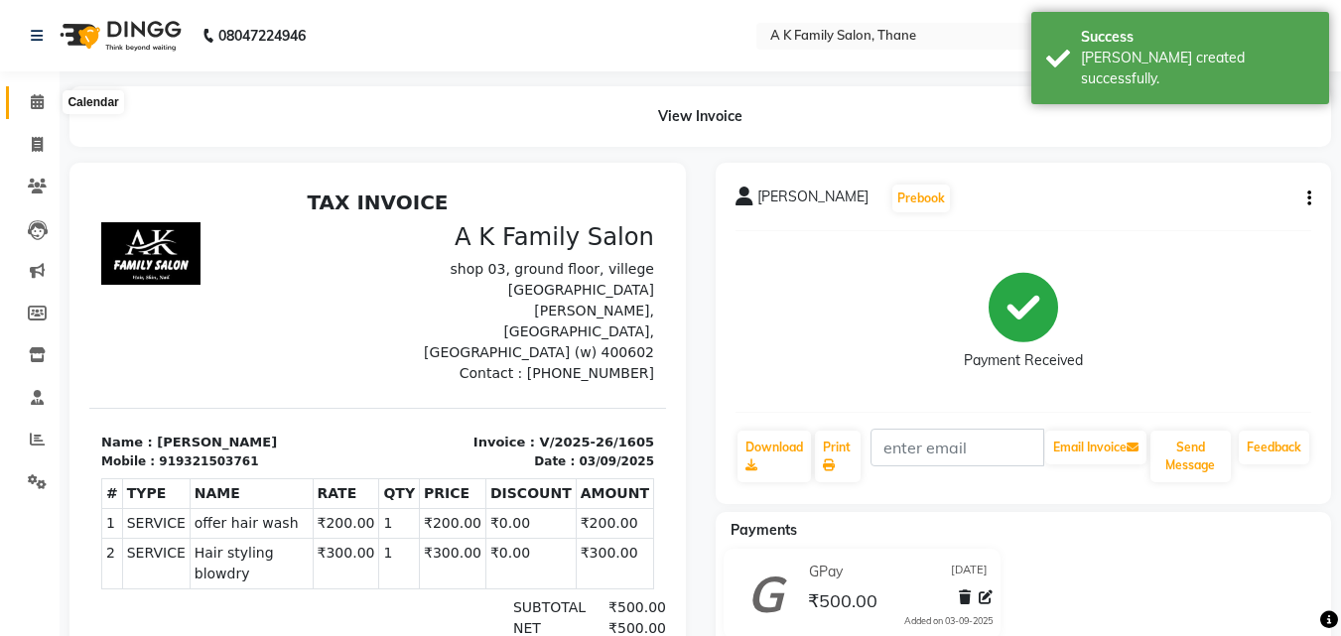
click at [39, 96] on icon at bounding box center [37, 101] width 13 height 15
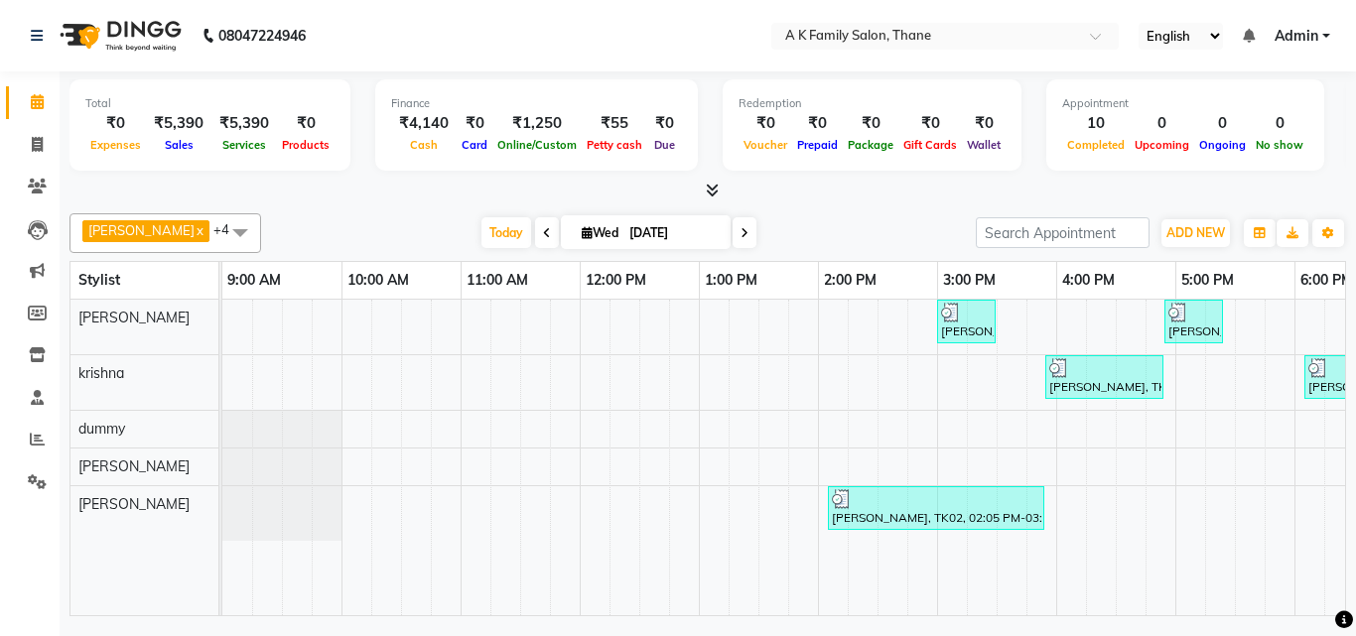
click at [194, 58] on div "08047224946" at bounding box center [168, 36] width 305 height 56
click at [189, 116] on div "₹5,390" at bounding box center [179, 123] width 66 height 23
click at [34, 144] on icon at bounding box center [37, 144] width 11 height 15
select select "5033"
select select "service"
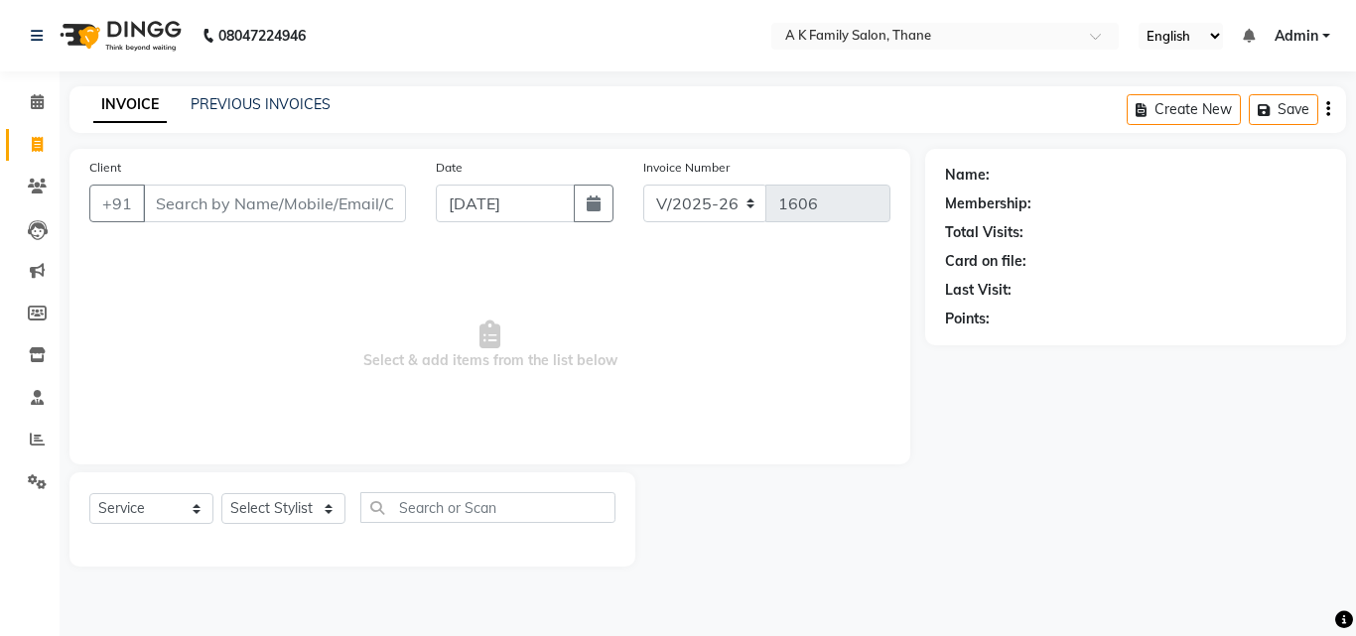
click at [184, 211] on input "Client" at bounding box center [274, 204] width 263 height 38
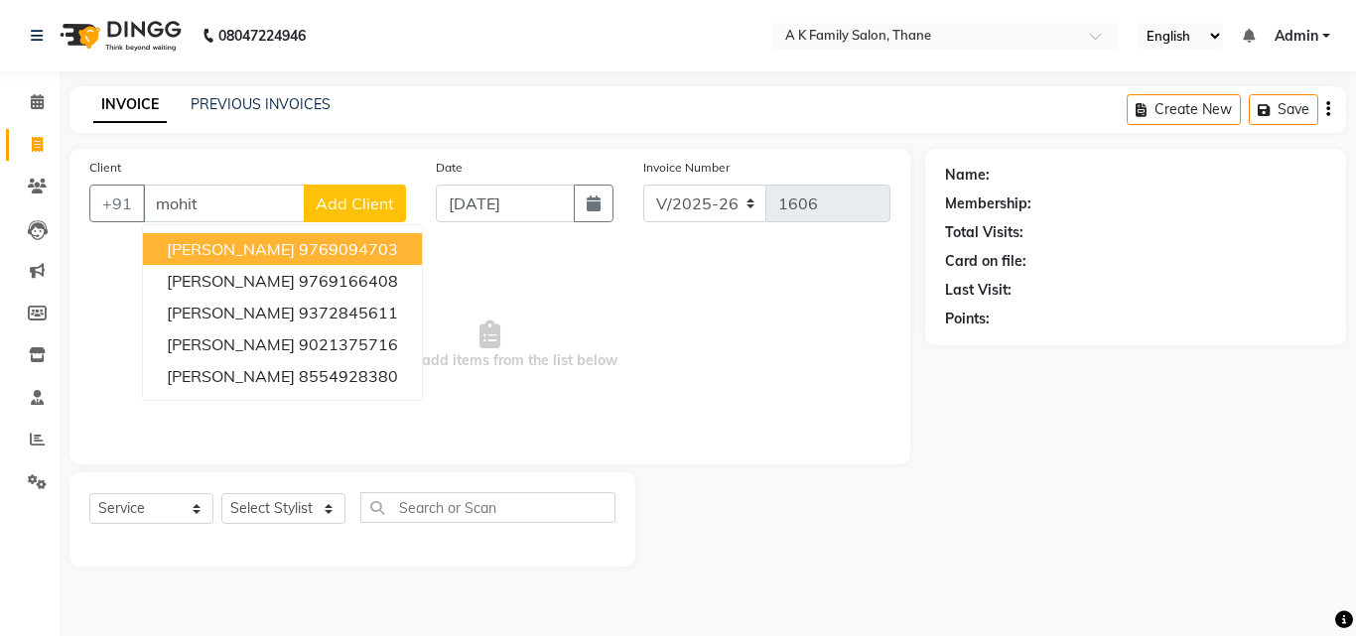
click at [240, 249] on span "[PERSON_NAME]" at bounding box center [231, 249] width 128 height 20
type input "9769094703"
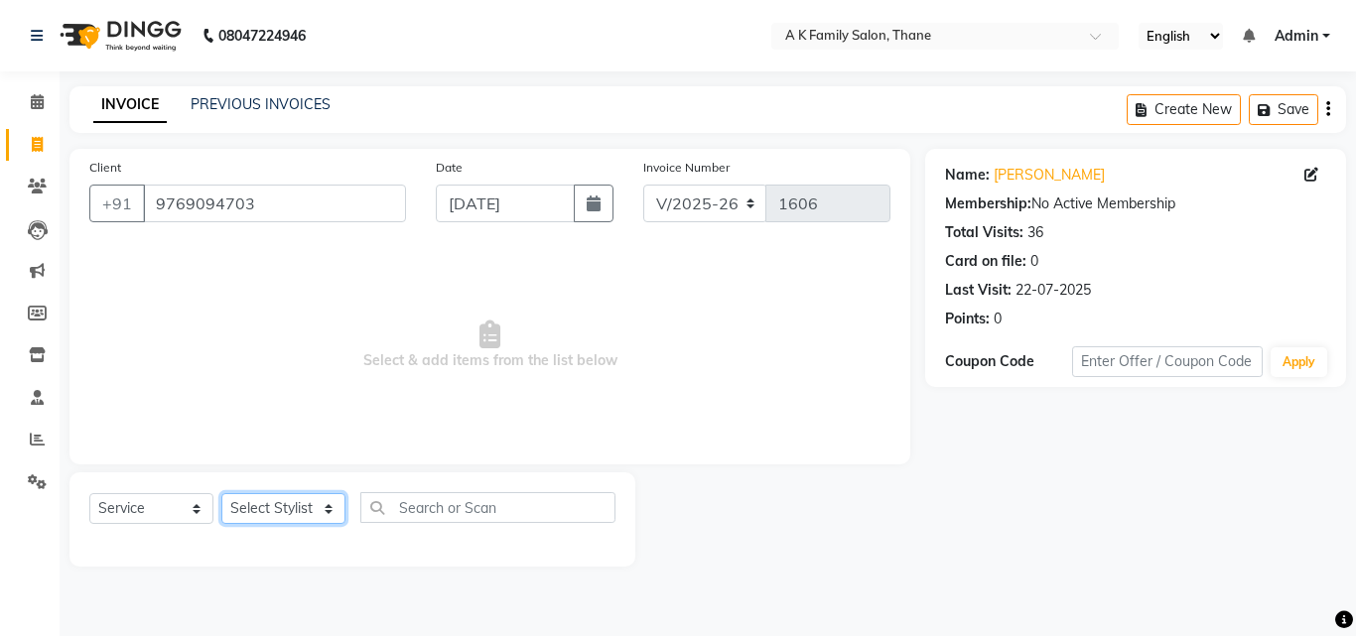
click at [254, 509] on select "Select Stylist [PERSON_NAME] dummy [PERSON_NAME] krishna [PERSON_NAME]" at bounding box center [283, 508] width 124 height 31
select select "34236"
click at [221, 493] on select "Select Stylist [PERSON_NAME] dummy [PERSON_NAME] krishna [PERSON_NAME]" at bounding box center [283, 508] width 124 height 31
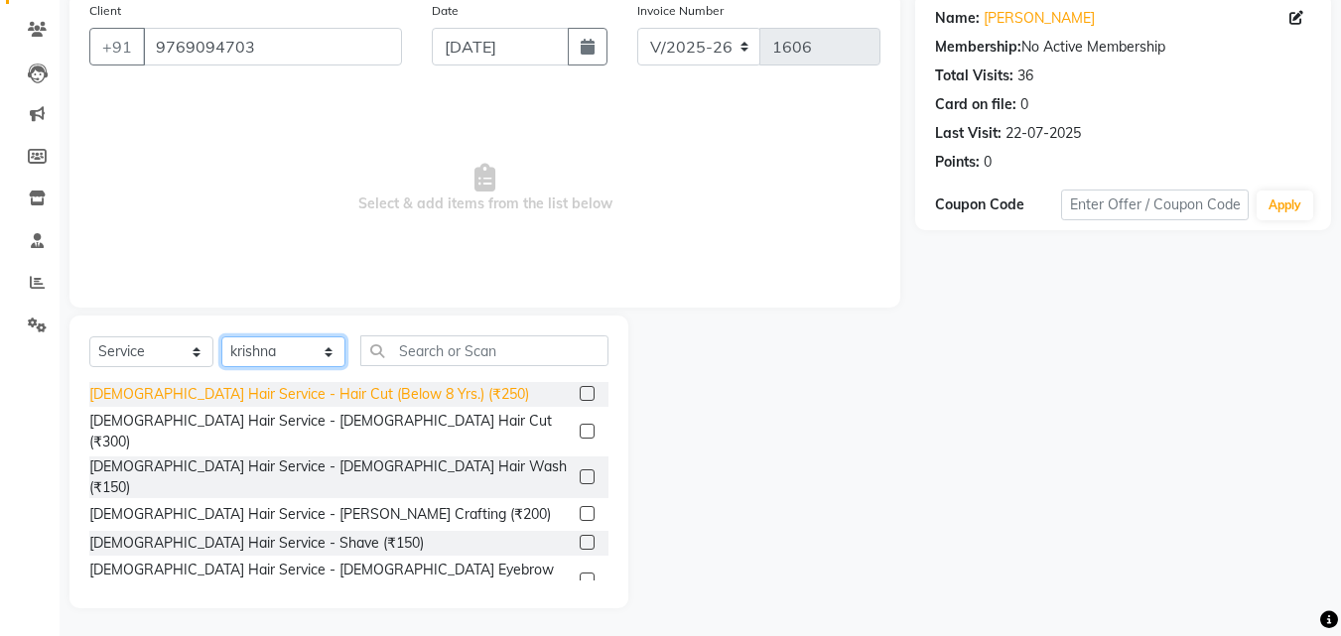
scroll to position [159, 0]
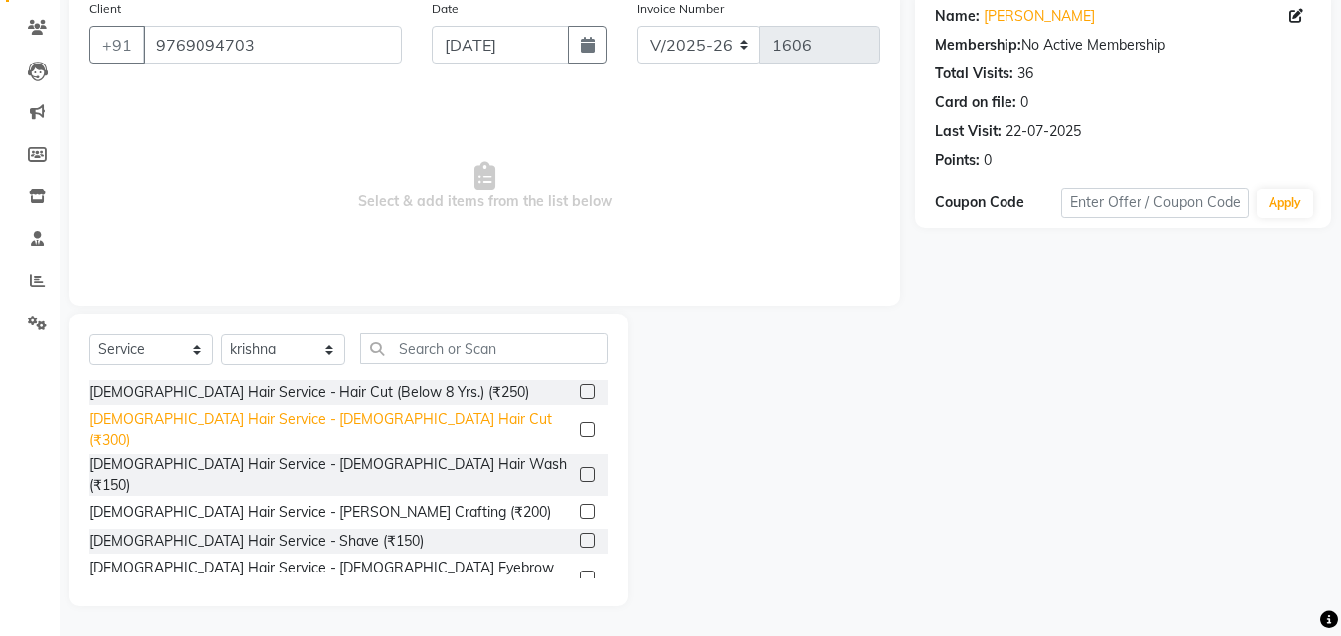
click at [326, 419] on div "[DEMOGRAPHIC_DATA] Hair Service - [DEMOGRAPHIC_DATA] Hair Cut (₹300)" at bounding box center [330, 430] width 482 height 42
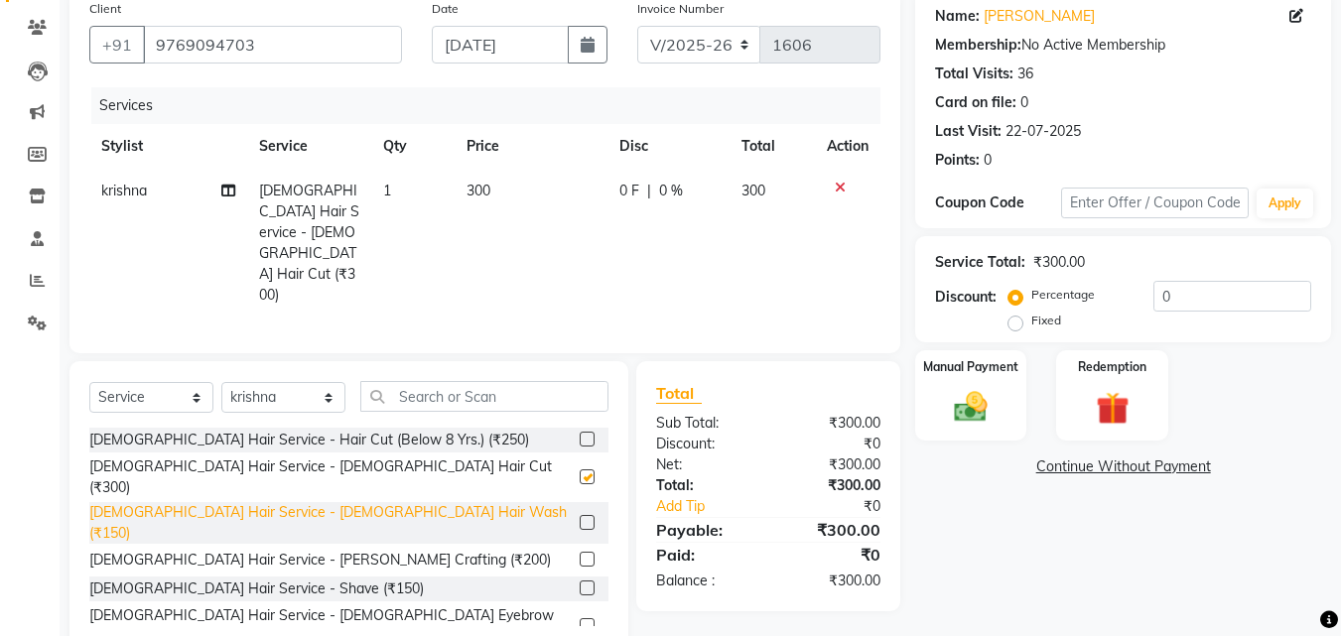
checkbox input "false"
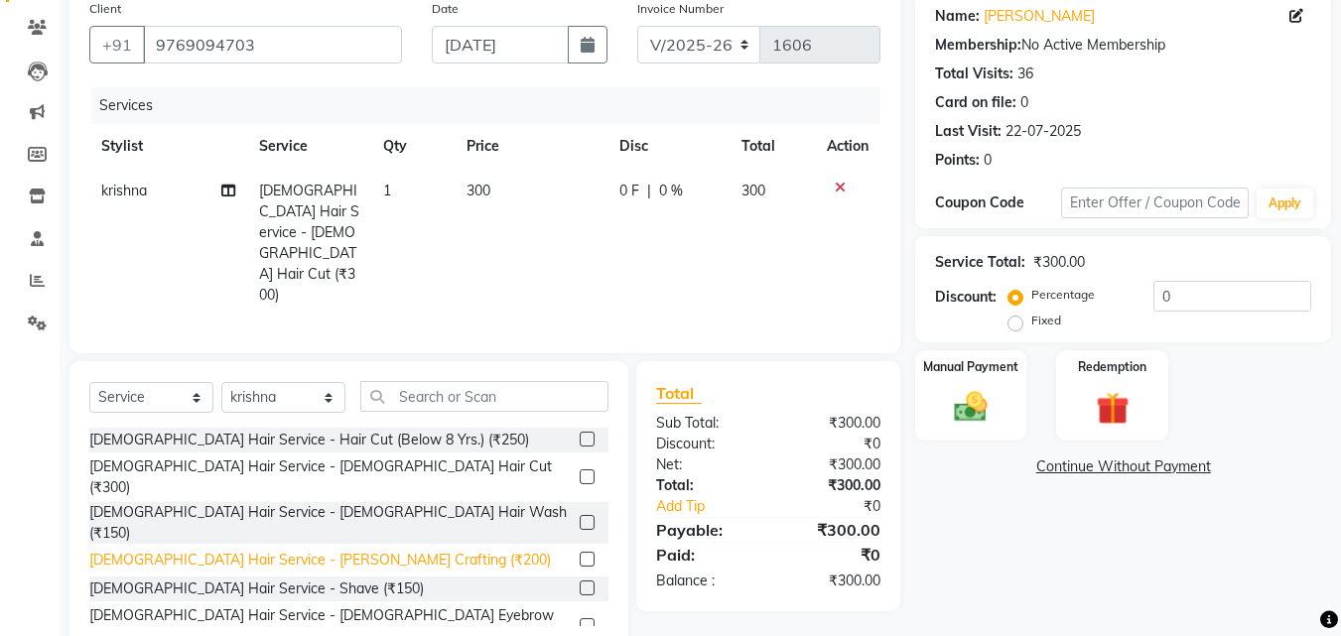
click at [308, 550] on div "[DEMOGRAPHIC_DATA] Hair Service - [PERSON_NAME] Crafting (₹200)" at bounding box center [320, 560] width 462 height 21
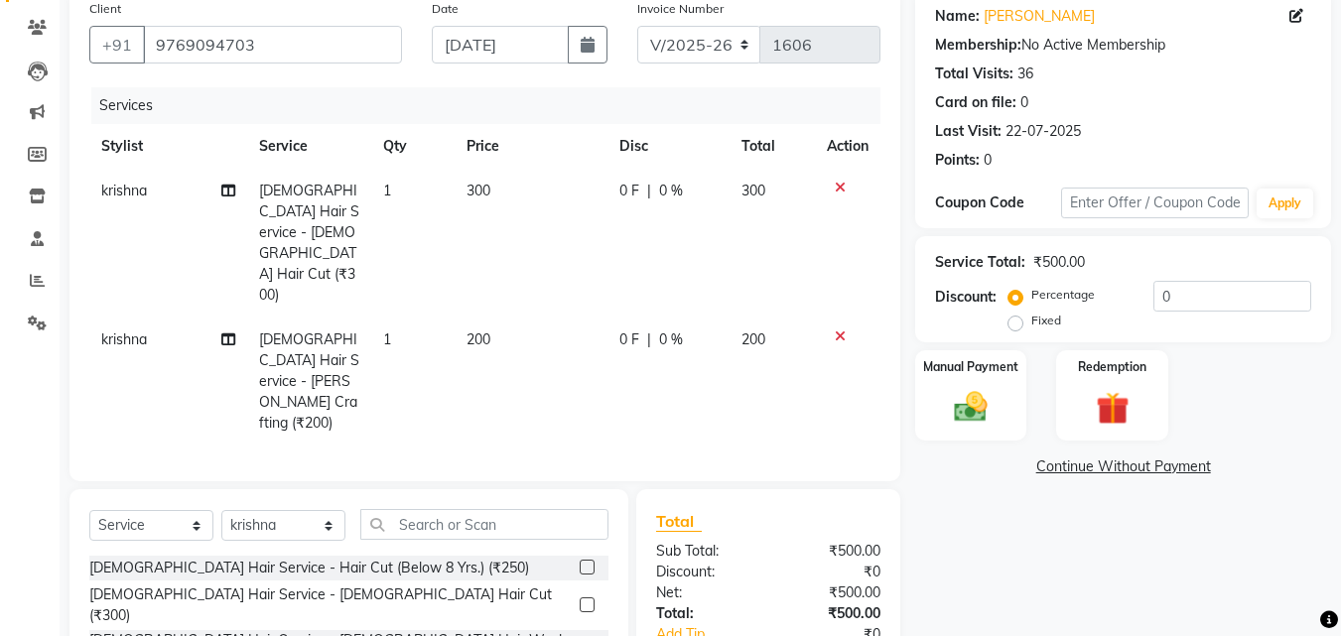
checkbox input "false"
click at [1183, 303] on input "0" at bounding box center [1233, 296] width 158 height 31
type input "20"
click at [882, 296] on div "Client [PHONE_NUMBER] Date [DATE] Invoice Number V/2025 V/[PHONE_NUMBER] Servic…" at bounding box center [484, 235] width 831 height 491
click at [966, 409] on img at bounding box center [971, 407] width 56 height 40
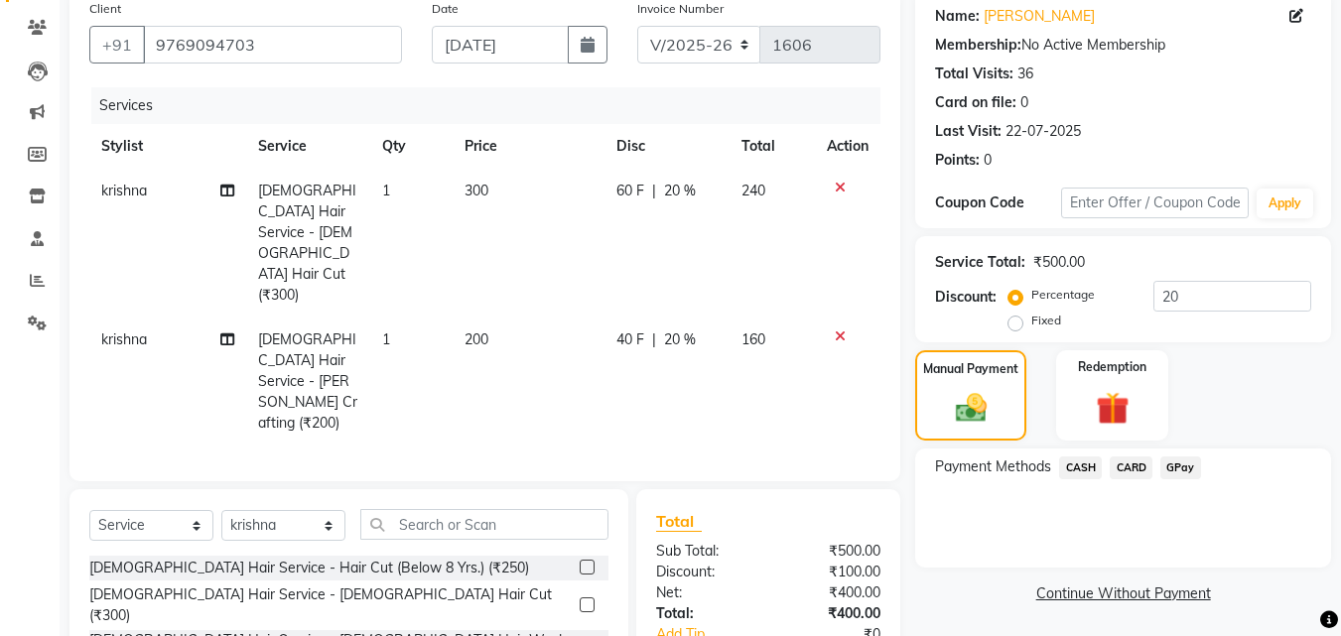
click at [1179, 461] on span "GPay" at bounding box center [1180, 468] width 41 height 23
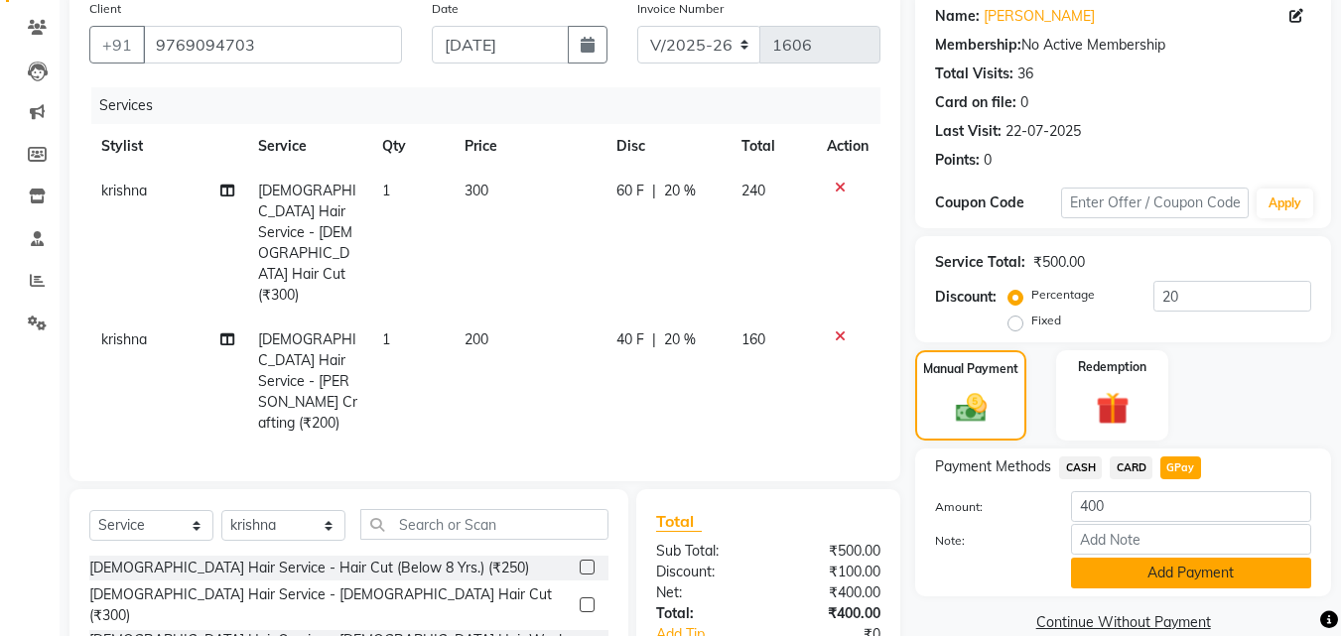
click at [1151, 571] on button "Add Payment" at bounding box center [1191, 573] width 240 height 31
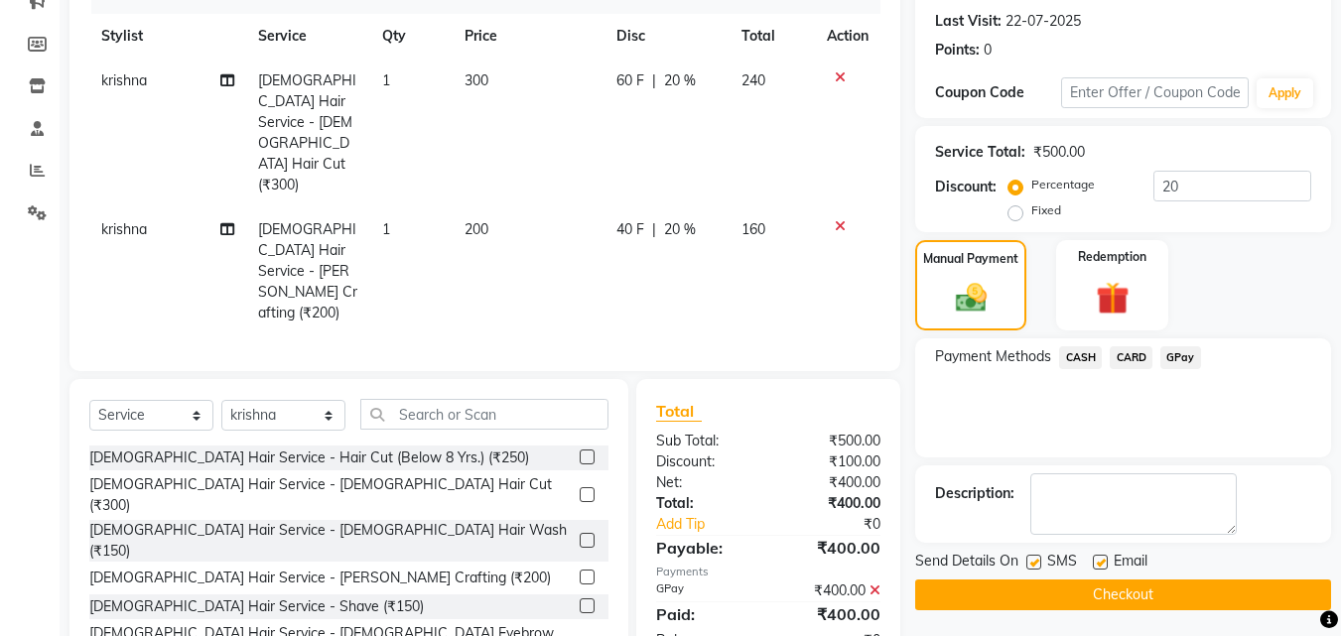
scroll to position [273, 0]
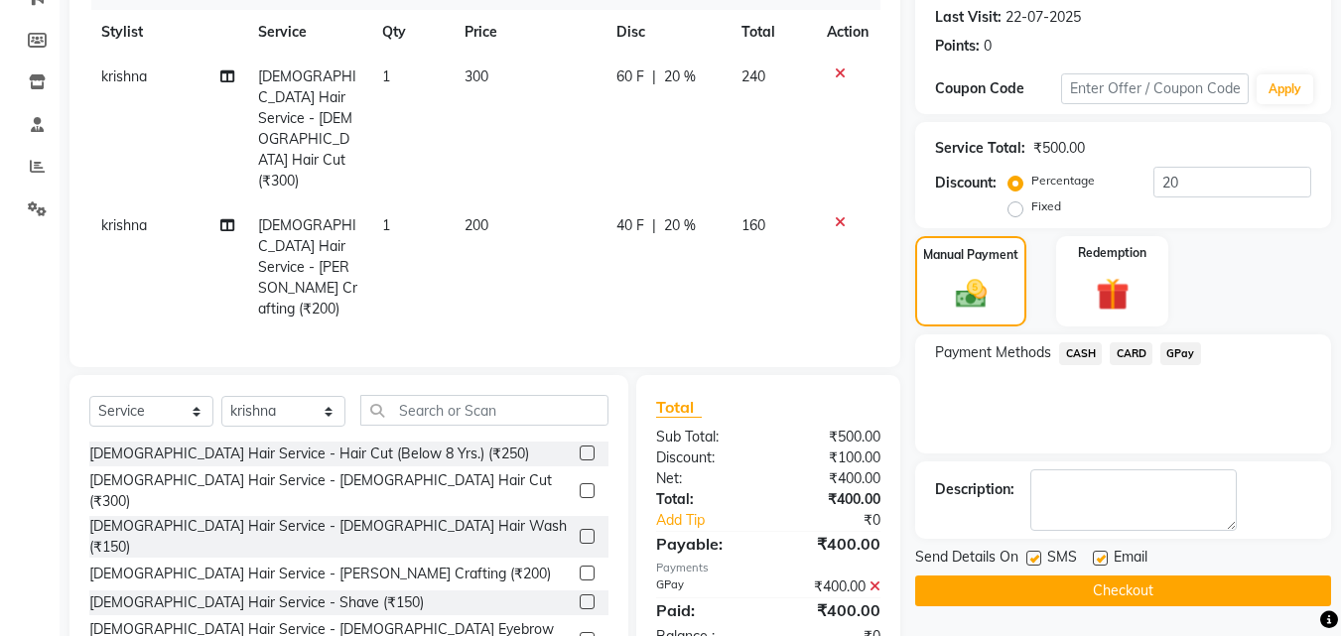
click at [1147, 582] on button "Checkout" at bounding box center [1123, 591] width 416 height 31
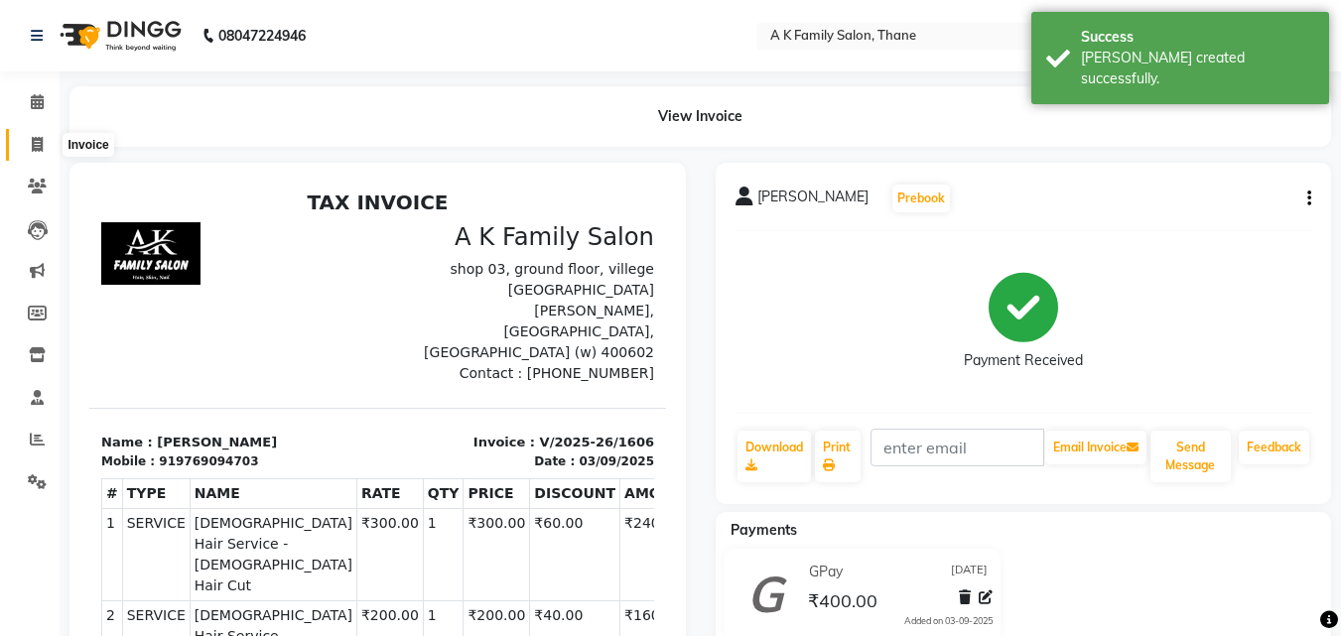
click at [38, 148] on icon at bounding box center [37, 144] width 11 height 15
select select "5033"
select select "service"
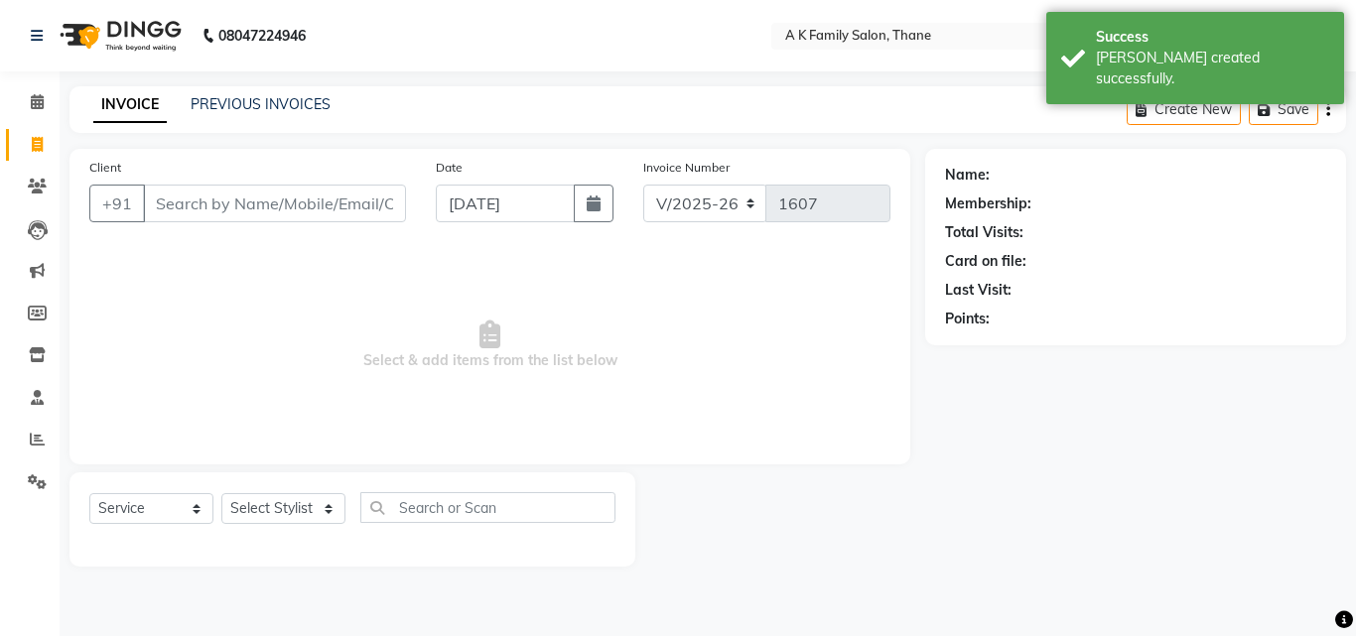
click at [170, 207] on input "Client" at bounding box center [274, 204] width 263 height 38
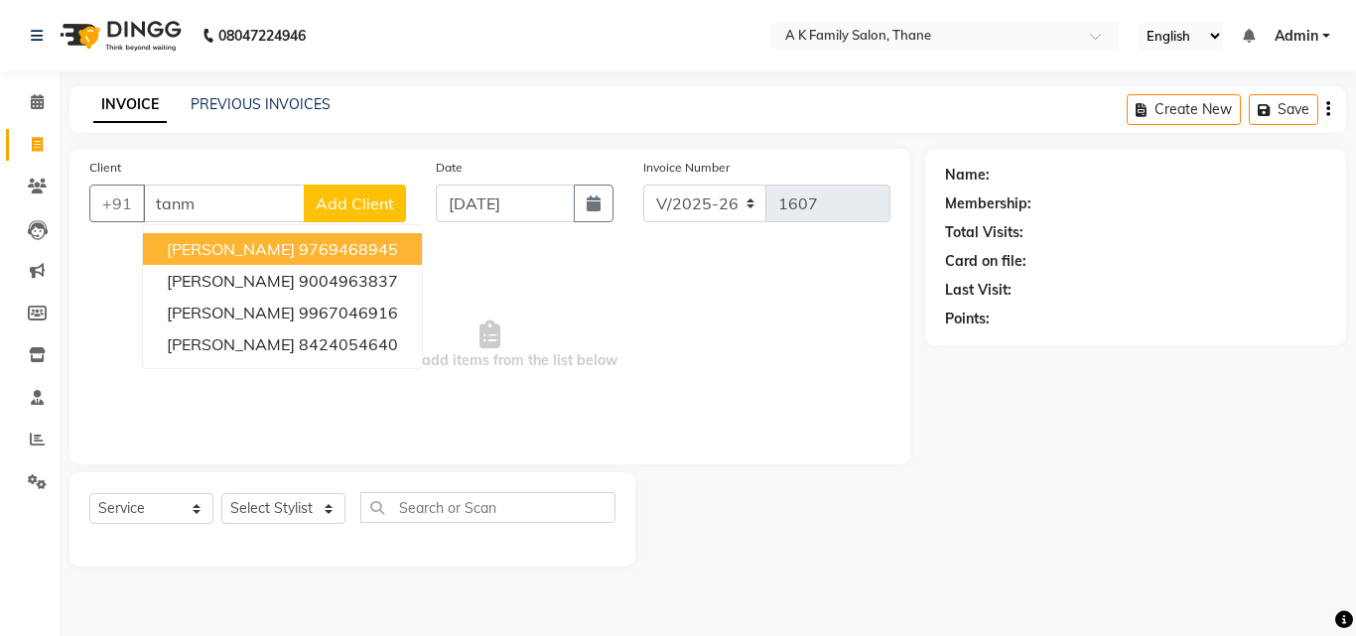
click at [309, 253] on ngb-highlight "9769468945" at bounding box center [348, 249] width 99 height 20
type input "9769468945"
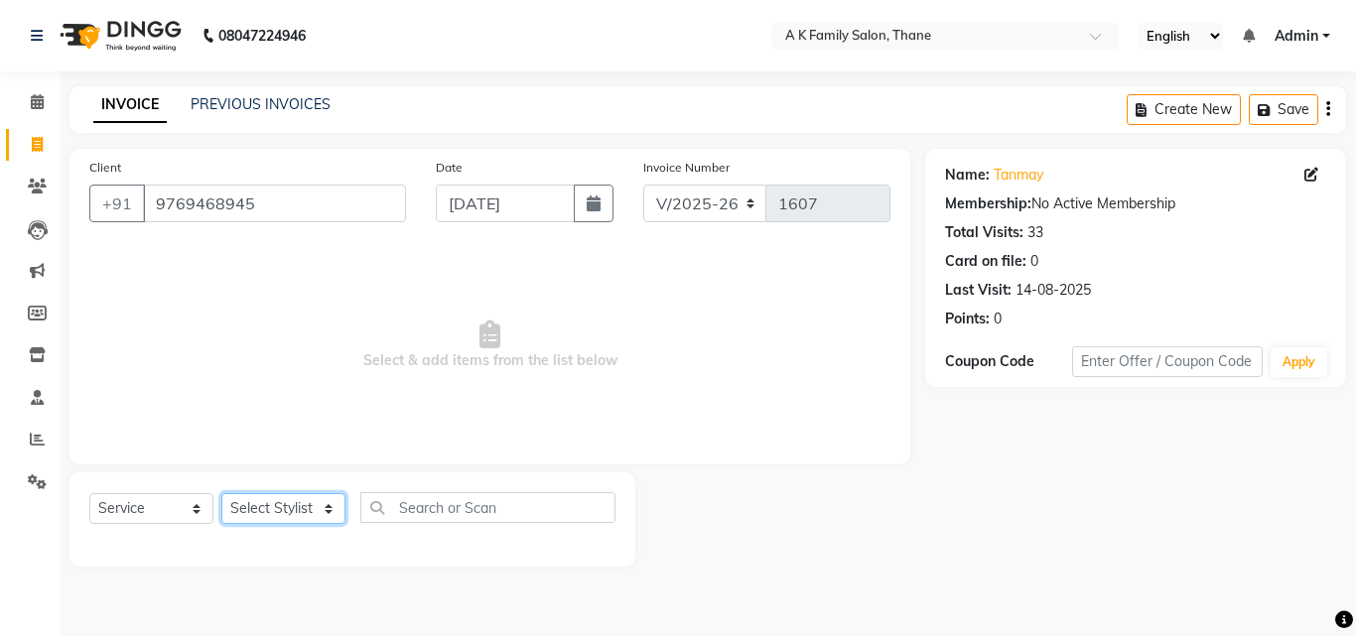
click at [267, 508] on select "Select Stylist [PERSON_NAME] dummy [PERSON_NAME] krishna [PERSON_NAME]" at bounding box center [283, 508] width 124 height 31
select select "34236"
click at [221, 493] on select "Select Stylist [PERSON_NAME] dummy [PERSON_NAME] krishna [PERSON_NAME]" at bounding box center [283, 508] width 124 height 31
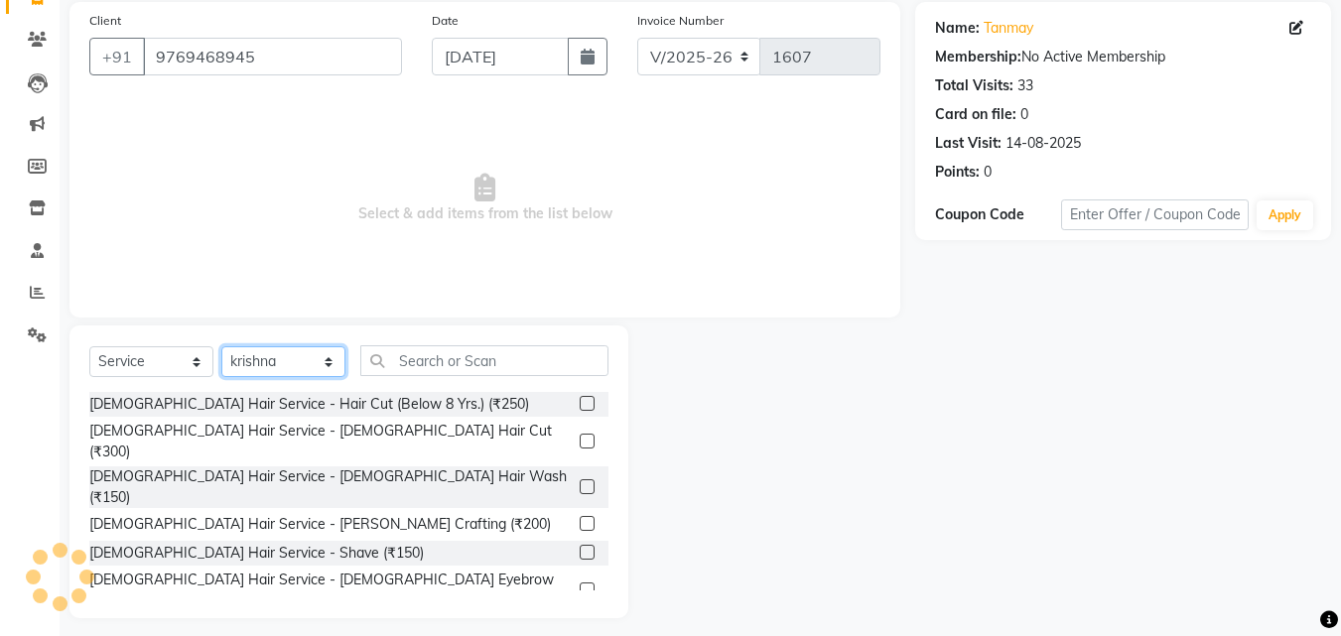
scroll to position [159, 0]
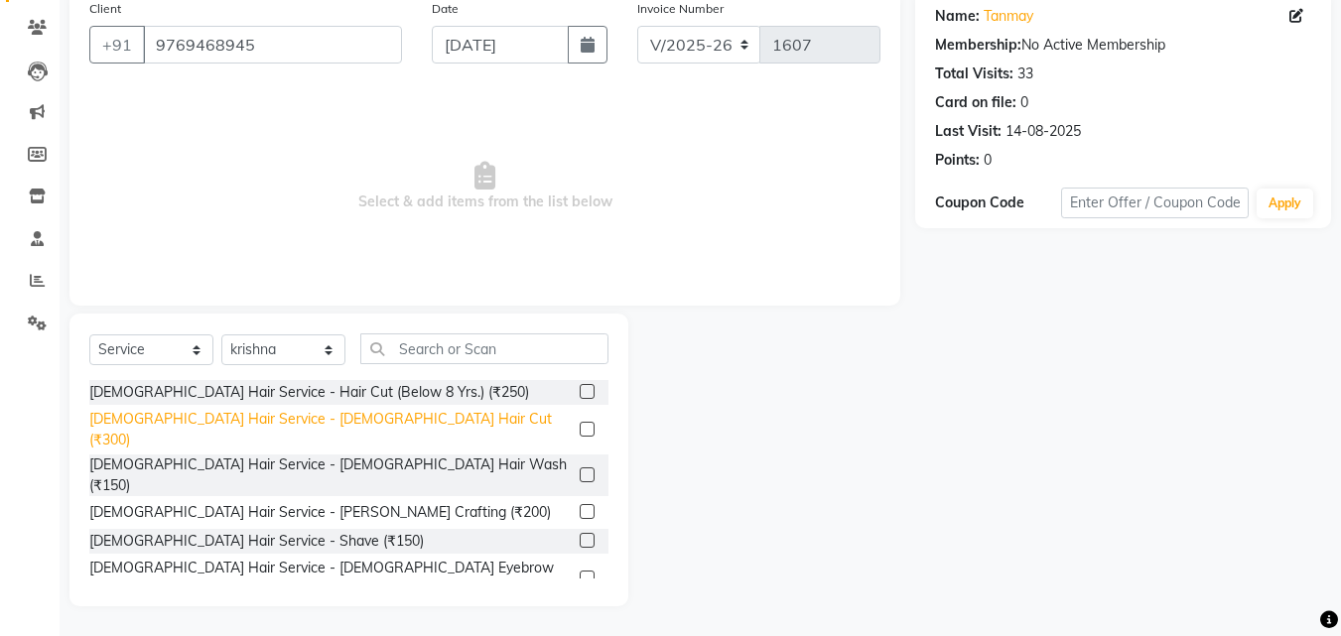
click at [341, 417] on div "[DEMOGRAPHIC_DATA] Hair Service - [DEMOGRAPHIC_DATA] Hair Cut (₹300)" at bounding box center [330, 430] width 482 height 42
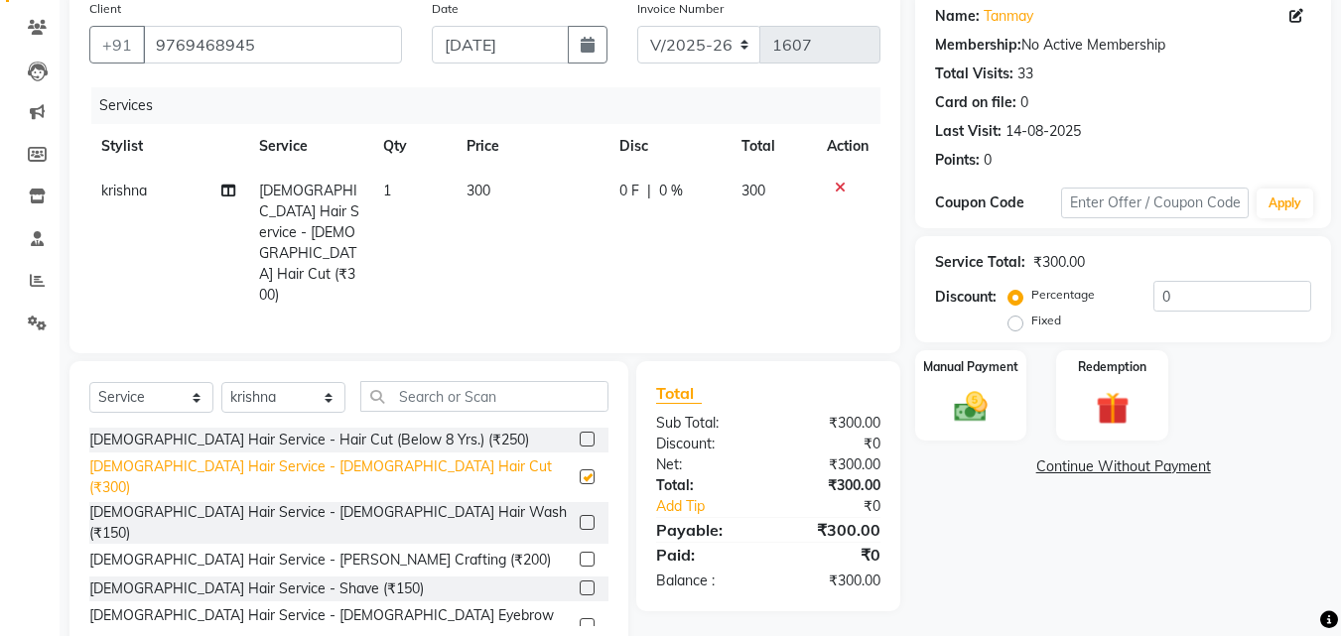
checkbox input "false"
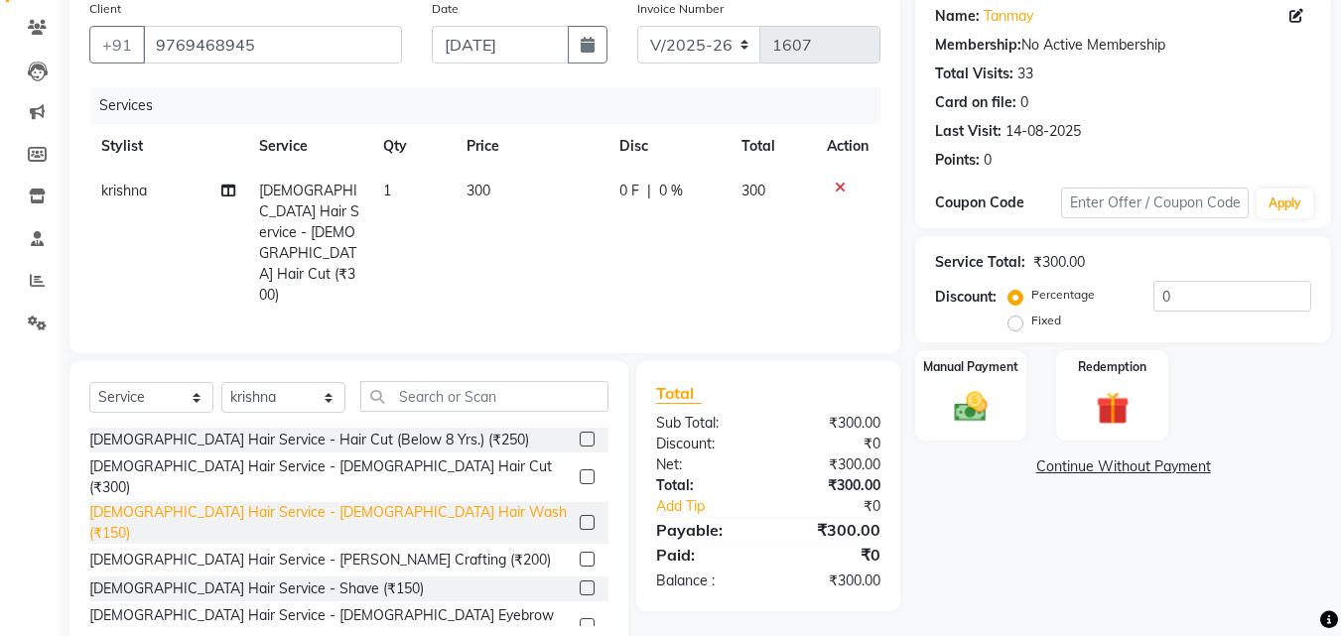
click at [349, 502] on div "[DEMOGRAPHIC_DATA] Hair Service - [DEMOGRAPHIC_DATA] Hair Wash (₹150)" at bounding box center [330, 523] width 482 height 42
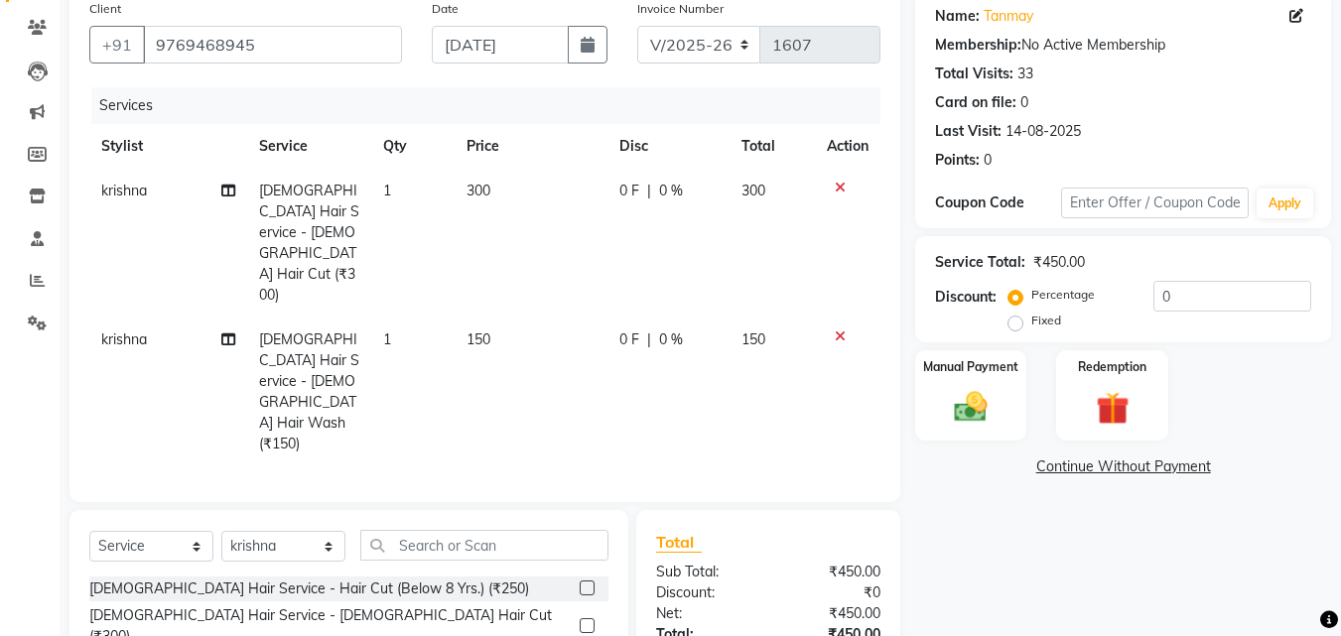
checkbox input "false"
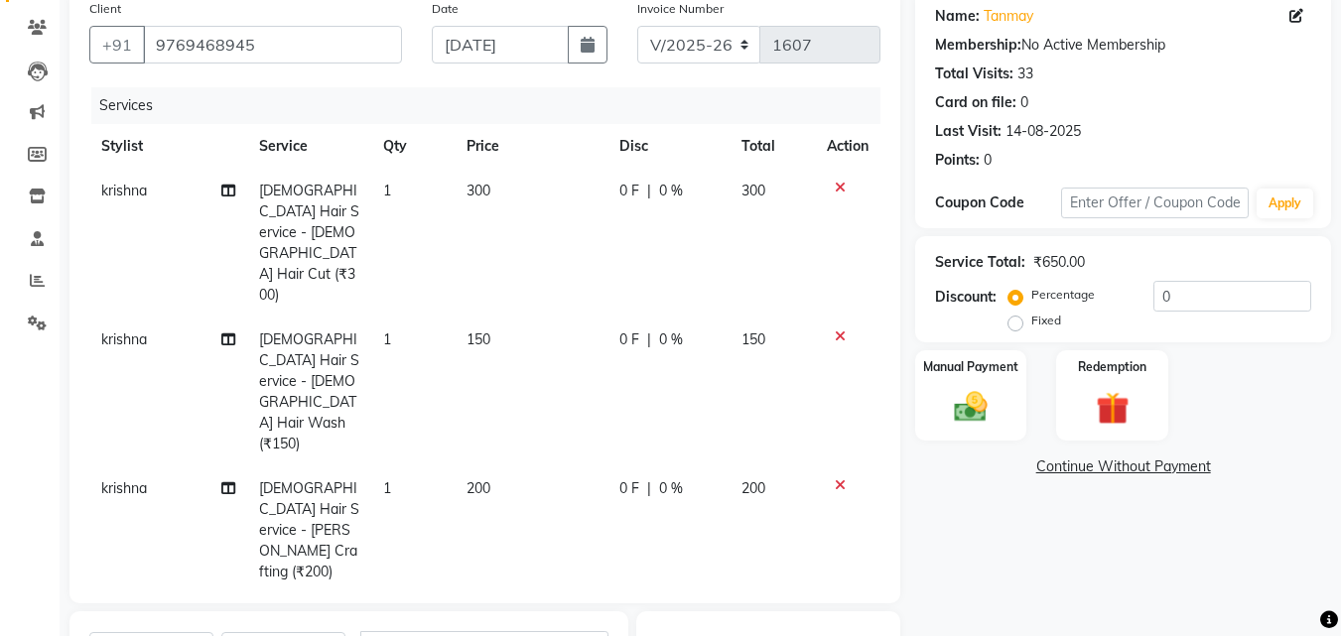
checkbox input "false"
click at [1178, 291] on input "0" at bounding box center [1233, 296] width 158 height 31
type input "20"
click at [131, 331] on span "krishna" at bounding box center [124, 340] width 46 height 18
select select "34236"
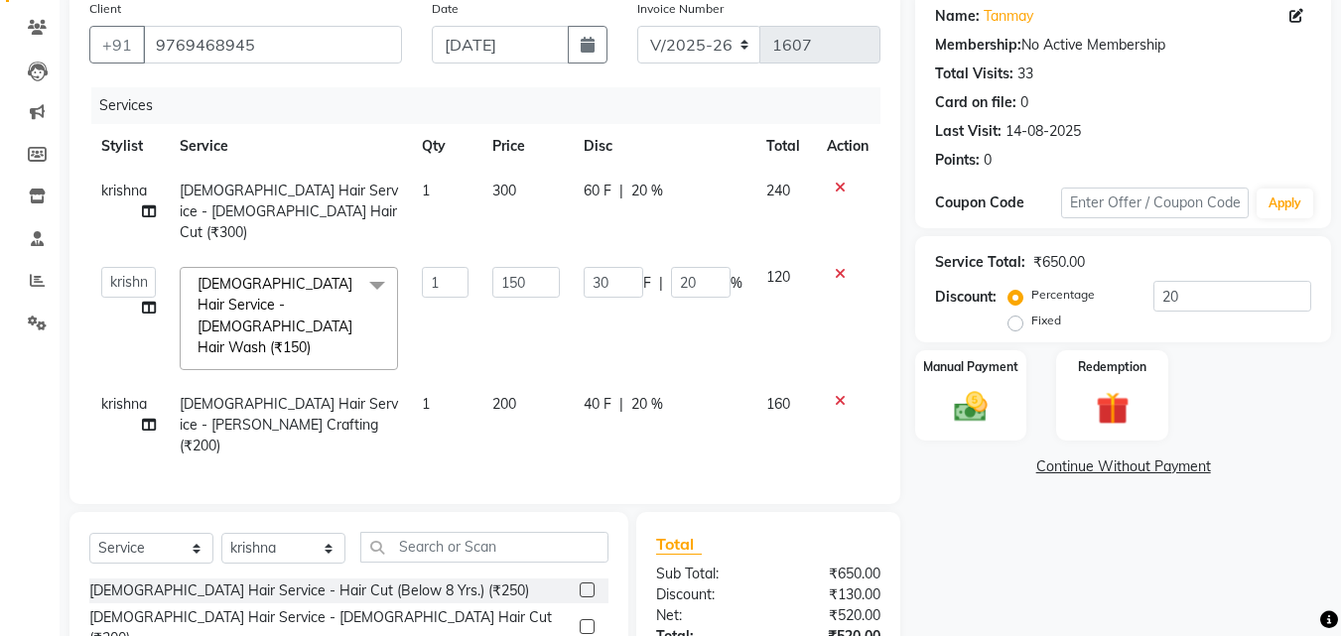
click at [131, 280] on td "[PERSON_NAME] dummy [PERSON_NAME] krishna [PERSON_NAME]" at bounding box center [128, 318] width 78 height 127
click at [133, 267] on select "[PERSON_NAME] dummy [PERSON_NAME] krishna [PERSON_NAME]" at bounding box center [128, 282] width 55 height 31
select select "62227"
click at [968, 405] on img at bounding box center [971, 407] width 56 height 40
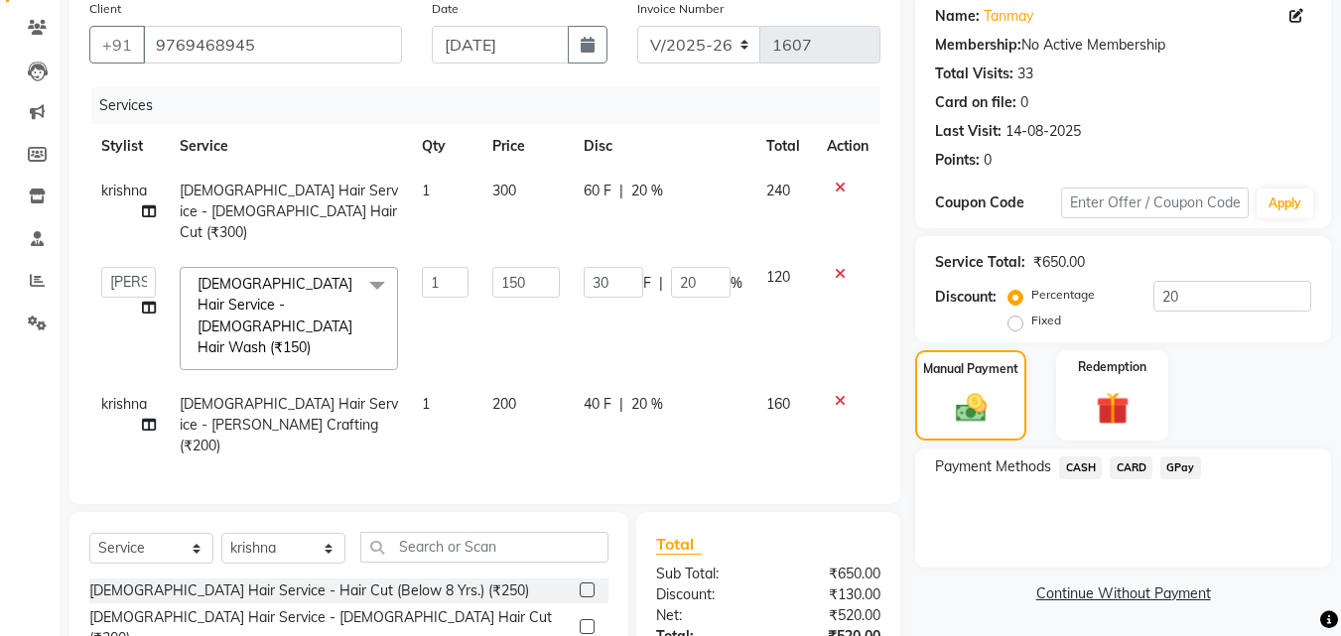
click at [1187, 463] on span "GPay" at bounding box center [1180, 468] width 41 height 23
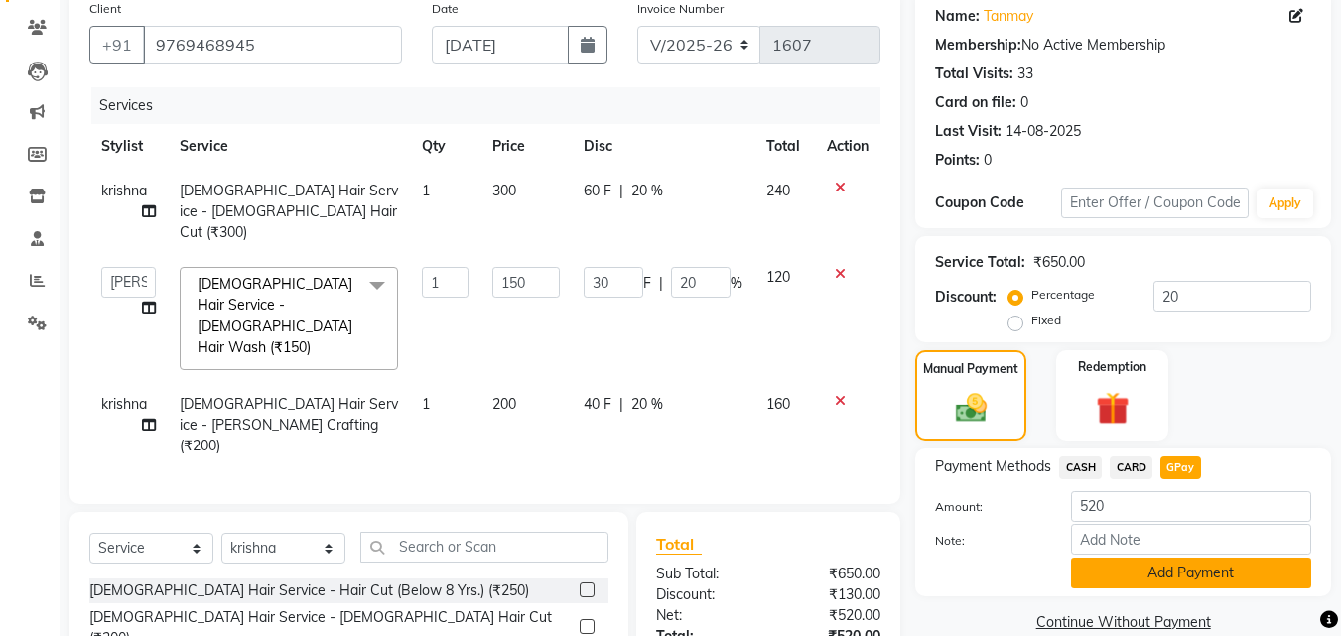
click at [1146, 578] on button "Add Payment" at bounding box center [1191, 573] width 240 height 31
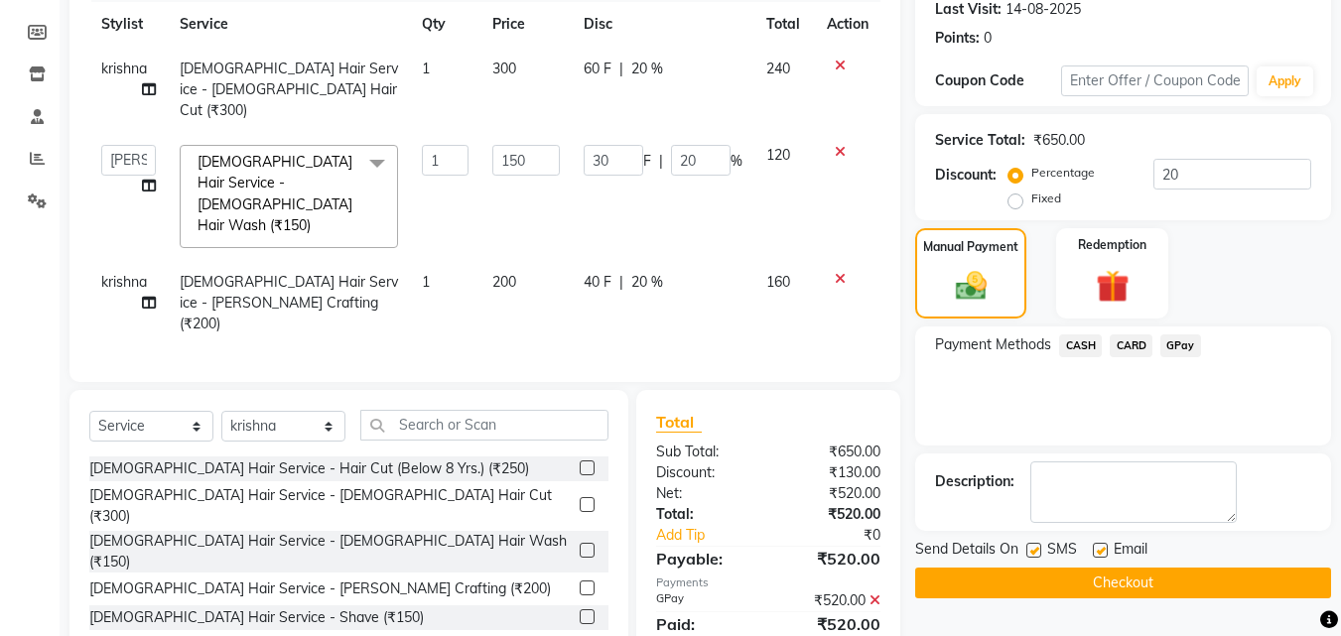
scroll to position [288, 0]
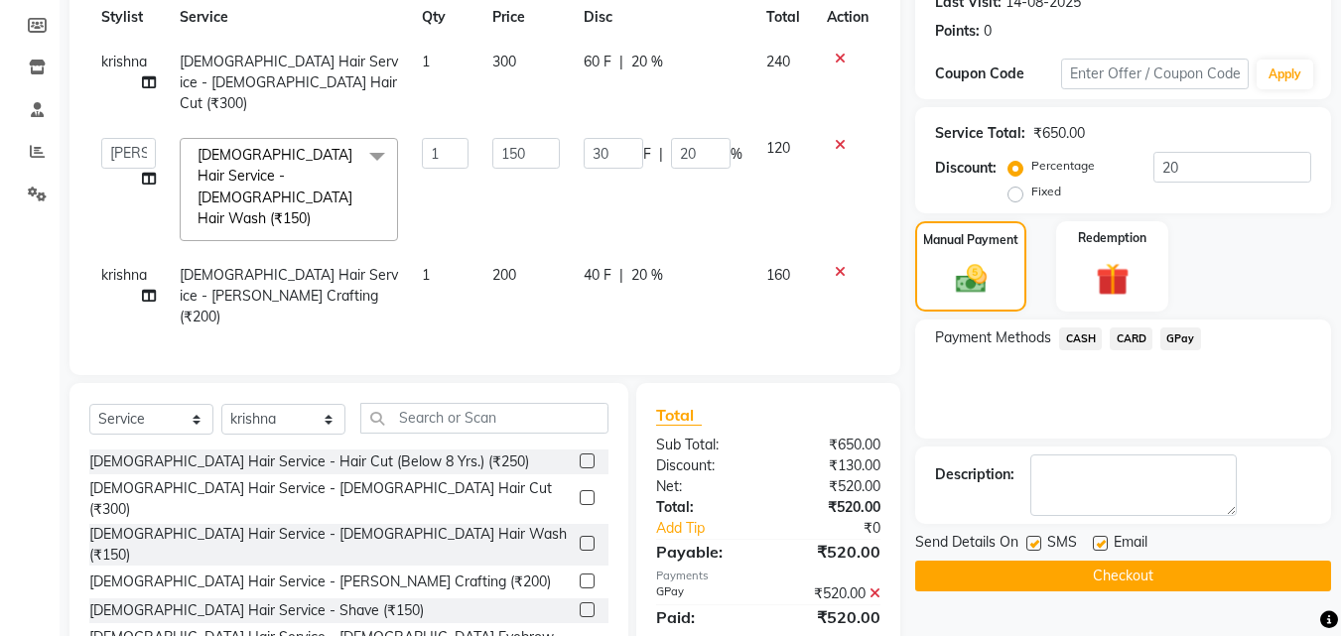
click at [1146, 578] on button "Checkout" at bounding box center [1123, 576] width 416 height 31
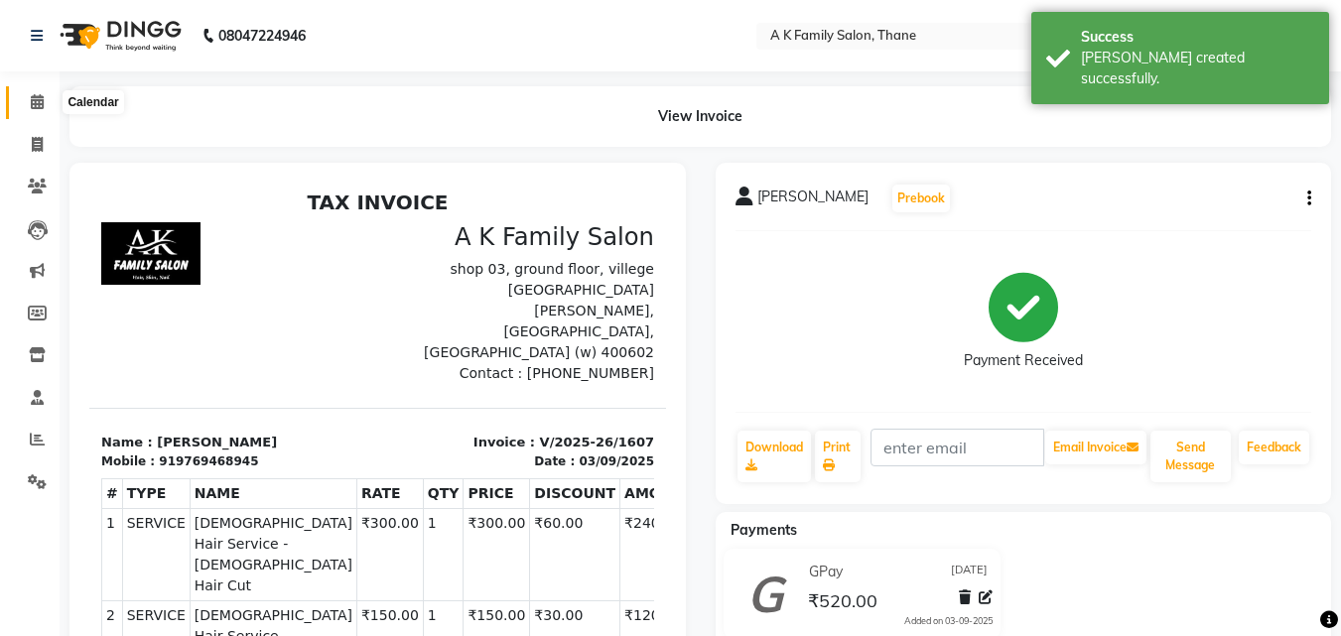
click at [42, 106] on icon at bounding box center [37, 101] width 13 height 15
